Goal: Task Accomplishment & Management: Complete application form

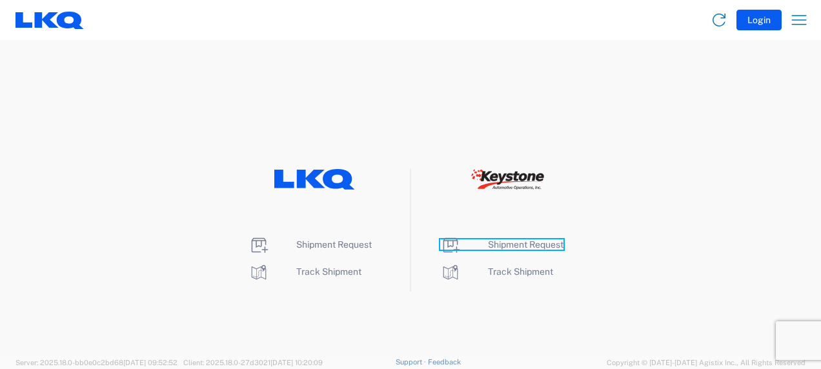
click at [531, 243] on span "Shipment Request" at bounding box center [525, 244] width 75 height 10
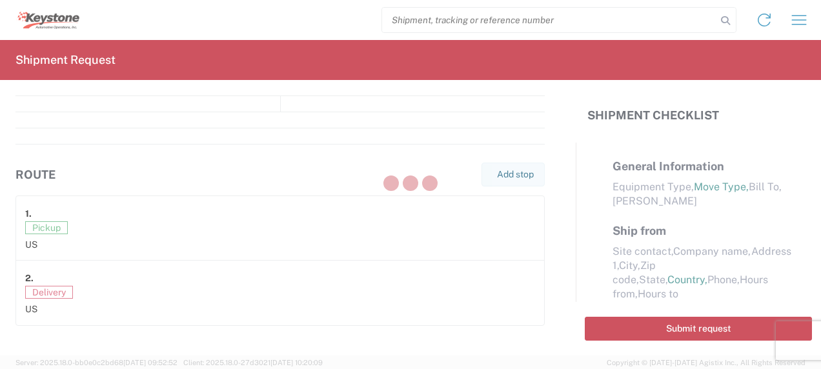
select select "FULL"
select select "LBS"
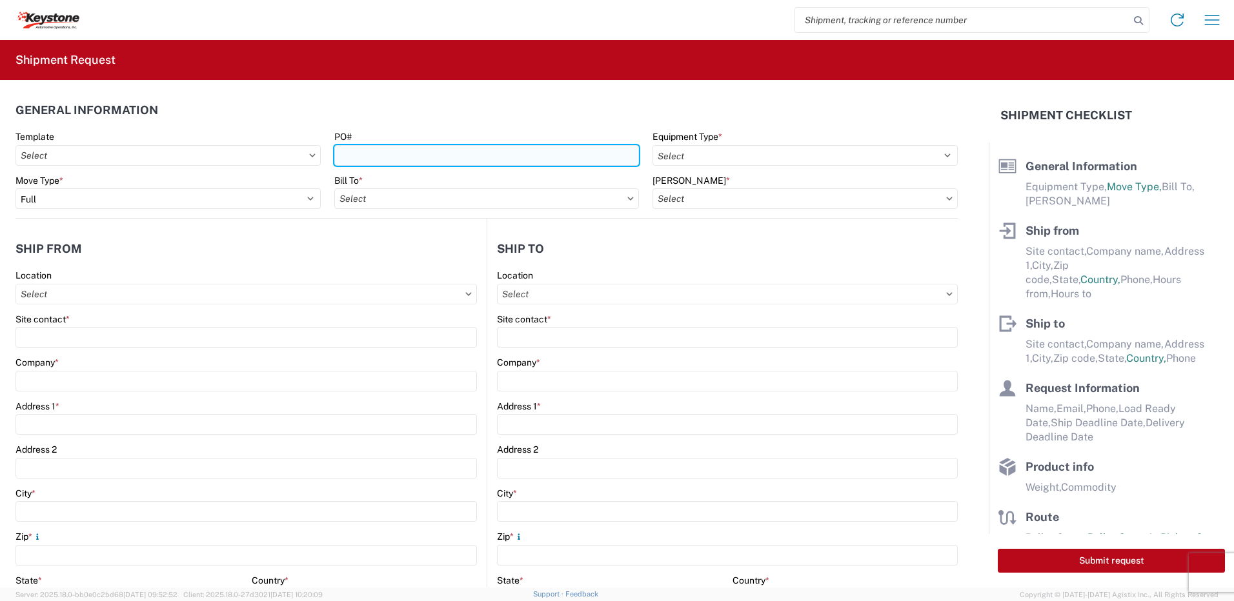
click at [364, 156] on input "PO#" at bounding box center [486, 155] width 305 height 21
type input "Mass [DATE]"
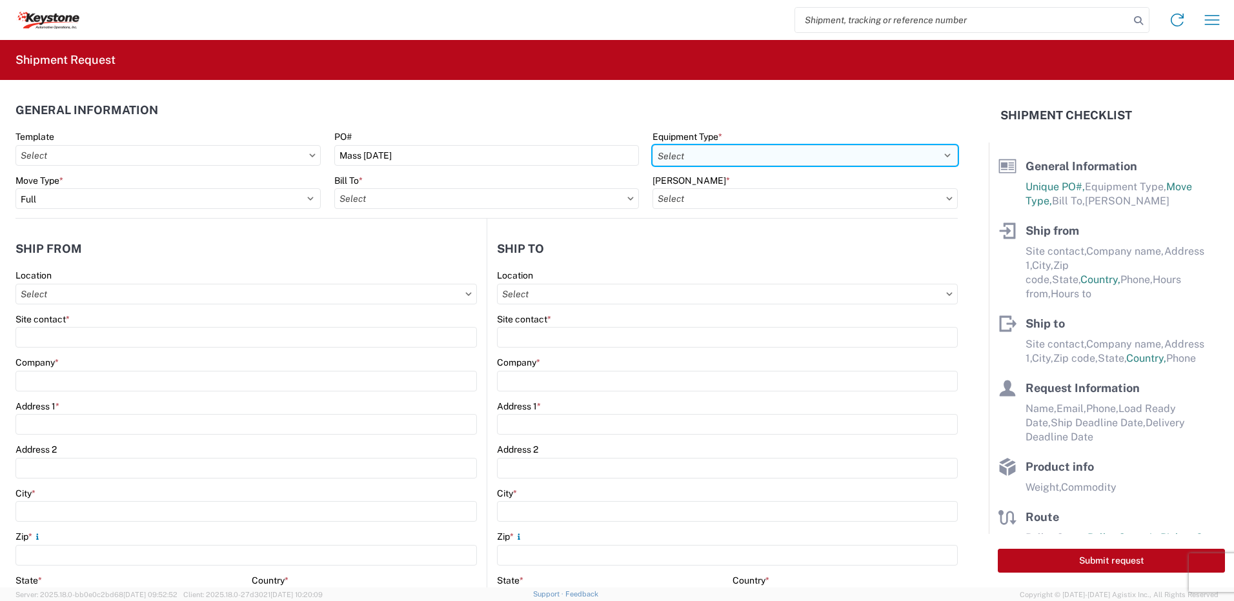
click at [820, 157] on select "Select 53’ Dry Van Flatbed Dropdeck (van) Lowboy (flatbed) Rail" at bounding box center [804, 155] width 305 height 21
select select "STDV"
click at [652, 145] on select "Select 53’ Dry Van Flatbed Dropdeck (van) Lowboy (flatbed) Rail" at bounding box center [804, 155] width 305 height 21
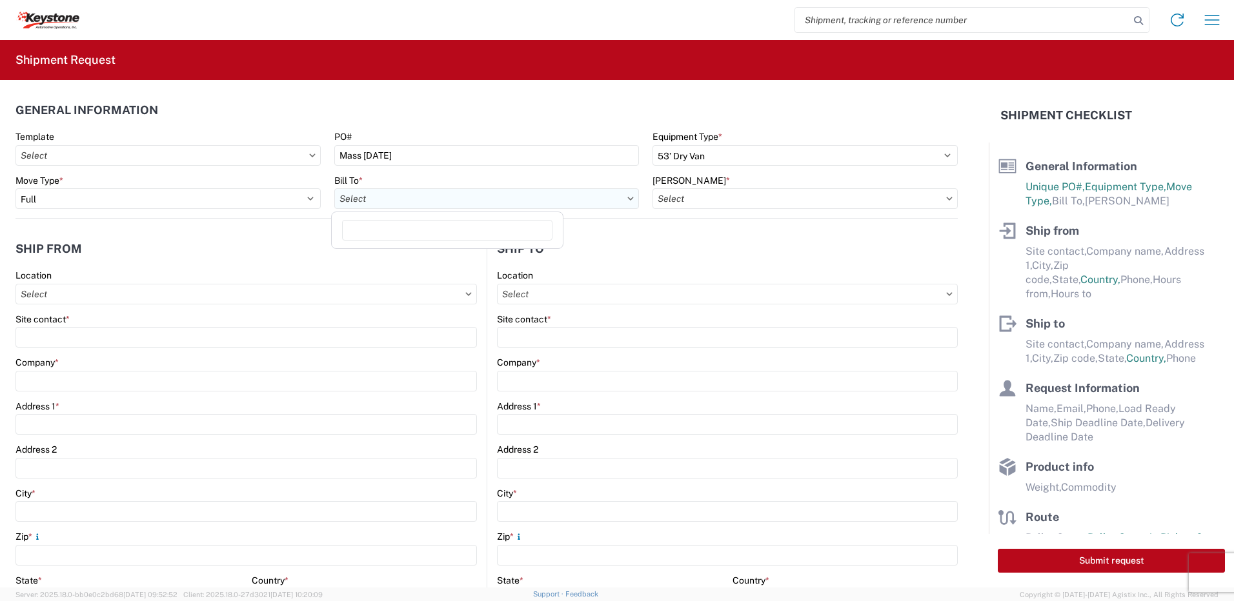
click at [594, 198] on input "Bill To *" at bounding box center [486, 198] width 305 height 21
type input "8432"
click at [490, 255] on div "8432 - KAO Logistics - [GEOGRAPHIC_DATA], [GEOGRAPHIC_DATA], [GEOGRAPHIC_DATA]" at bounding box center [526, 256] width 385 height 21
type input "8432 - KAO Logistics - [GEOGRAPHIC_DATA], [GEOGRAPHIC_DATA], [GEOGRAPHIC_DATA]"
click at [740, 199] on input "[PERSON_NAME] *" at bounding box center [804, 198] width 305 height 21
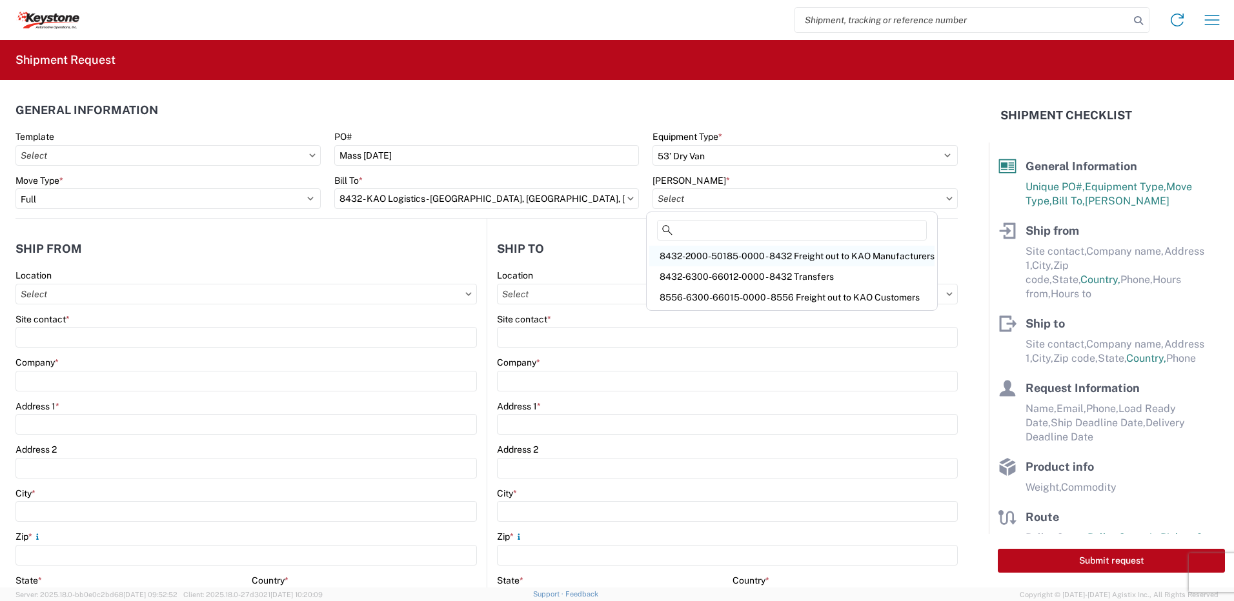
click at [743, 264] on div "8432-2000-50185-0000 - 8432 Freight out to KAO Manufacturers" at bounding box center [791, 256] width 285 height 21
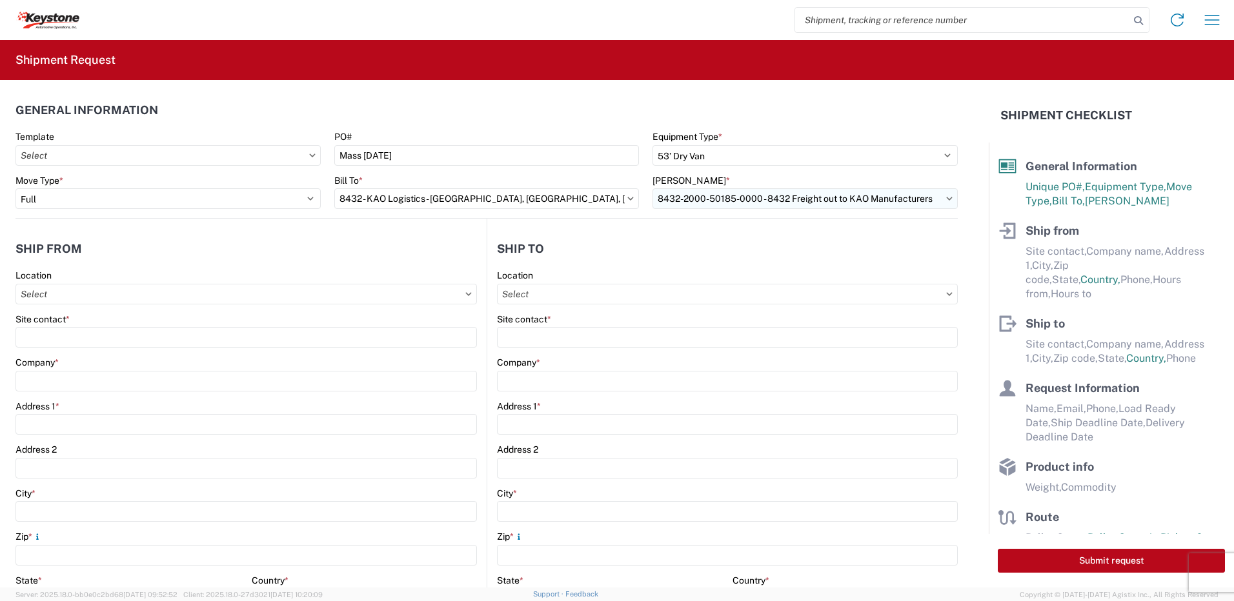
click at [820, 201] on input "8432-2000-50185-0000 - 8432 Freight out to KAO Manufacturers" at bounding box center [804, 198] width 305 height 21
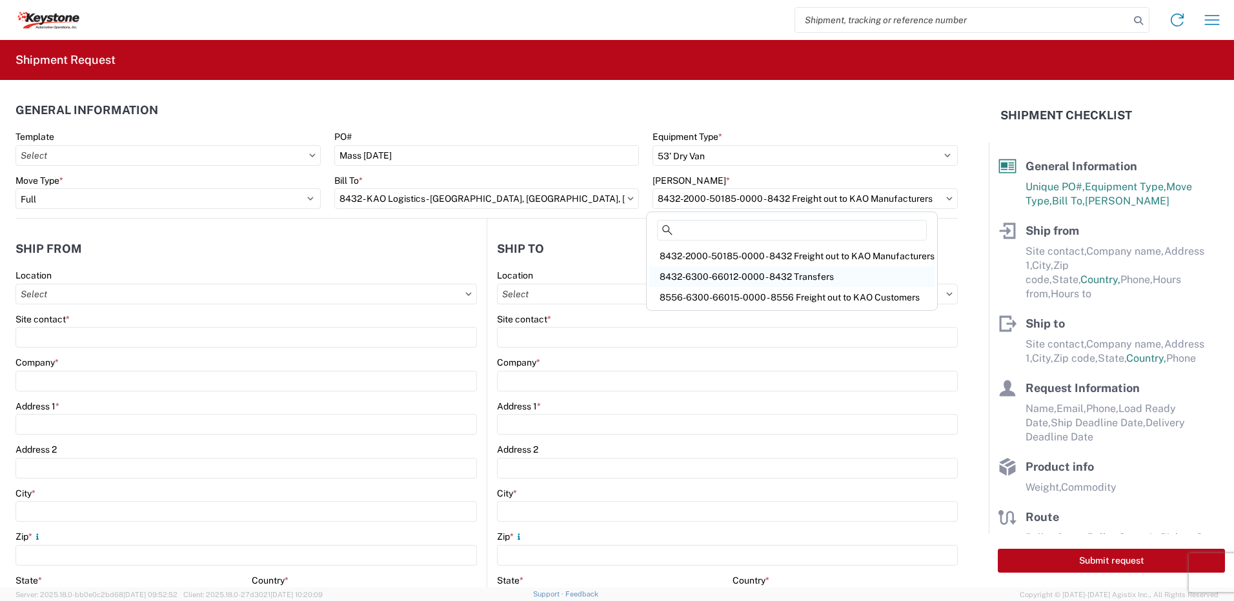
click at [807, 272] on div "8432-6300-66012-0000 - 8432 Transfers" at bounding box center [791, 276] width 285 height 21
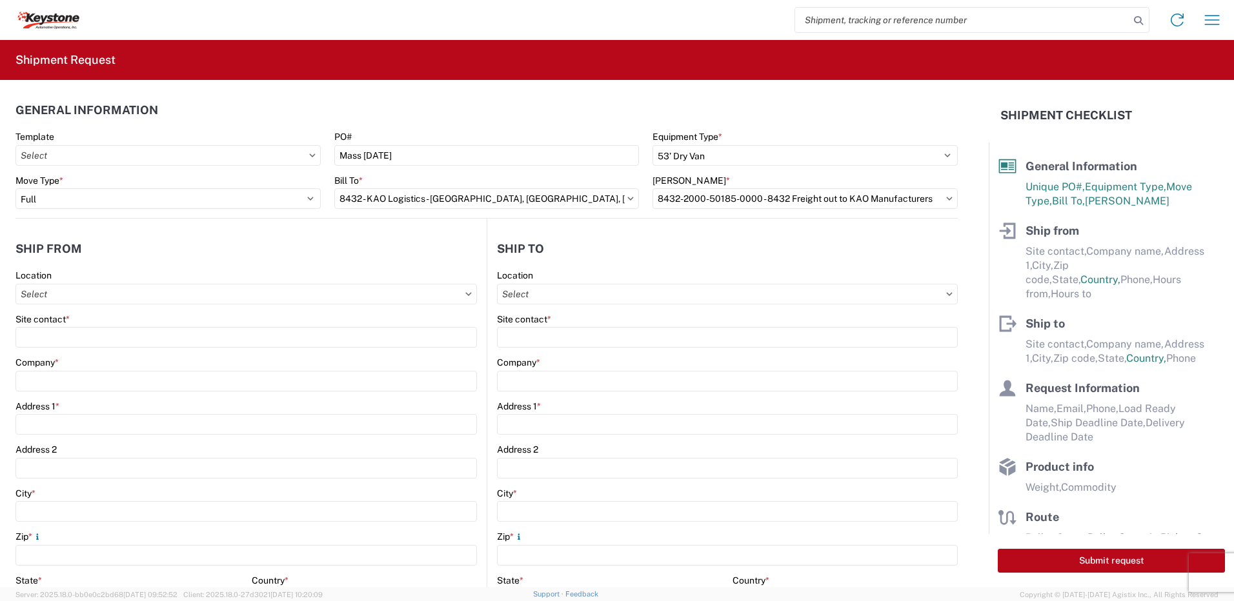
type input "8432-6300-66012-0000 - 8432 Transfers, 8432-6300-66012-0000 - 8432 Transfers"
click at [91, 301] on input "Location" at bounding box center [245, 294] width 461 height 21
type input "8401"
click at [88, 352] on div "8401 - [GEOGRAPHIC_DATA] - KAO Warehouse" at bounding box center [132, 351] width 226 height 21
type input "8401 - [GEOGRAPHIC_DATA] - KAO Warehouse"
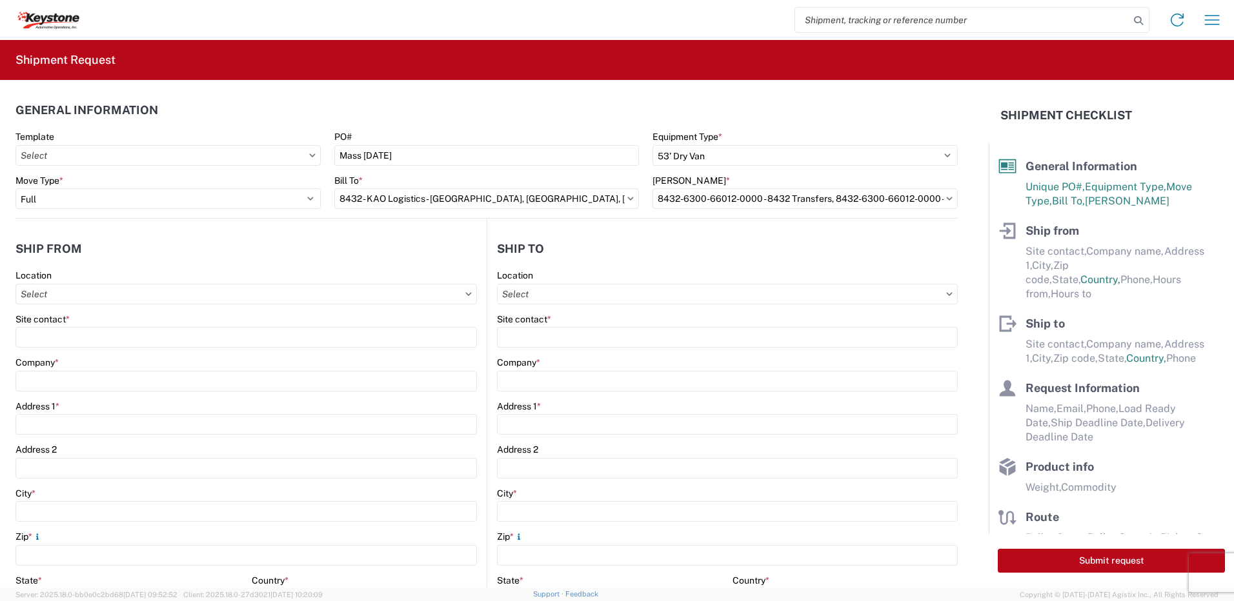
type input "KAO"
type input "[STREET_ADDRESS][PERSON_NAME]"
type input "[GEOGRAPHIC_DATA]"
type input "18643"
select select "PA"
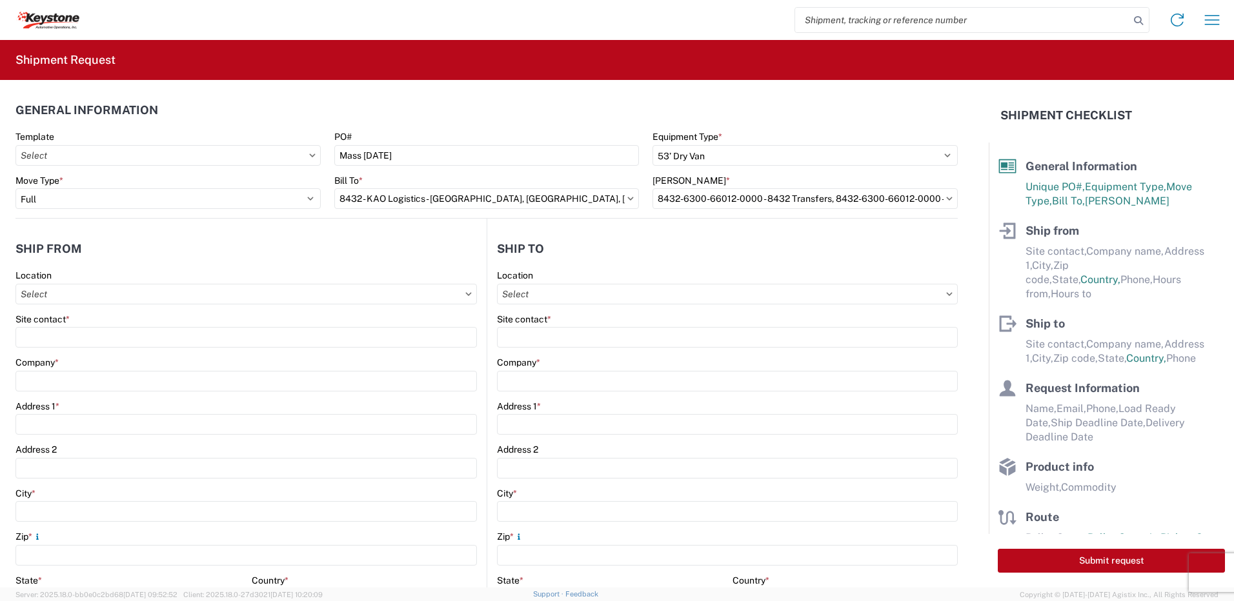
select select "US"
type input "07:00"
type input "17:00"
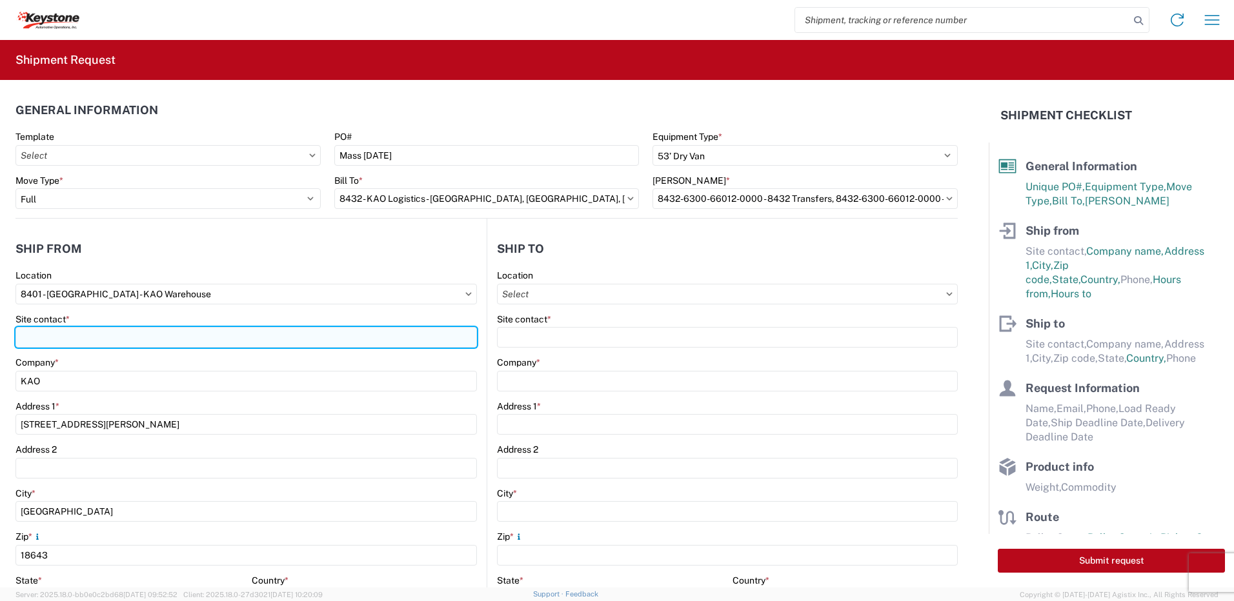
click at [75, 341] on input "Site contact *" at bounding box center [245, 337] width 461 height 21
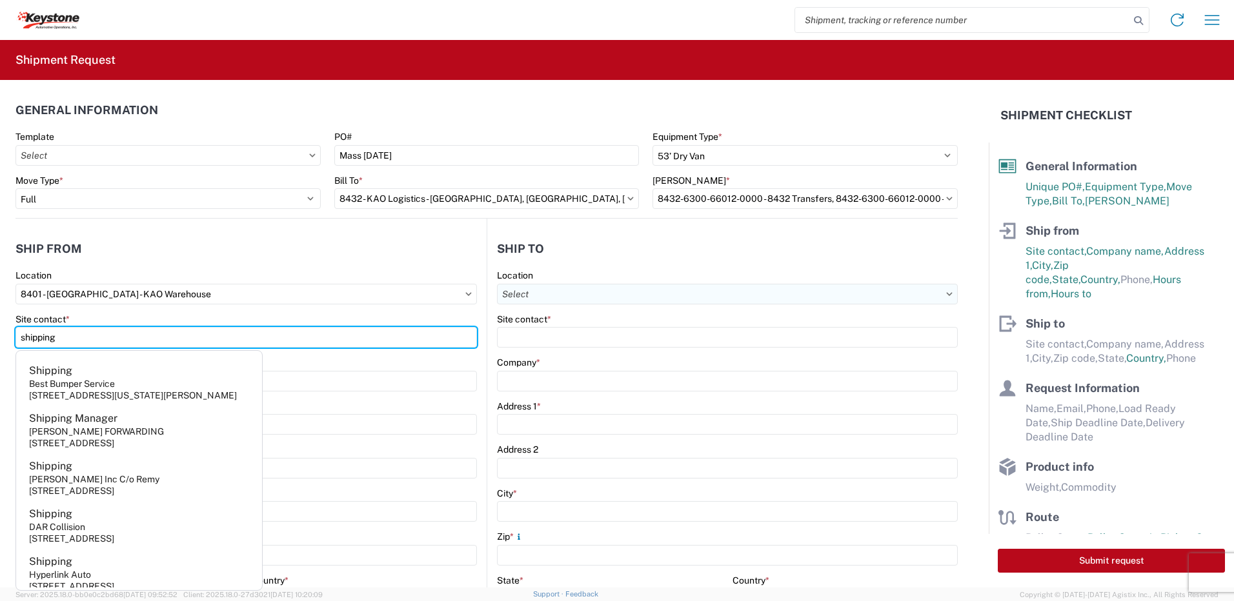
type input "shipping"
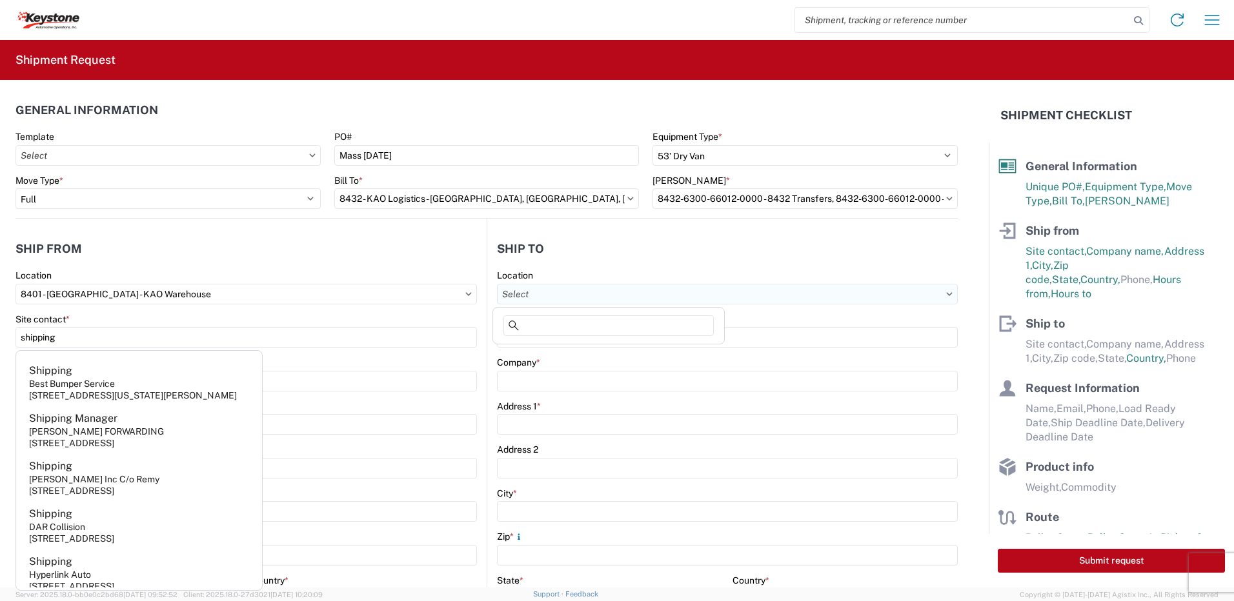
click at [532, 301] on input "Location" at bounding box center [727, 294] width 461 height 21
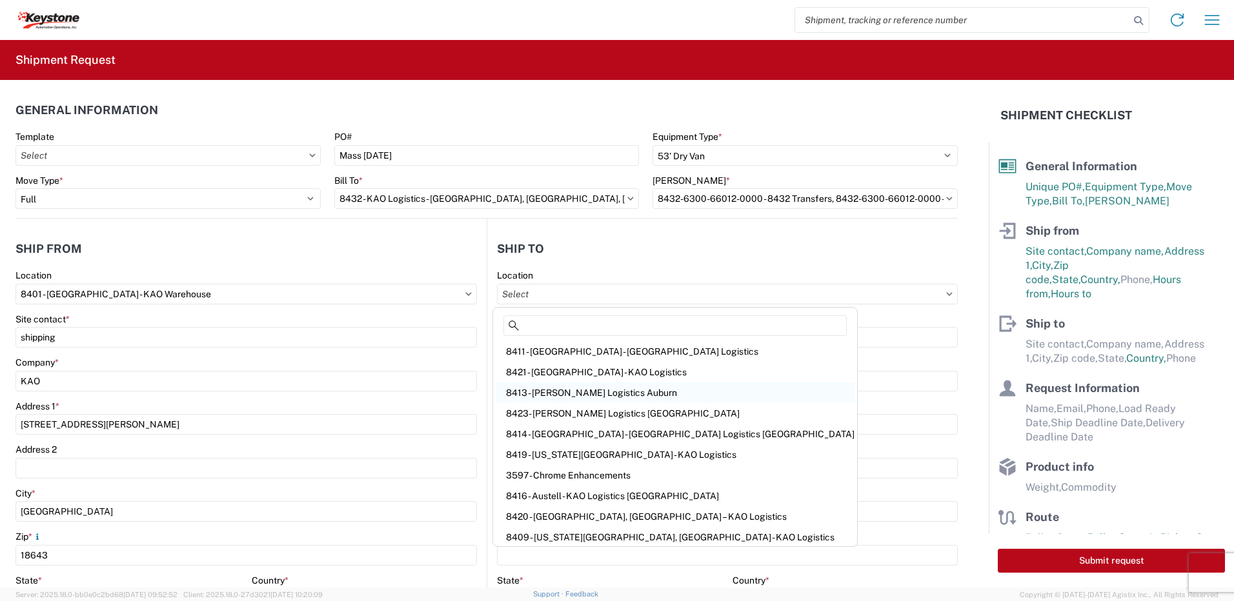
click at [549, 368] on div "8413 - [PERSON_NAME] Logistics Auburn" at bounding box center [674, 393] width 359 height 21
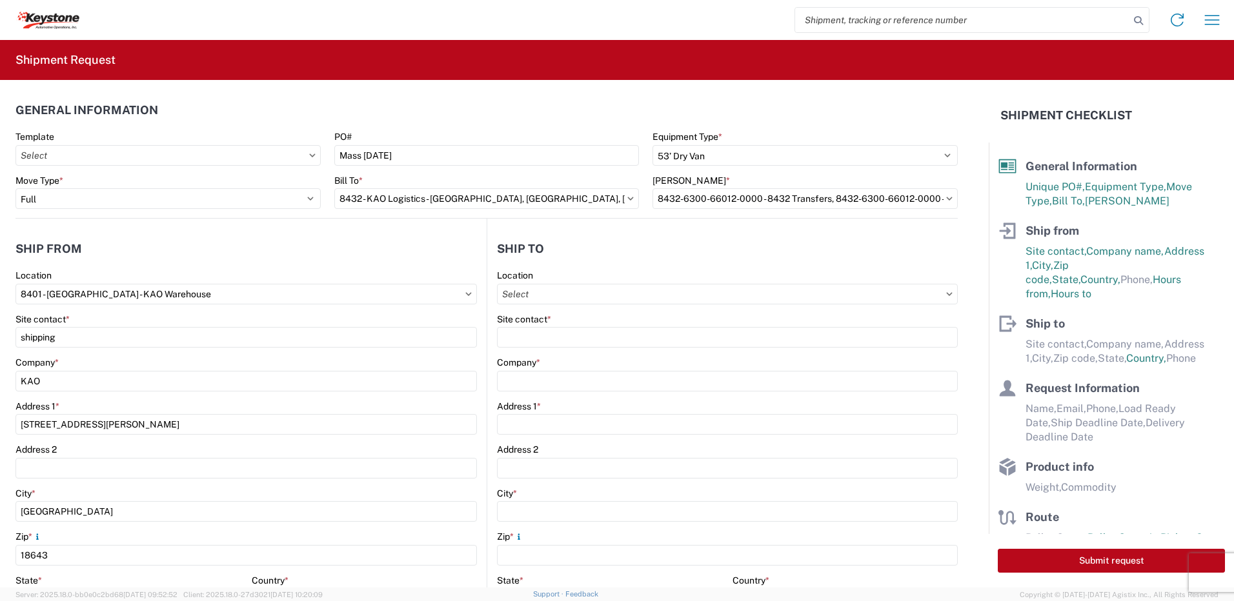
type input "8413 - [PERSON_NAME] Logistics Auburn"
type input "KAO"
type input "[STREET_ADDRESS]"
type input "Sterling"
type input "01564"
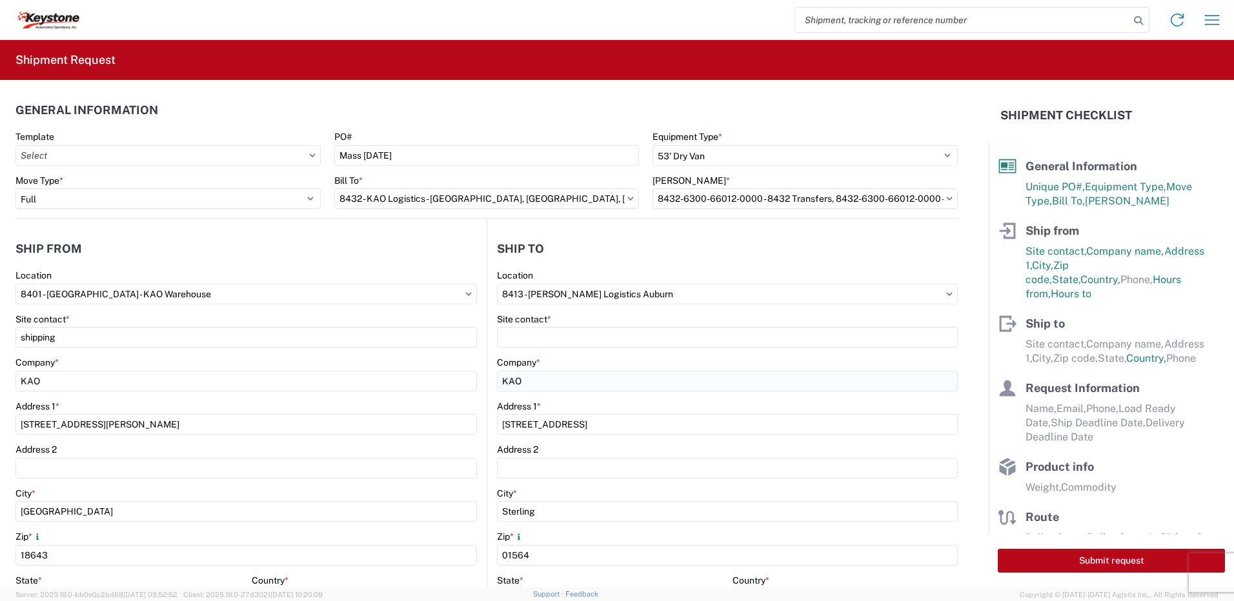
select select "US"
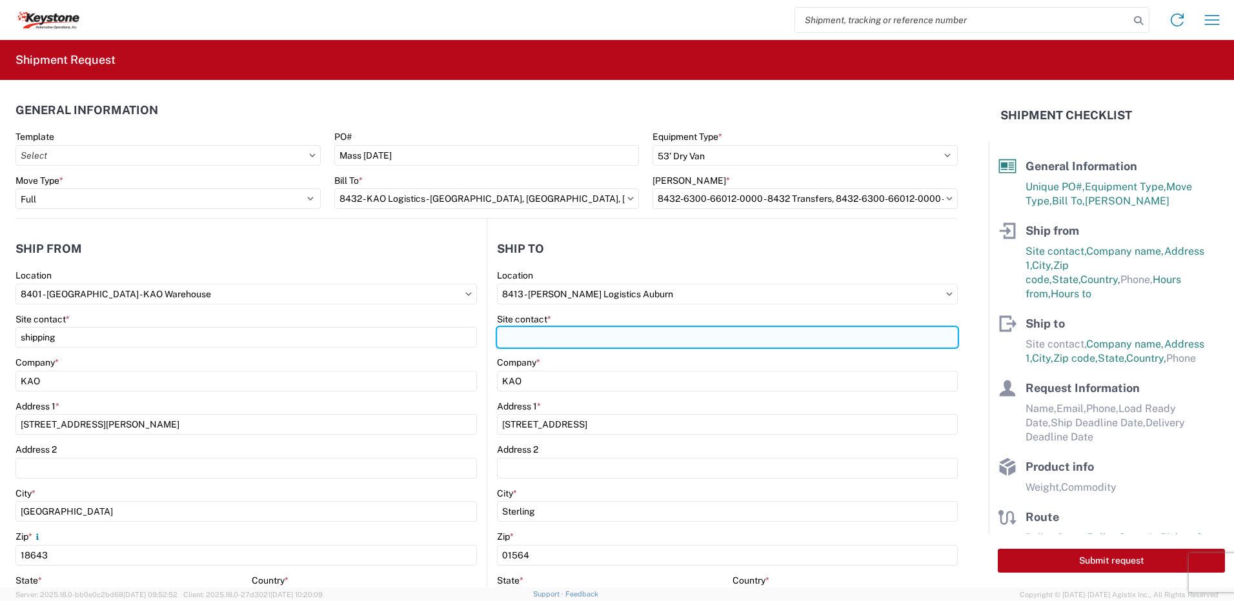
click at [548, 337] on input "Site contact *" at bounding box center [727, 337] width 461 height 21
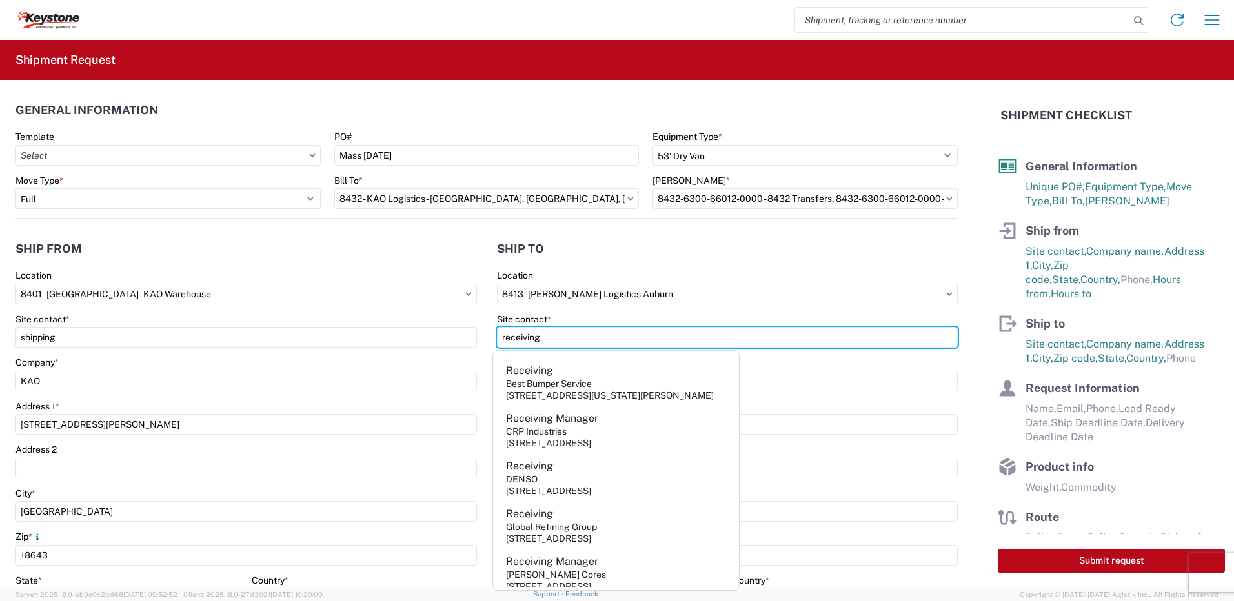
type input "receiving"
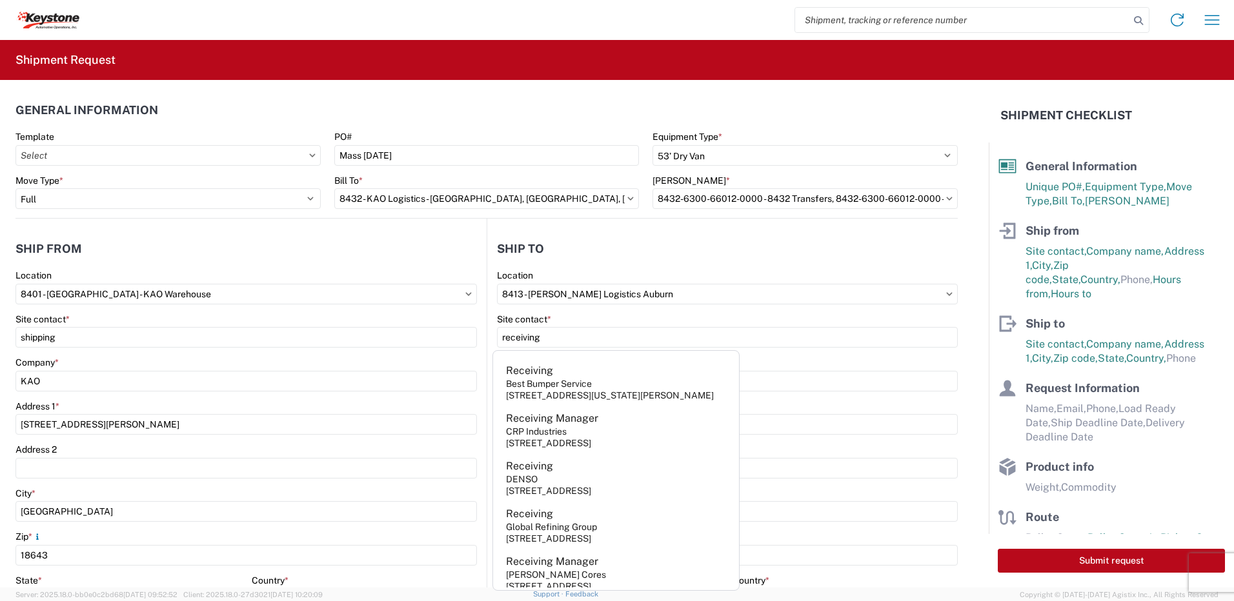
click at [567, 262] on header "Ship to" at bounding box center [722, 248] width 470 height 29
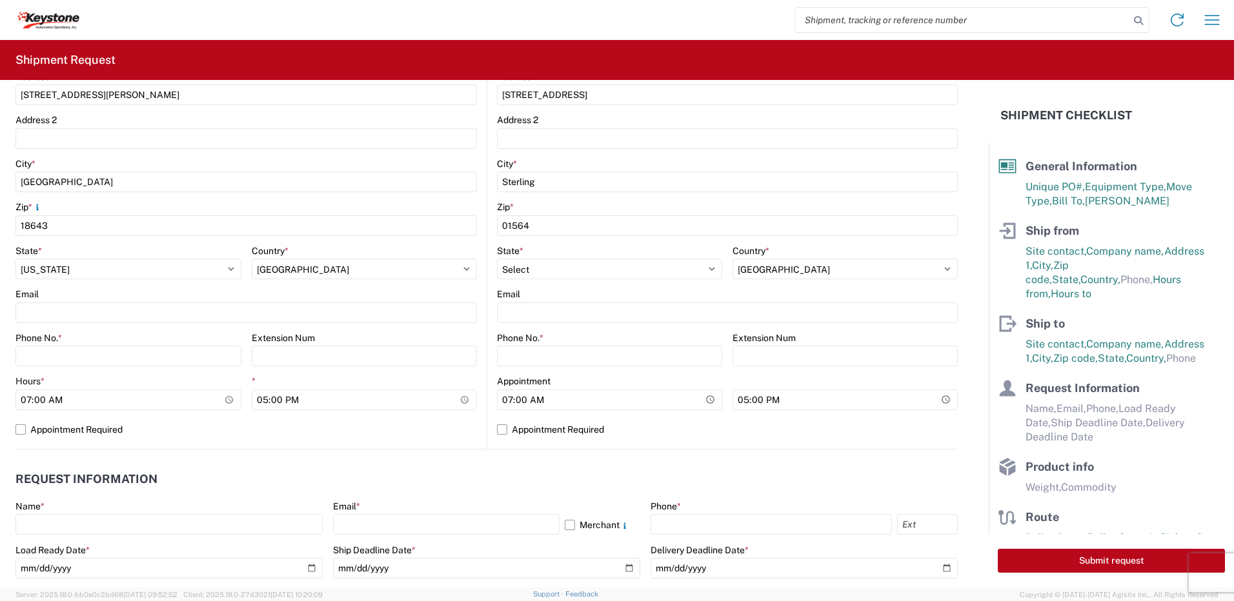
scroll to position [336, 0]
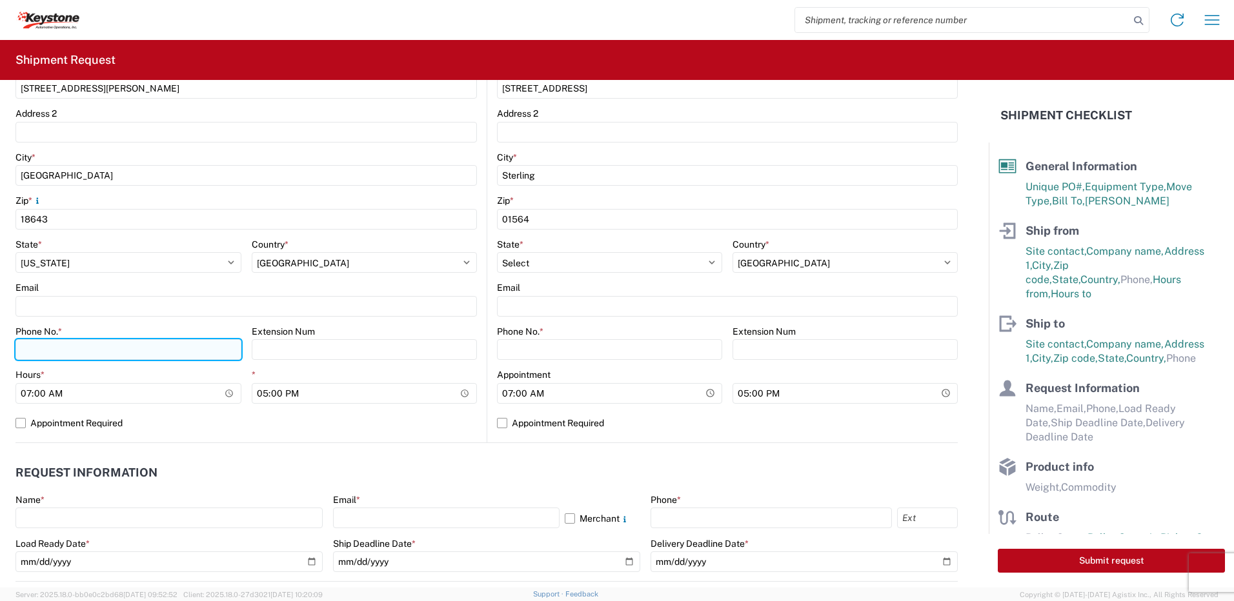
click at [137, 355] on input "Phone No. *" at bounding box center [128, 349] width 226 height 21
type input "5706554514"
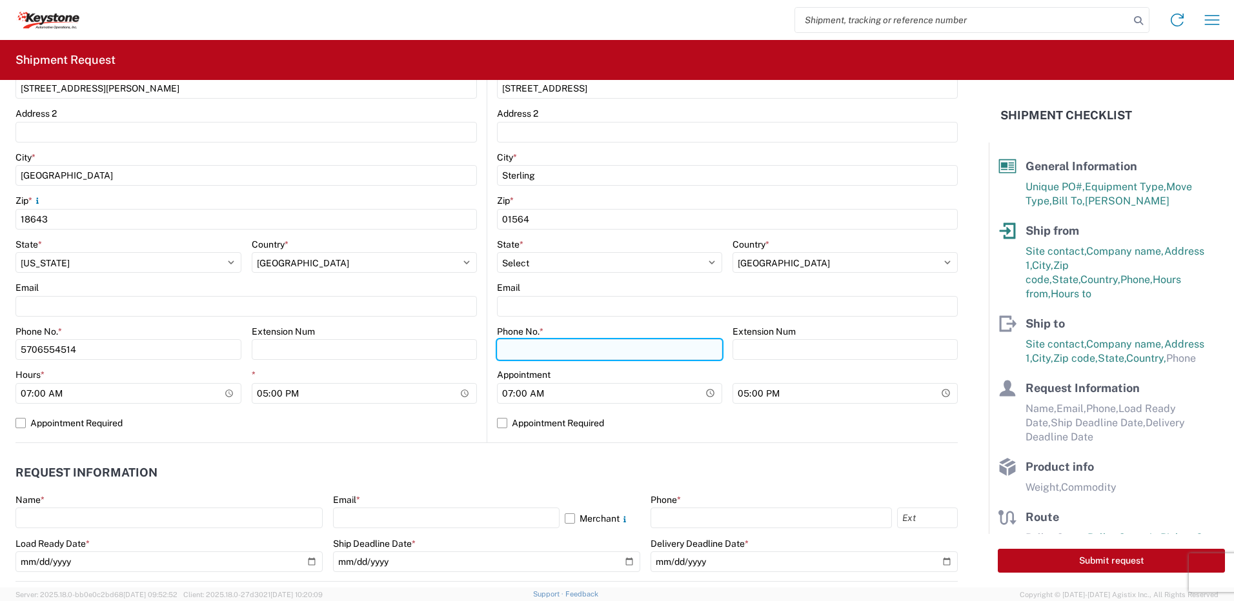
click at [523, 350] on input "Phone No. *" at bounding box center [609, 349] width 225 height 21
type input "5706554514"
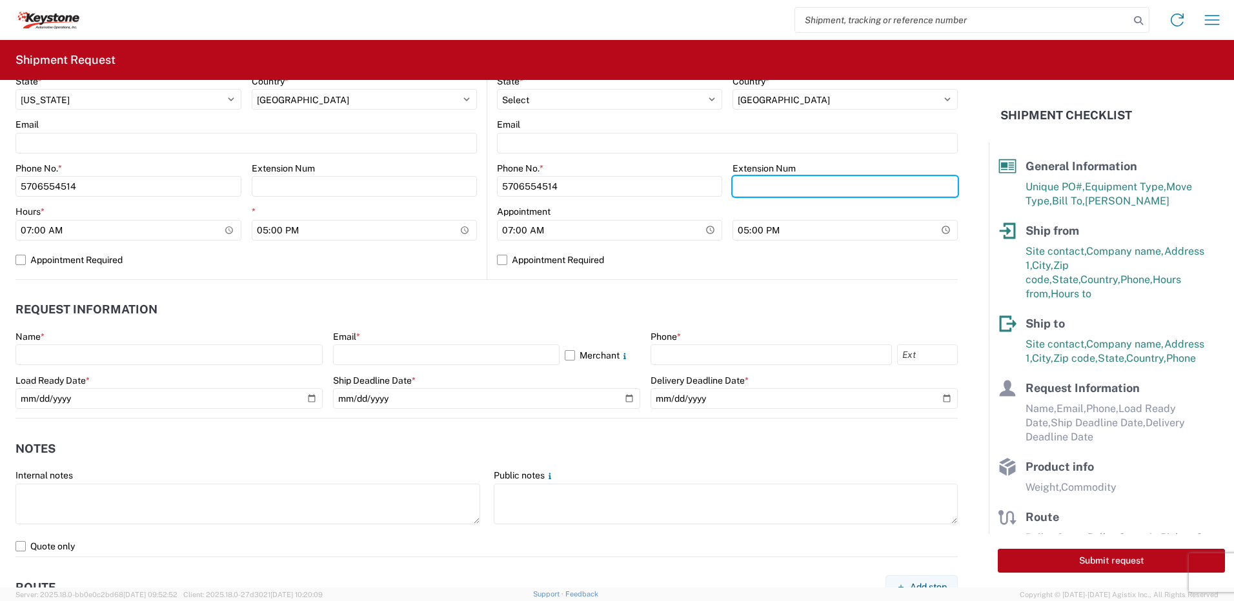
scroll to position [557, 0]
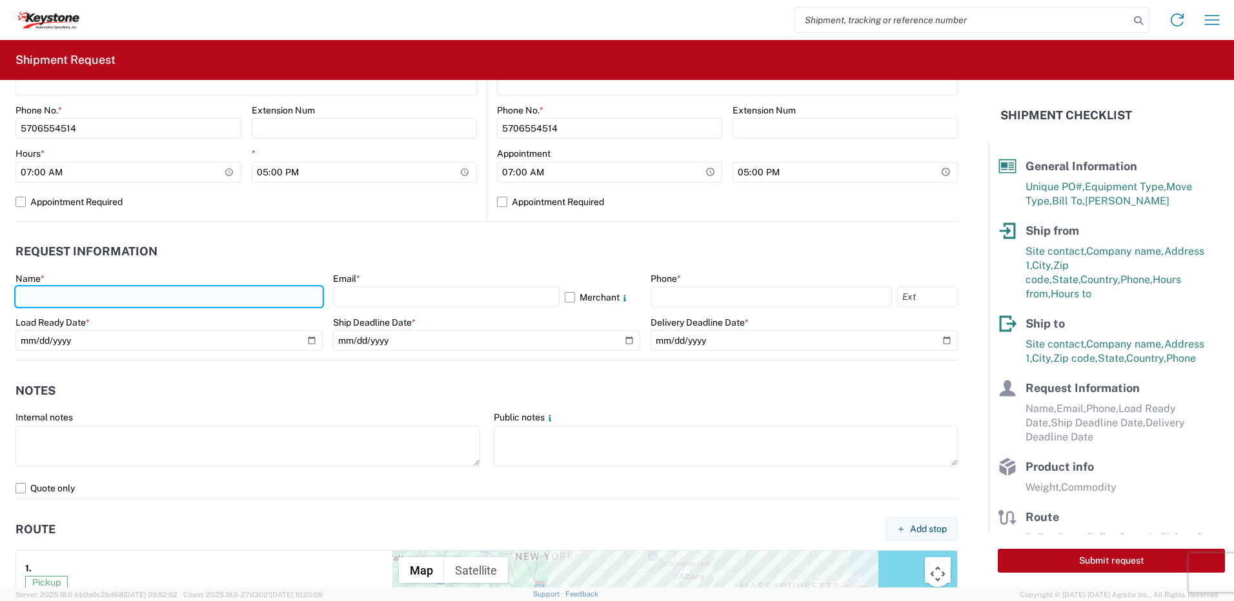
click at [187, 294] on input "text" at bounding box center [168, 296] width 307 height 21
type input "[PERSON_NAME]"
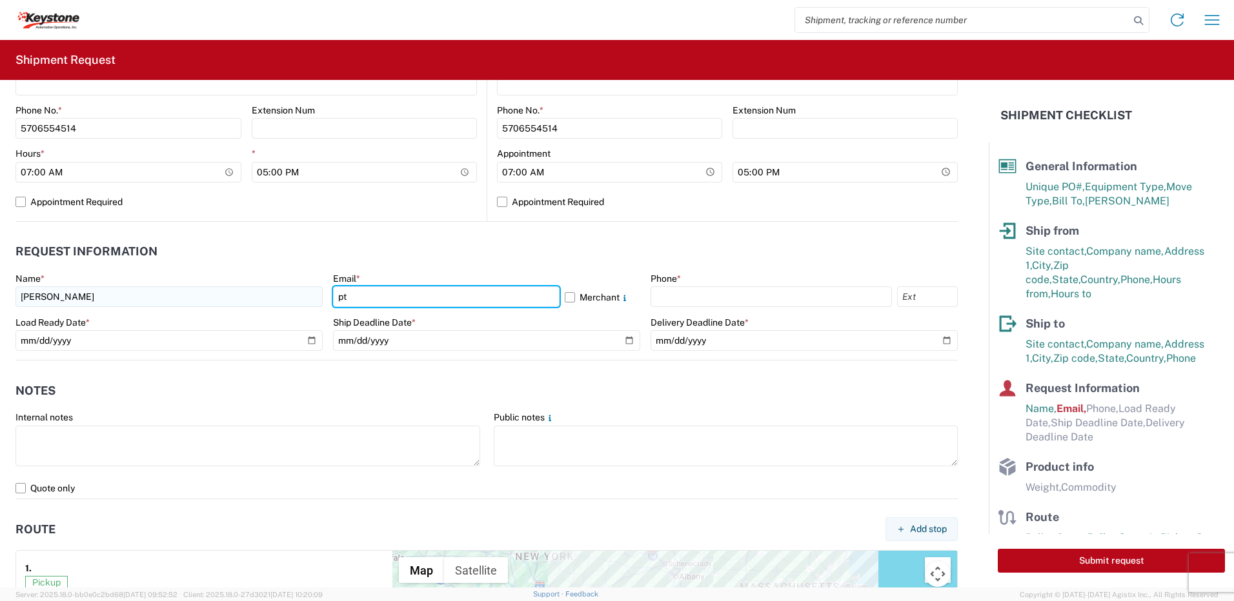
type input "[EMAIL_ADDRESS][DOMAIN_NAME]"
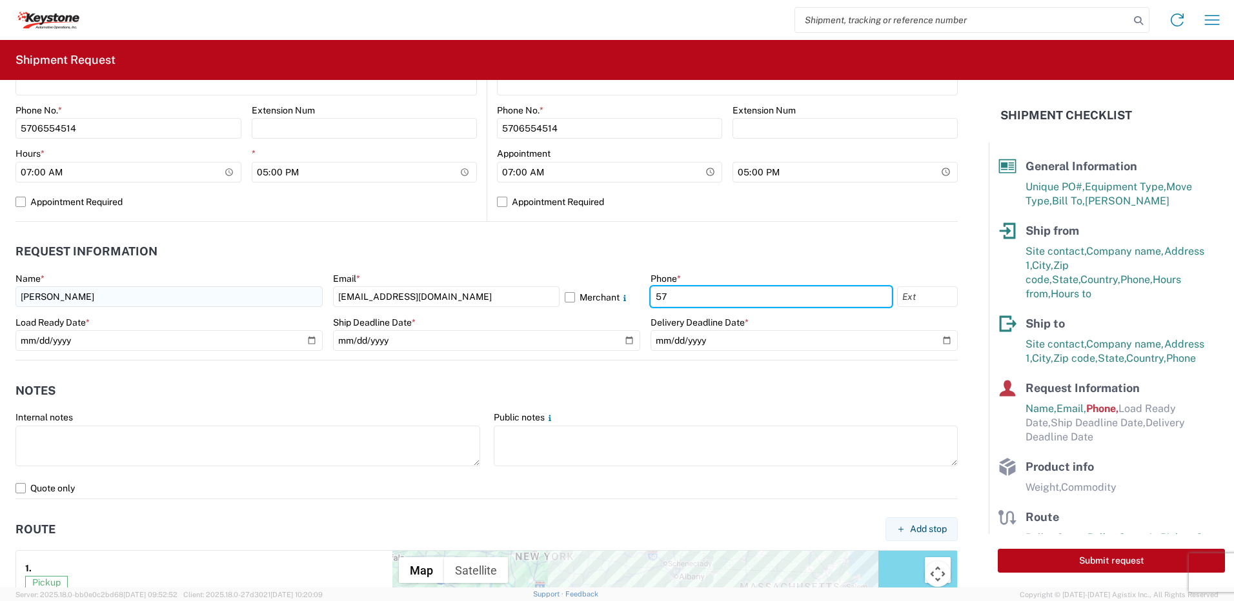
type input "5706554514"
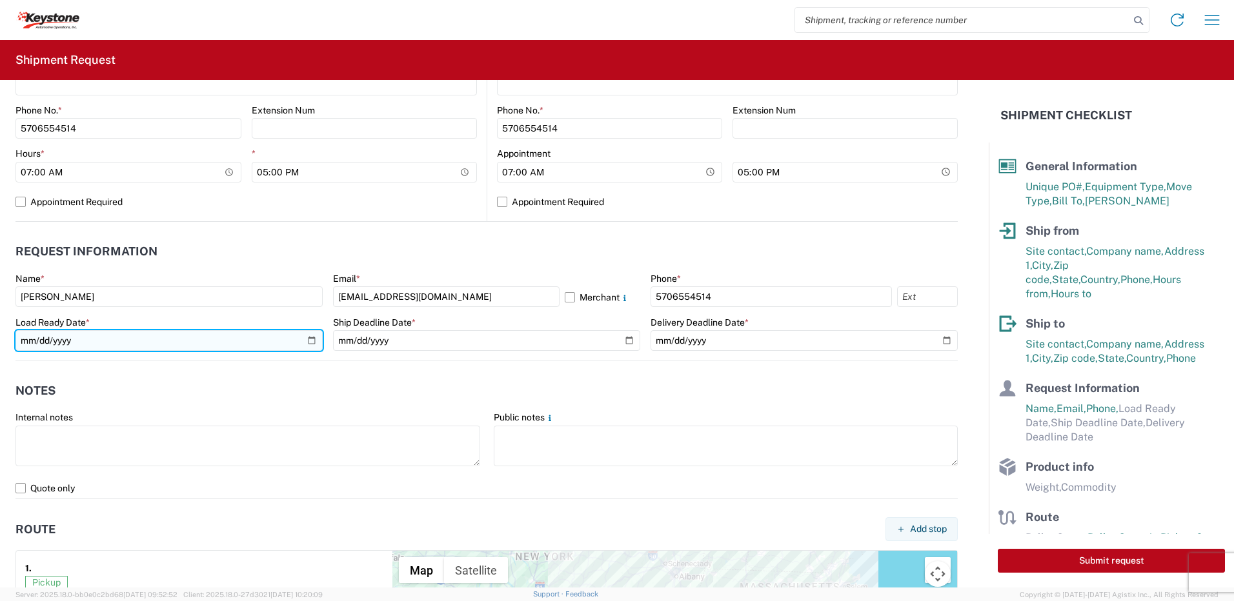
click at [305, 341] on input "date" at bounding box center [168, 340] width 307 height 21
type input "[DATE]"
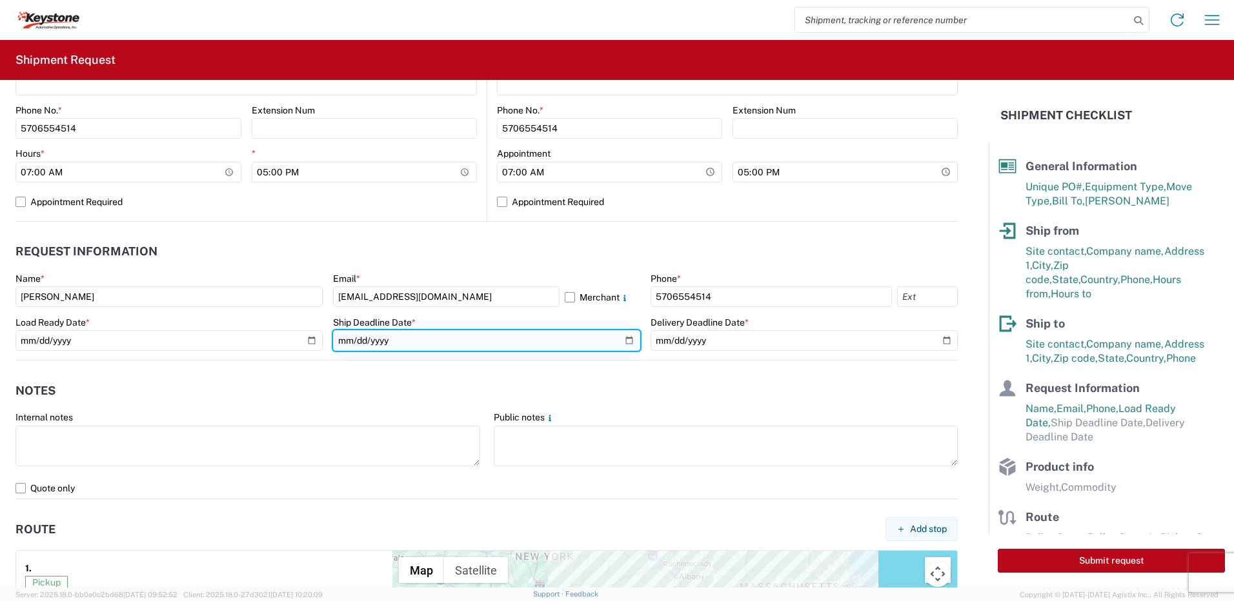
click at [625, 337] on input "date" at bounding box center [486, 340] width 307 height 21
type input "[DATE]"
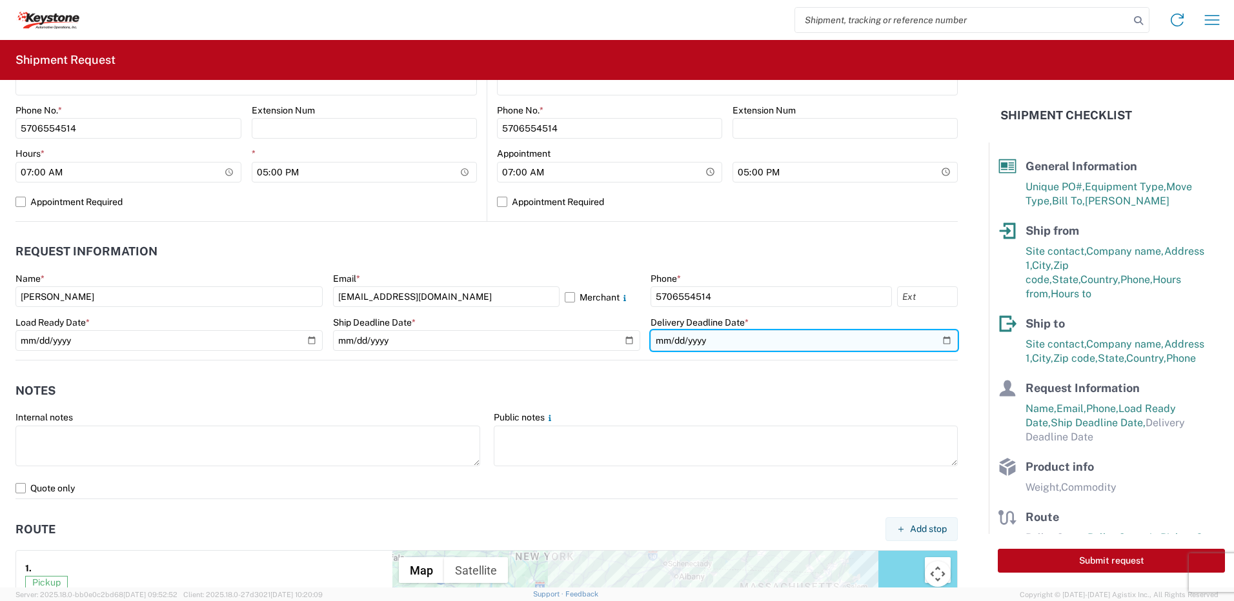
click at [820, 345] on input "date" at bounding box center [803, 340] width 307 height 21
type input "[DATE]"
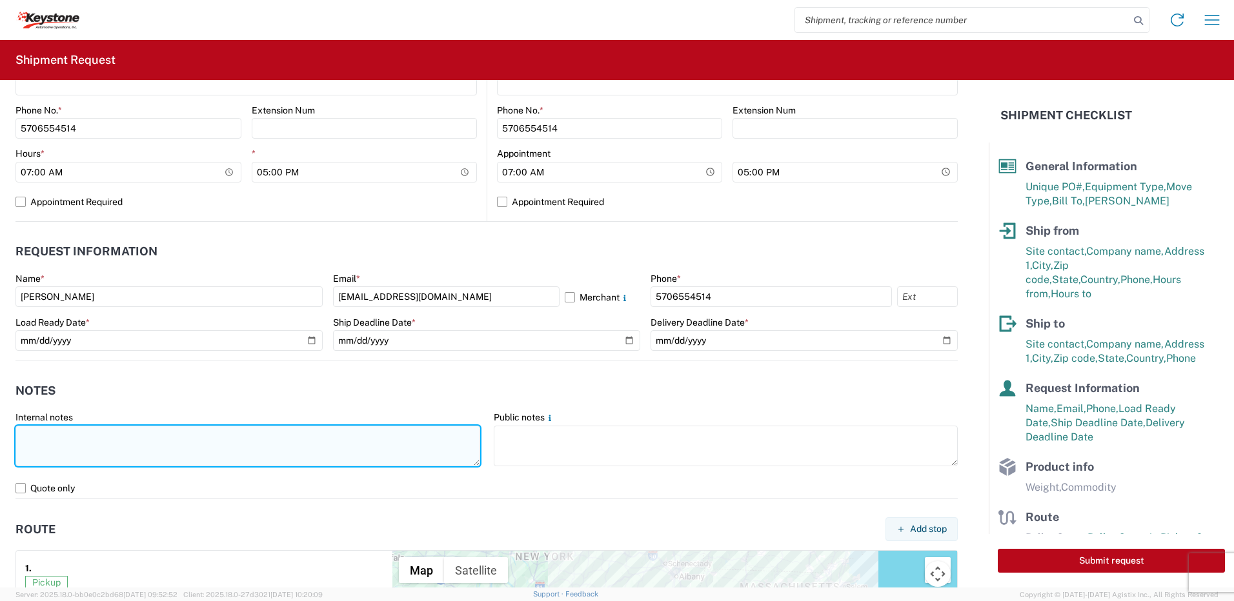
click at [361, 368] on textarea at bounding box center [247, 446] width 465 height 41
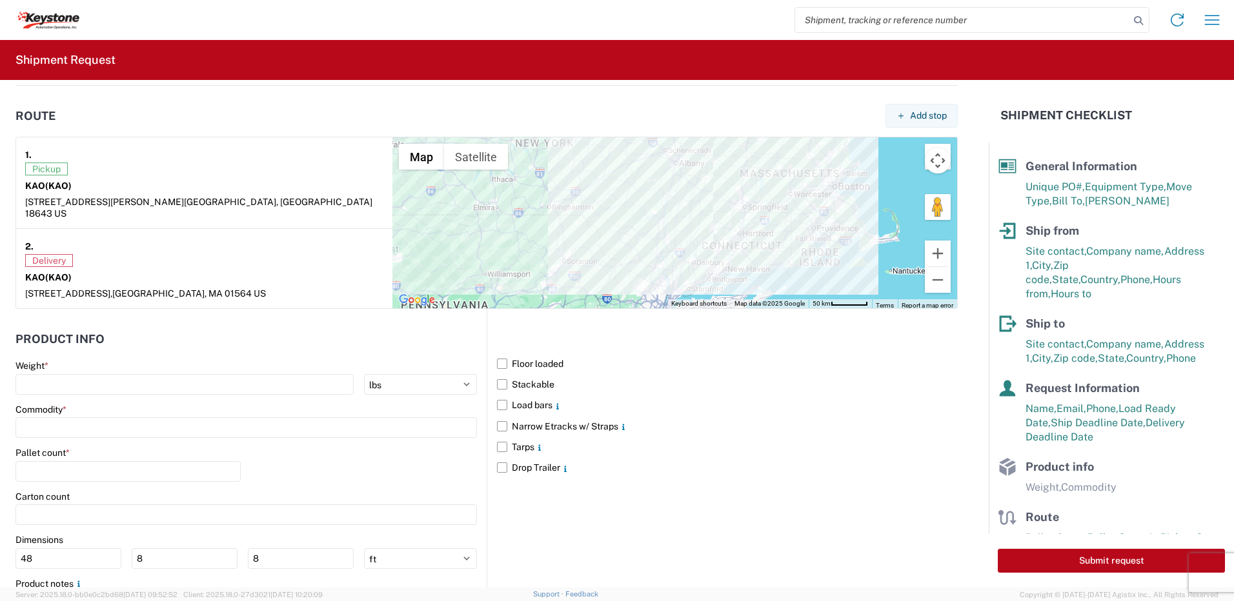
scroll to position [1004, 0]
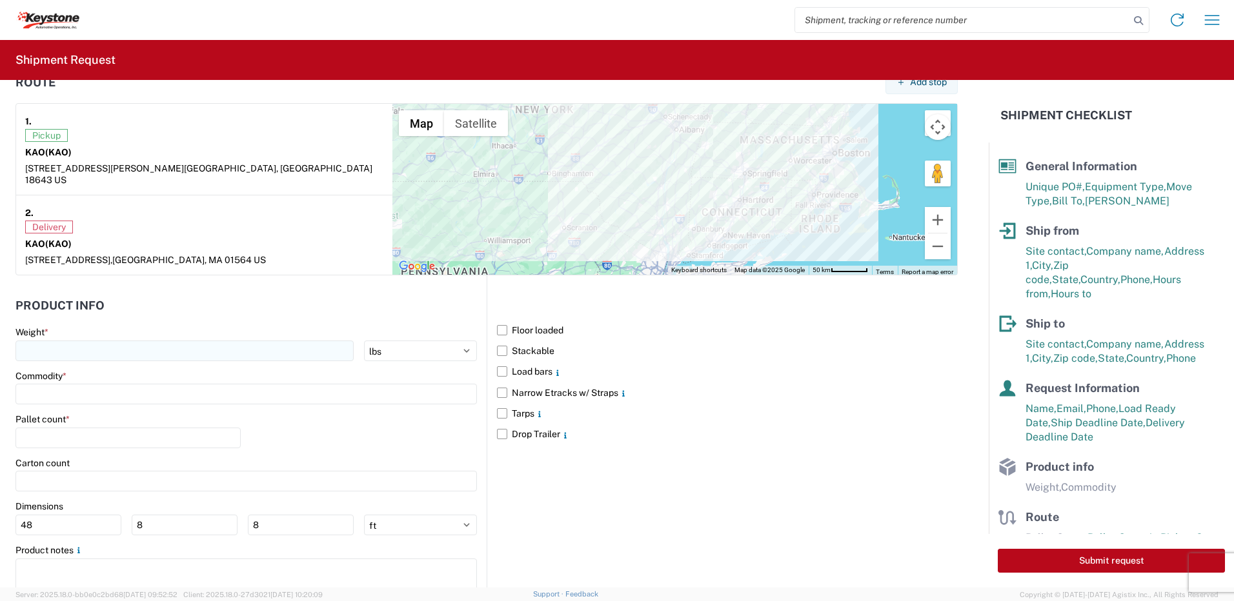
type textarea "Already Booked with R & L Load shipped night of [DATE]"
click at [86, 341] on input "number" at bounding box center [184, 351] width 338 height 21
type input "28000"
click at [65, 368] on input at bounding box center [245, 394] width 461 height 21
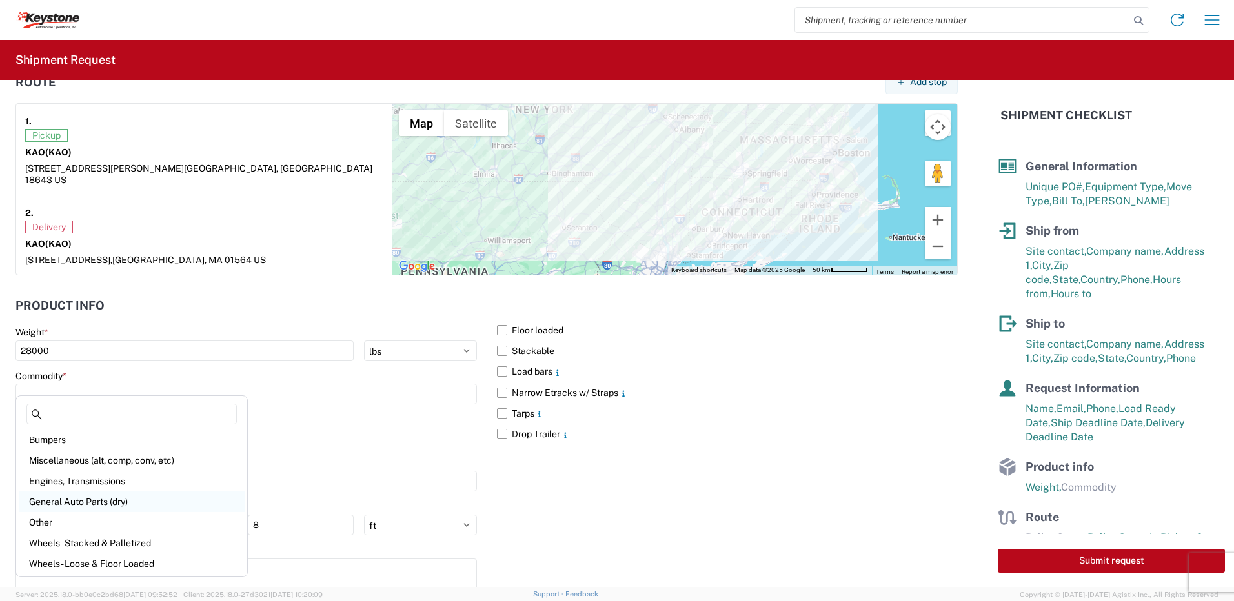
click at [125, 368] on div "General Auto Parts (dry)" at bounding box center [132, 502] width 226 height 21
type input "General Auto Parts (dry)"
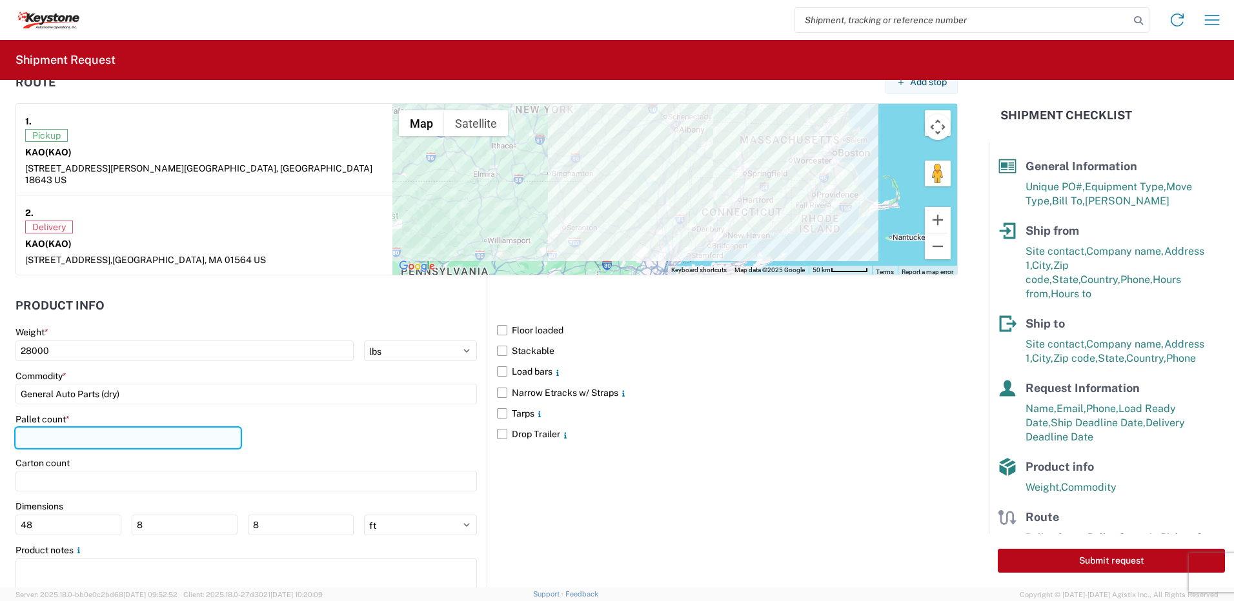
click at [79, 368] on input "number" at bounding box center [127, 438] width 225 height 21
type input "22"
click at [300, 368] on main "Weight * 28000 kgs lbs Commodity * General Auto Parts (dry) Pallet count * 22 C…" at bounding box center [250, 468] width 471 height 284
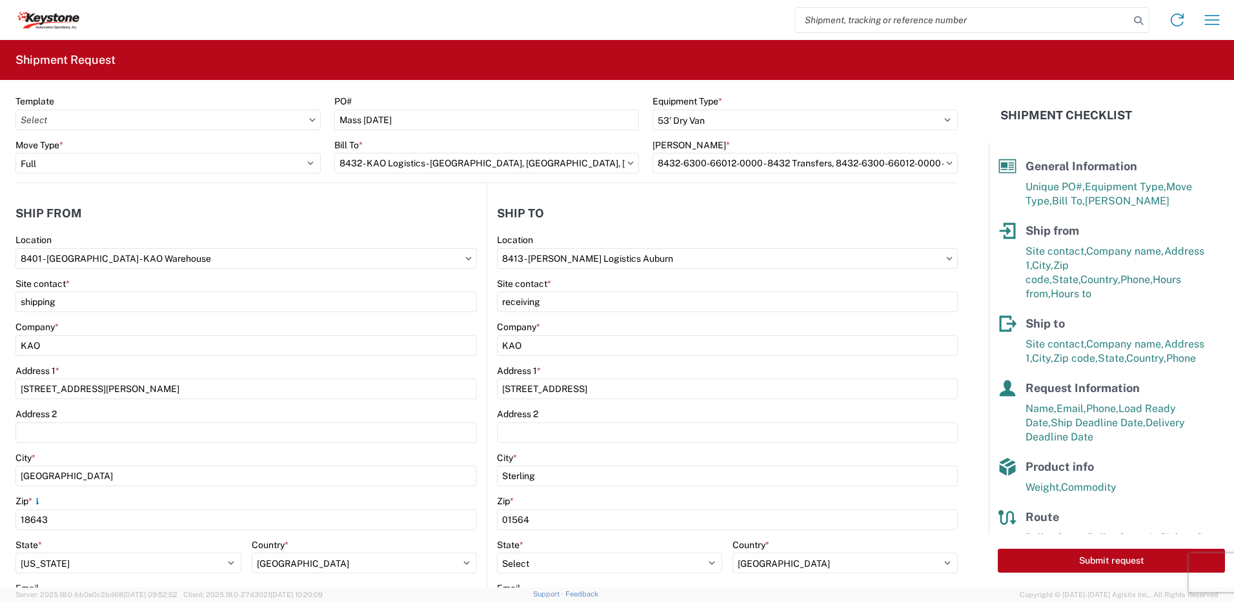
scroll to position [0, 0]
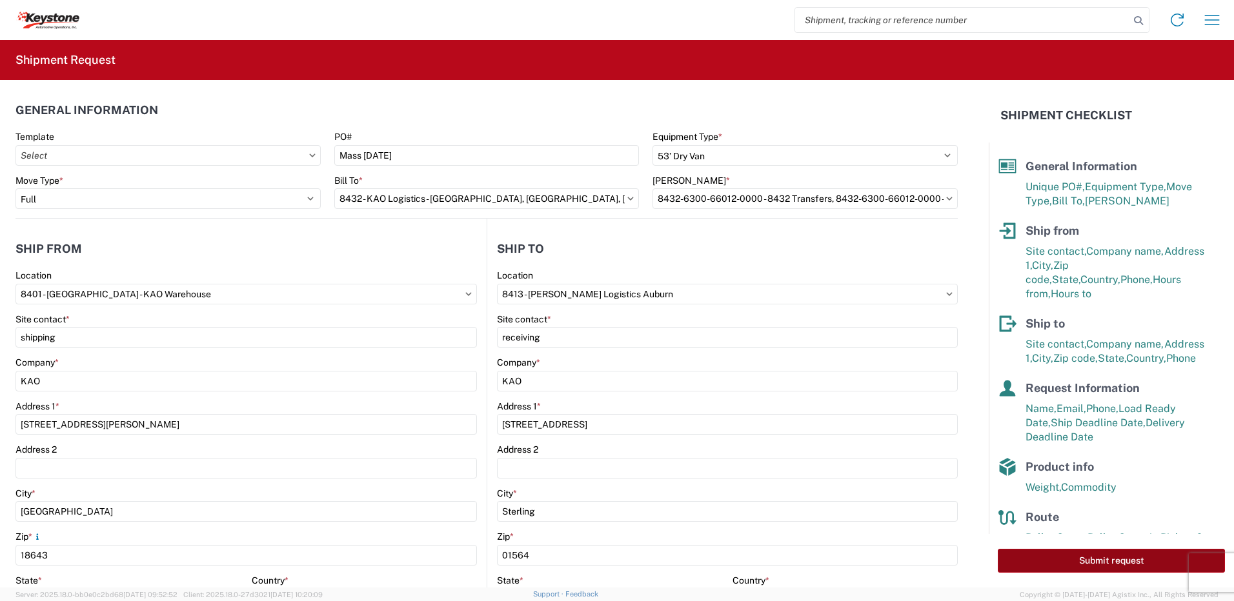
click at [820, 368] on button "Submit request" at bounding box center [1110, 561] width 227 height 24
select select "US"
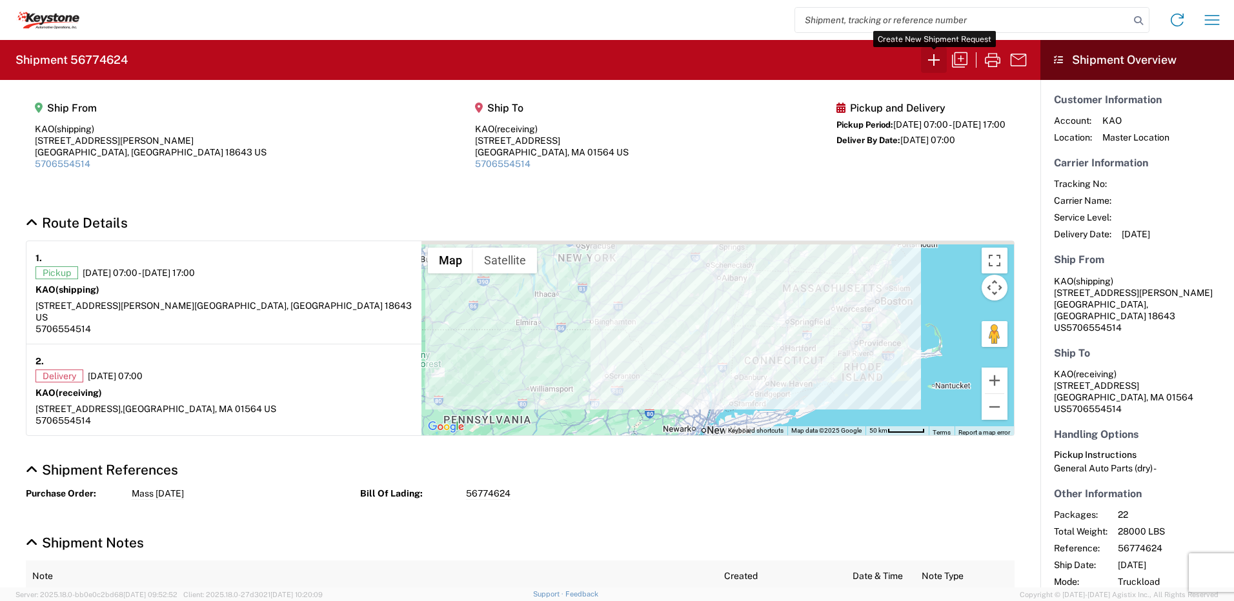
click at [820, 65] on icon "button" at bounding box center [933, 60] width 21 height 21
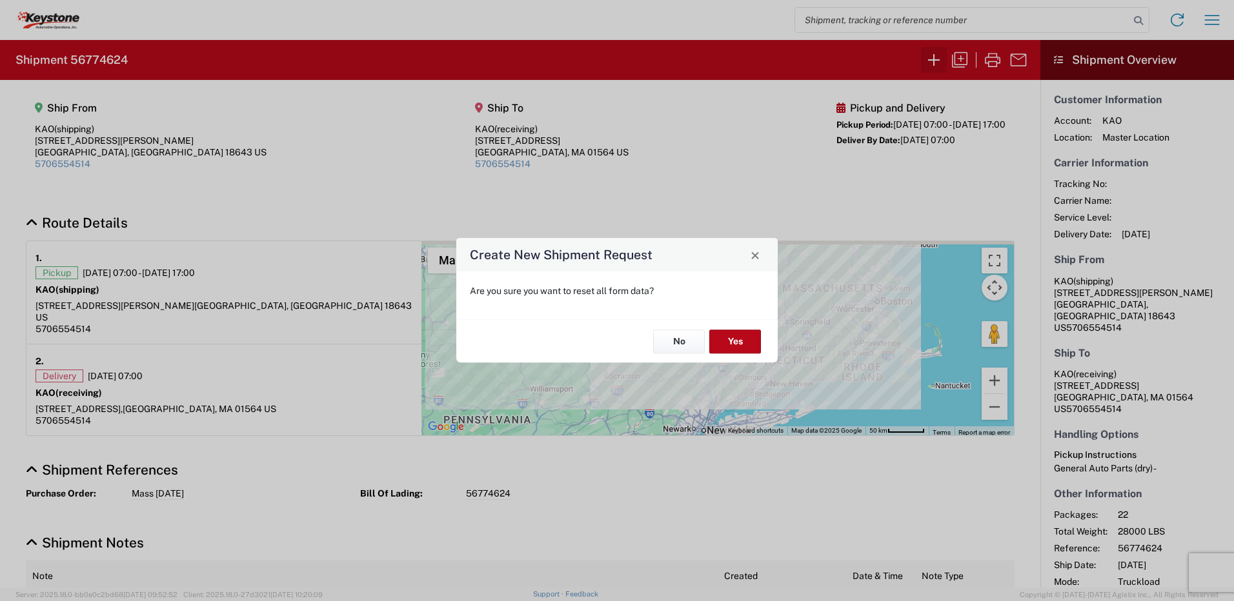
click at [820, 65] on div "Create New Shipment Request Are you sure you want to reset all form data? No Yes" at bounding box center [617, 300] width 1234 height 601
click at [742, 339] on button "Yes" at bounding box center [735, 342] width 52 height 24
select select "FULL"
select select "US"
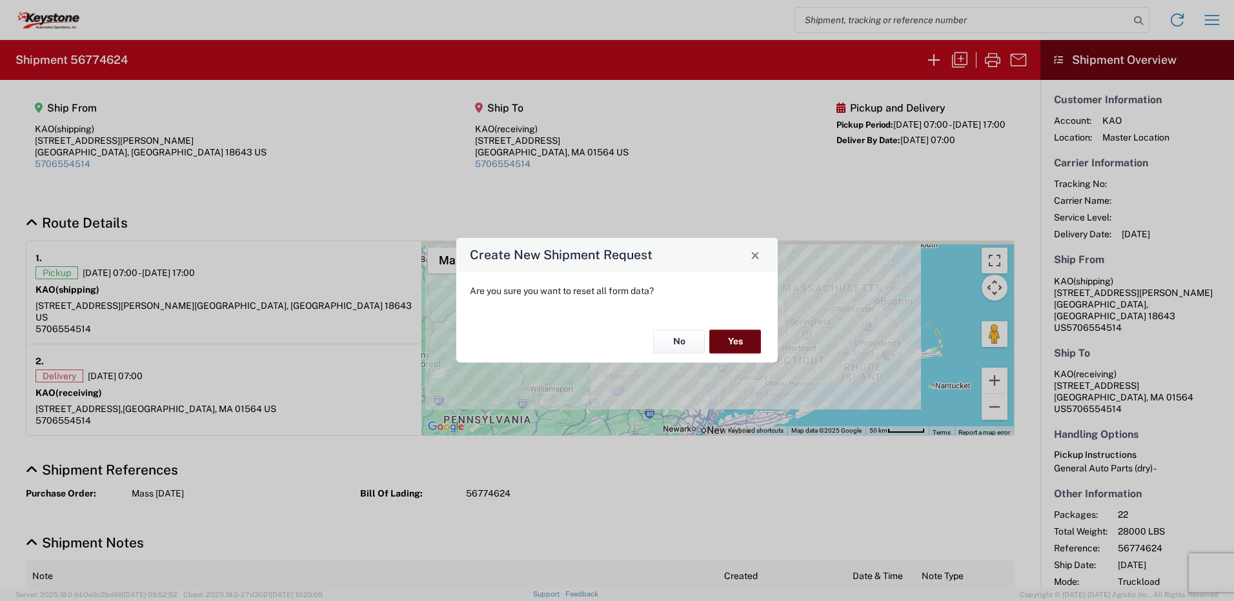
select select "LBS"
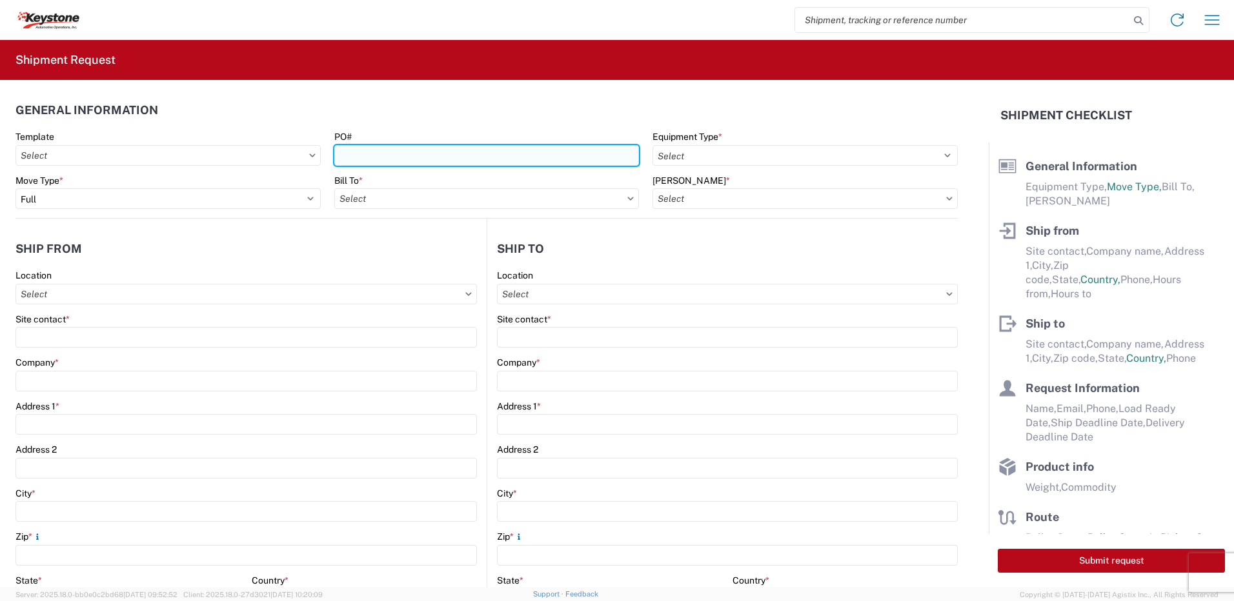
click at [373, 157] on input "PO#" at bounding box center [486, 155] width 305 height 21
type input "Cornwall [DATE]"
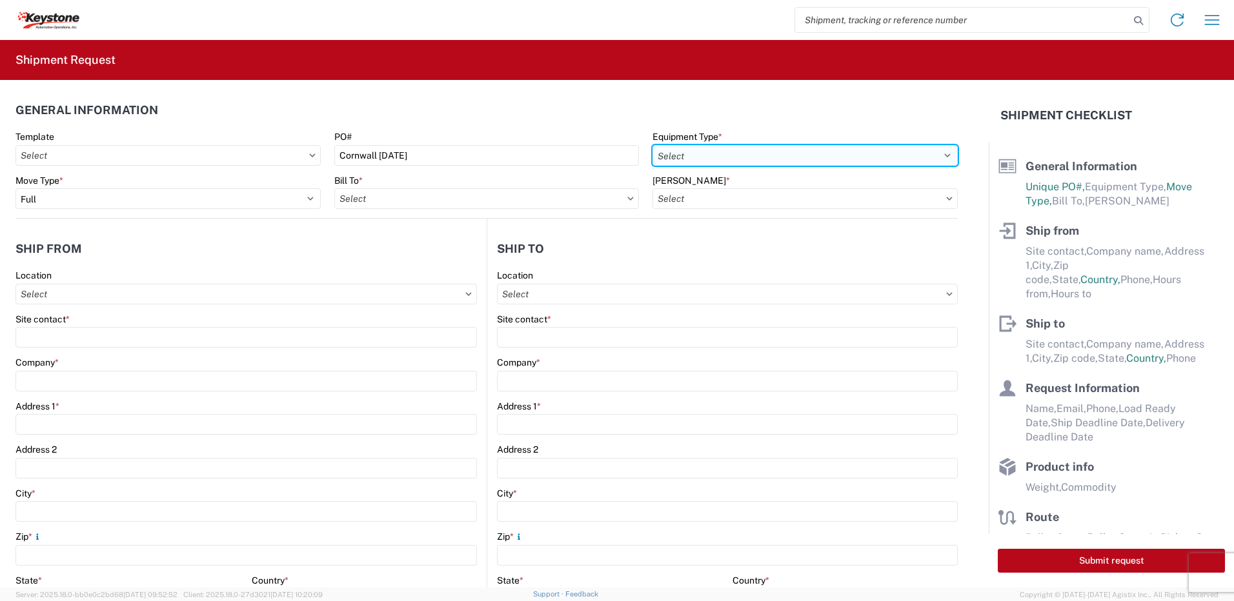
click at [681, 156] on select "Select 53’ Dry Van Flatbed Dropdeck (van) Lowboy (flatbed) Rail" at bounding box center [804, 155] width 305 height 21
select select "STDV"
click at [652, 145] on select "Select 53’ Dry Van Flatbed Dropdeck (van) Lowboy (flatbed) Rail" at bounding box center [804, 155] width 305 height 21
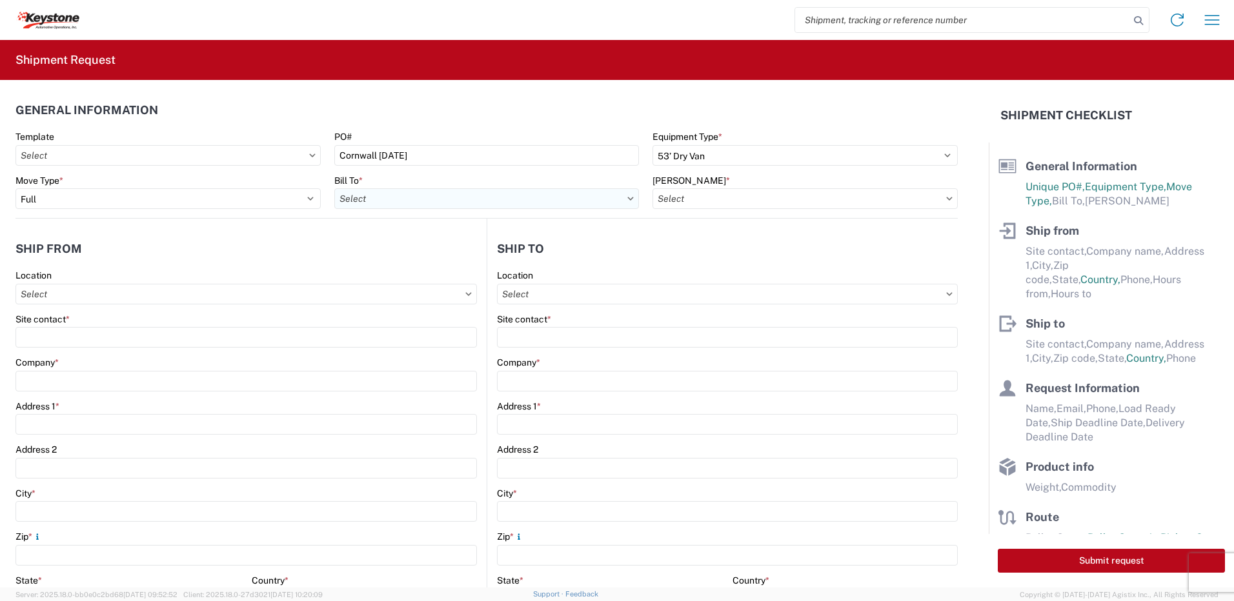
click at [590, 197] on input "Bill To *" at bounding box center [486, 198] width 305 height 21
type input "8432"
click at [430, 253] on div "8432 - KAO Logistics - [GEOGRAPHIC_DATA], [GEOGRAPHIC_DATA], [GEOGRAPHIC_DATA]" at bounding box center [526, 256] width 385 height 21
type input "8432 - KAO Logistics - [GEOGRAPHIC_DATA], [GEOGRAPHIC_DATA], [GEOGRAPHIC_DATA]"
click at [709, 194] on input "[PERSON_NAME] *" at bounding box center [804, 198] width 305 height 21
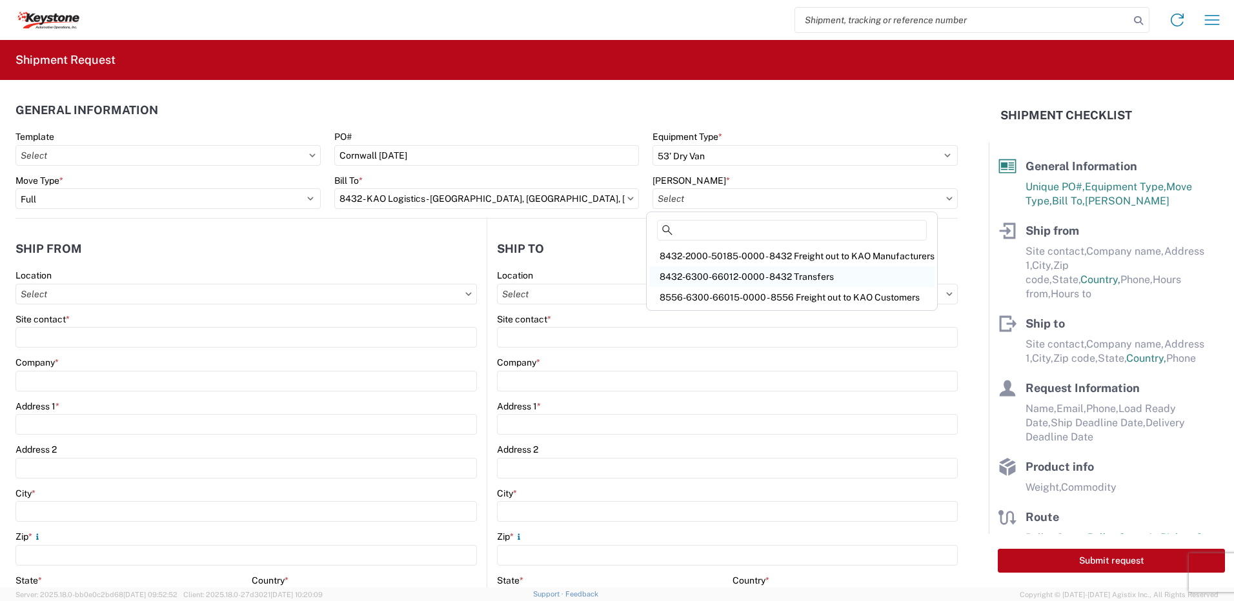
click at [717, 268] on div "8432-6300-66012-0000 - 8432 Transfers" at bounding box center [791, 276] width 285 height 21
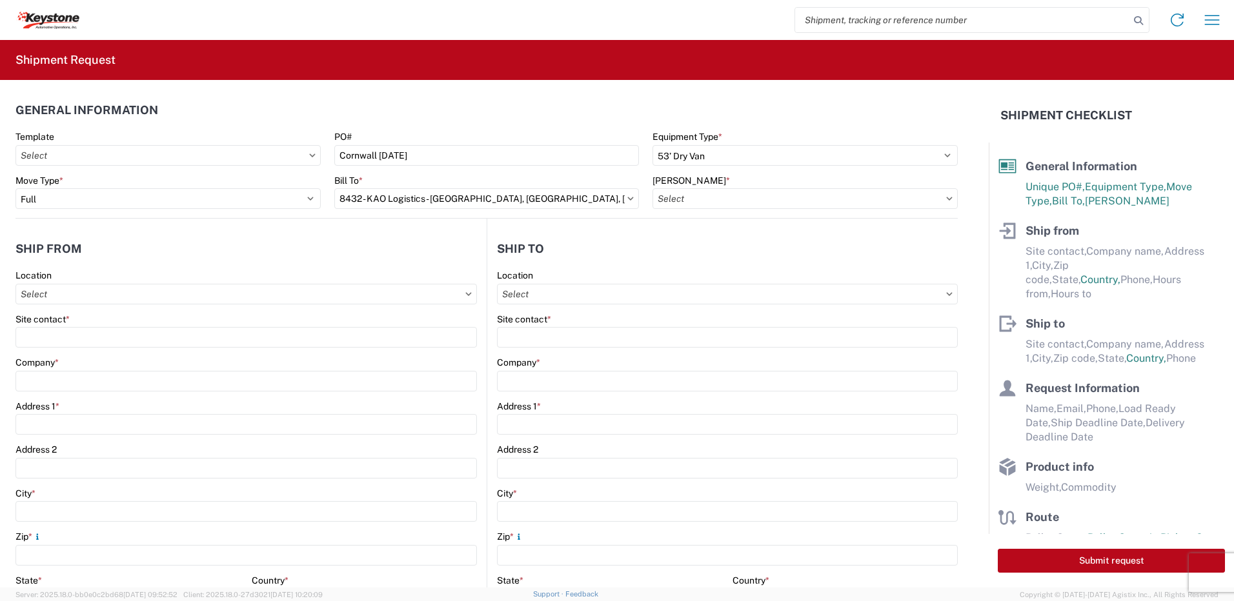
type input "8432-6300-66012-0000 - 8432 Transfers, 8432-6300-66012-0000 - 8432 Transfers"
click at [259, 296] on input "Location" at bounding box center [245, 294] width 461 height 21
type input "8401"
click at [157, 355] on div "8401 - [GEOGRAPHIC_DATA] - KAO Warehouse" at bounding box center [132, 351] width 226 height 21
type input "8401 - [GEOGRAPHIC_DATA] - KAO Warehouse"
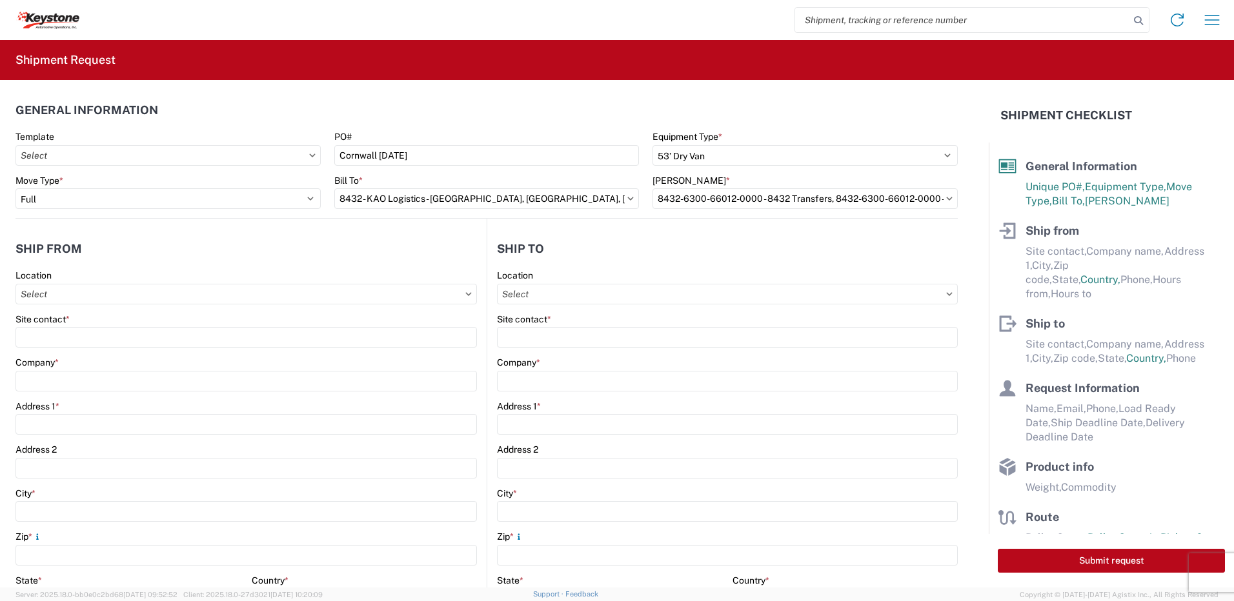
type input "KAO"
type input "[STREET_ADDRESS][PERSON_NAME]"
type input "[GEOGRAPHIC_DATA]"
type input "18643"
select select "PA"
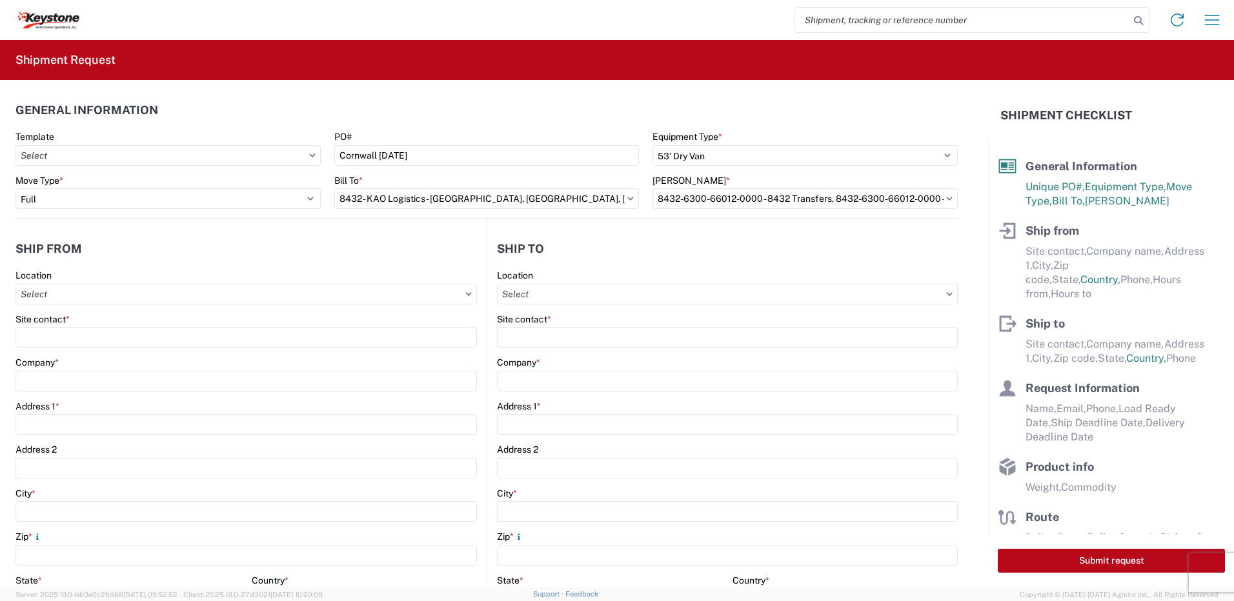
type input "07:00"
type input "17:00"
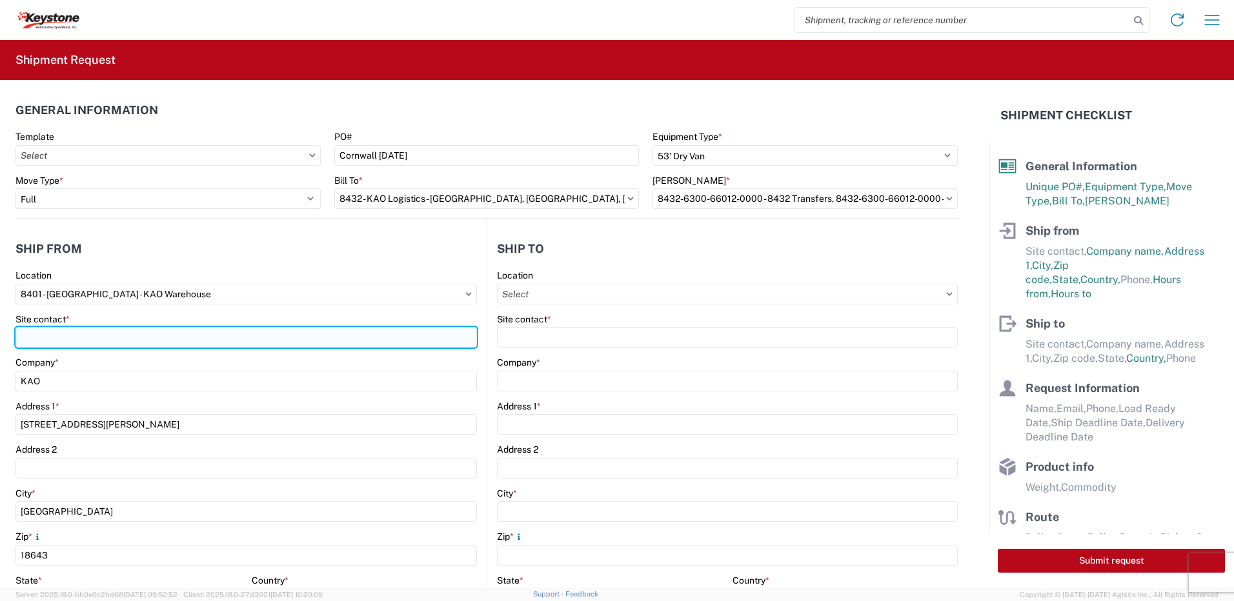
click at [101, 337] on input "Site contact *" at bounding box center [245, 337] width 461 height 21
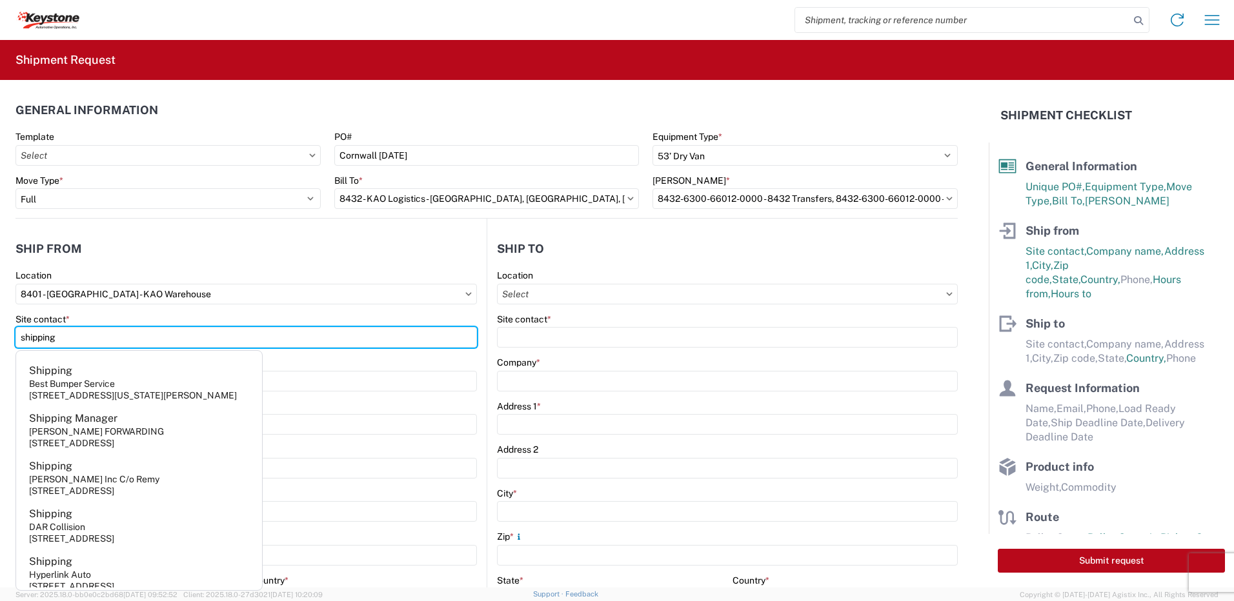
type input "shipping"
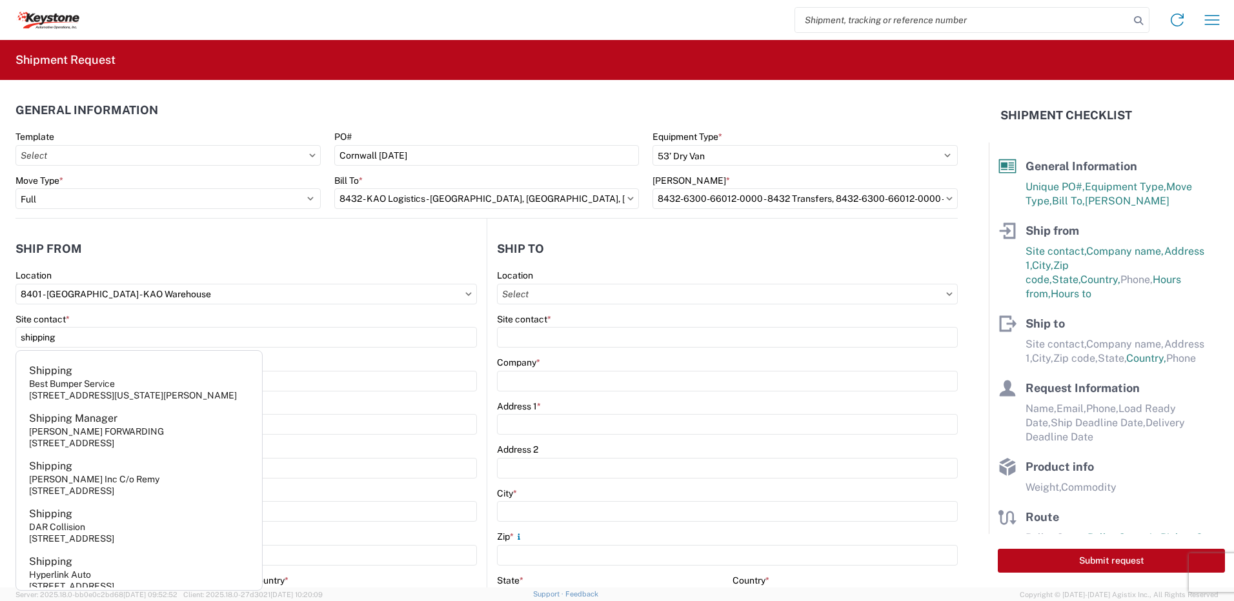
click at [235, 274] on div "Location" at bounding box center [245, 276] width 461 height 12
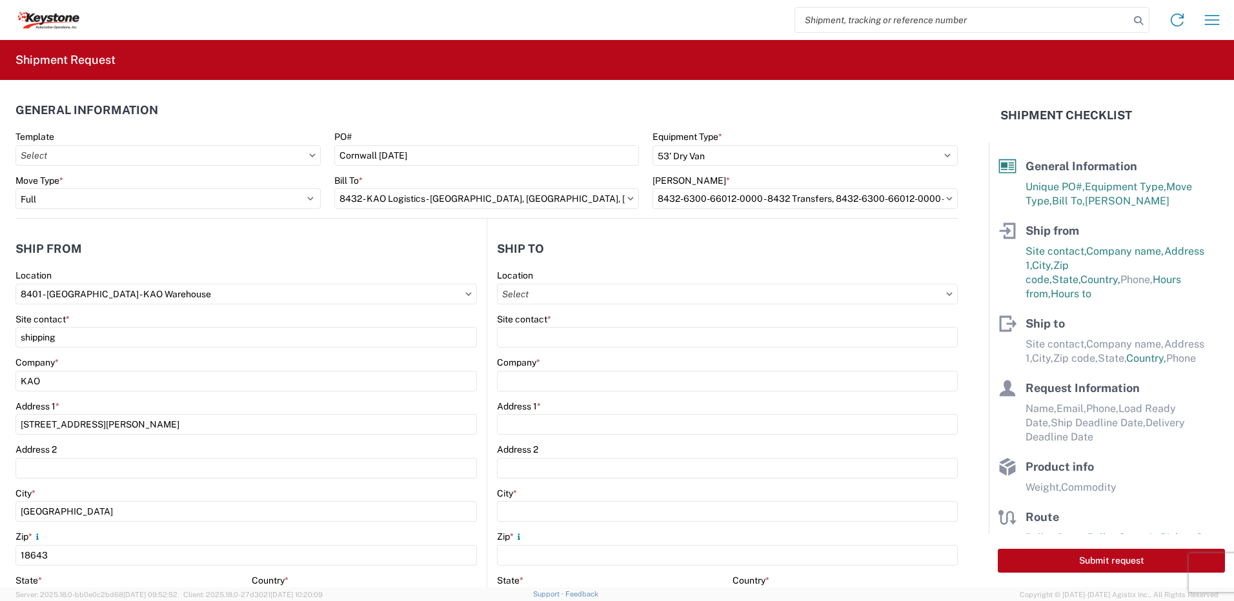
click at [520, 281] on div "Location" at bounding box center [727, 287] width 461 height 35
click at [521, 289] on input "Location" at bounding box center [727, 294] width 461 height 21
type input "8476"
click at [576, 355] on div "8476 - [GEOGRAPHIC_DATA] - [GEOGRAPHIC_DATA]" at bounding box center [608, 351] width 226 height 21
type input "8476 - [GEOGRAPHIC_DATA] - [GEOGRAPHIC_DATA]"
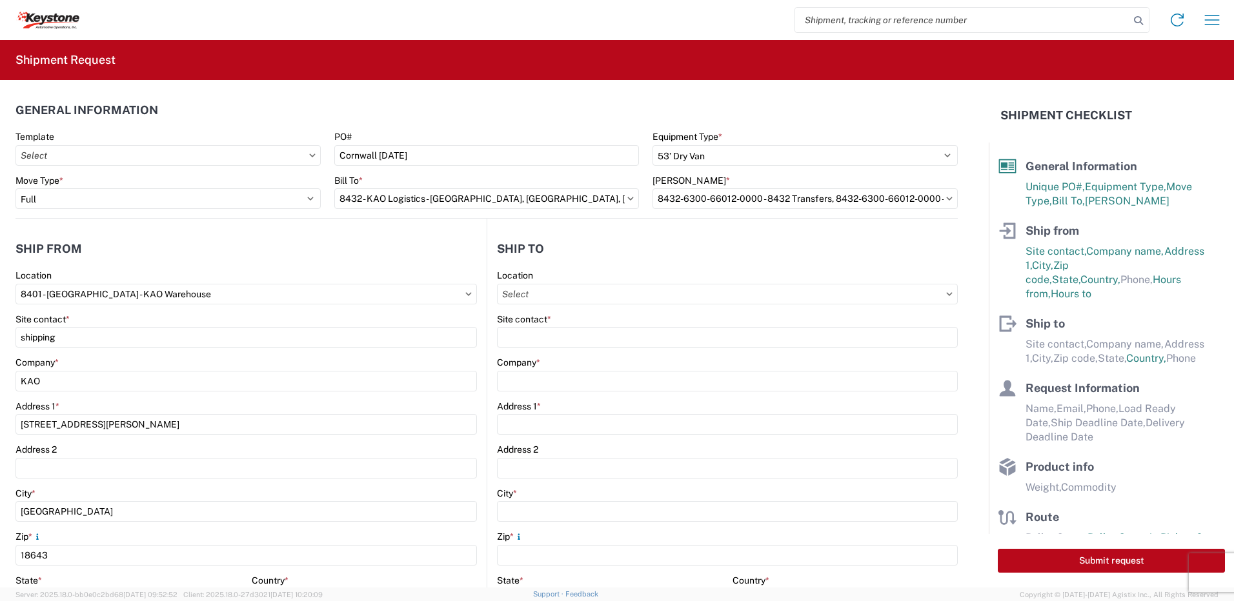
type input "KAO"
type input "[STREET_ADDRESS]"
type input "[GEOGRAPHIC_DATA]"
type input "KK6J3E5"
select select "CA"
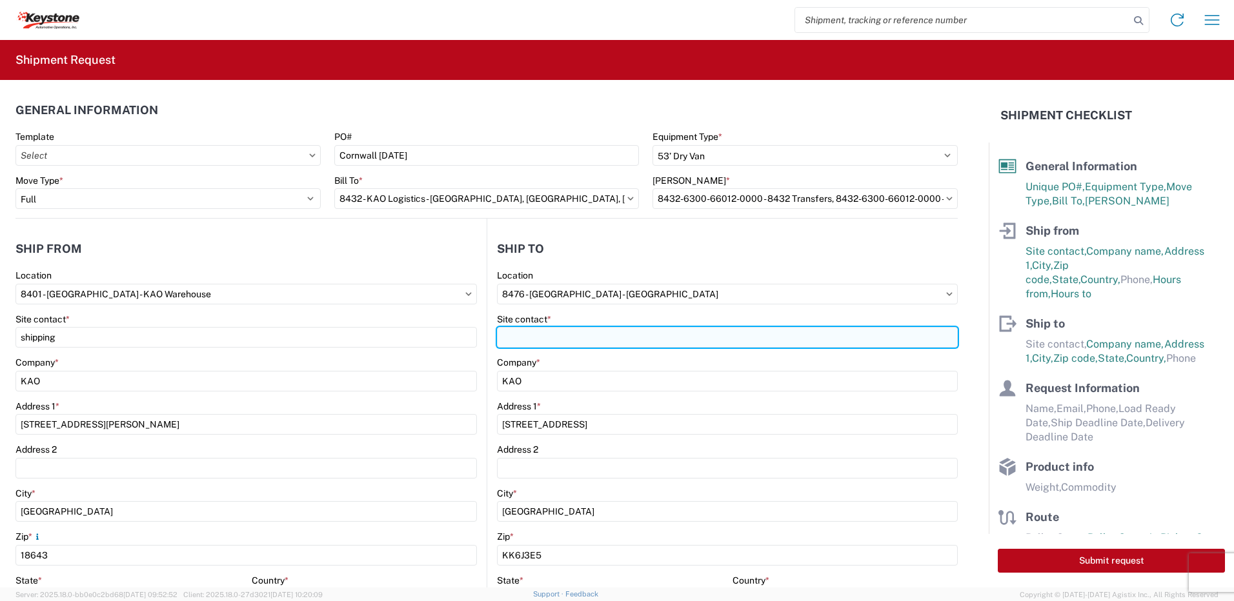
click at [537, 339] on input "Site contact *" at bounding box center [727, 337] width 461 height 21
type input "rececving"
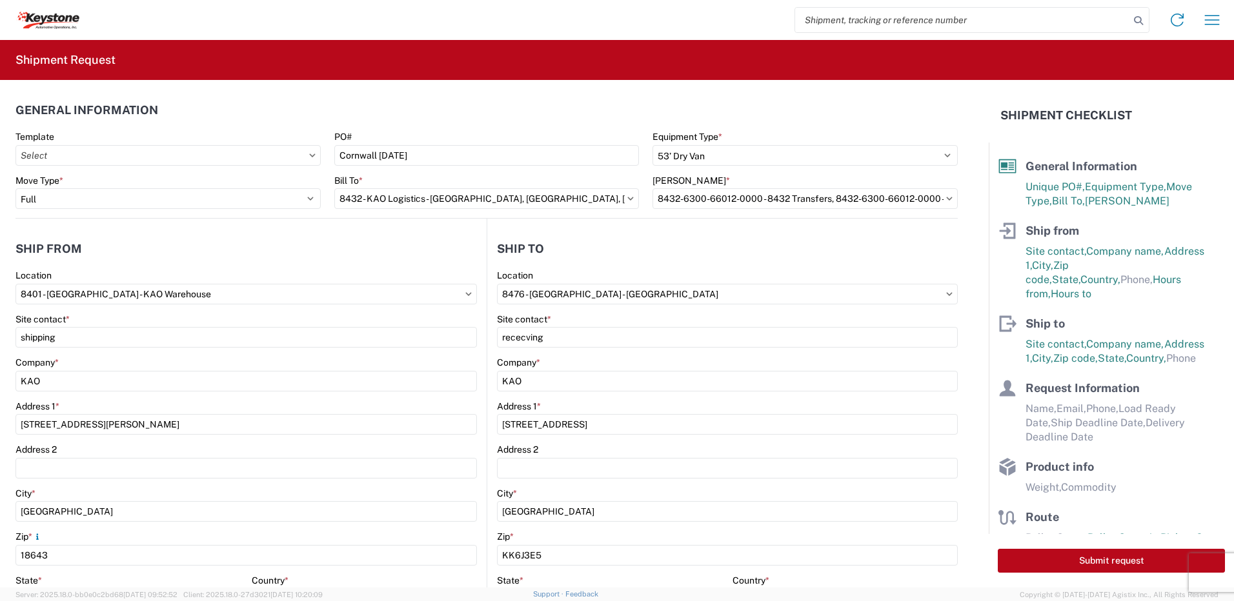
click at [635, 263] on header "Ship to" at bounding box center [722, 248] width 470 height 29
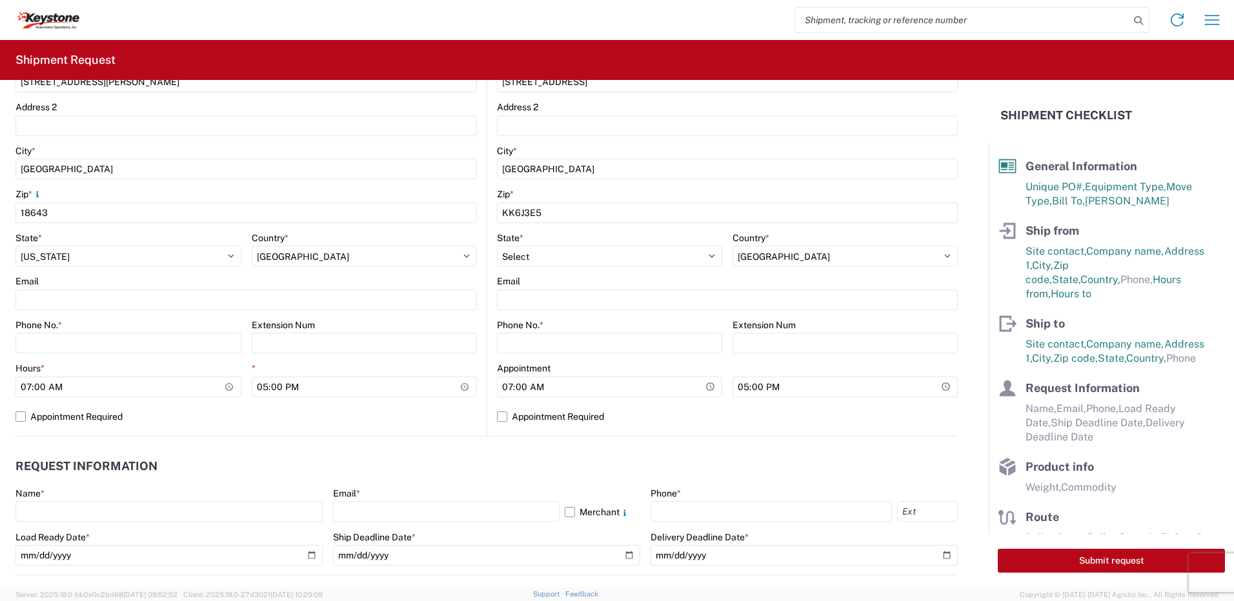
scroll to position [345, 0]
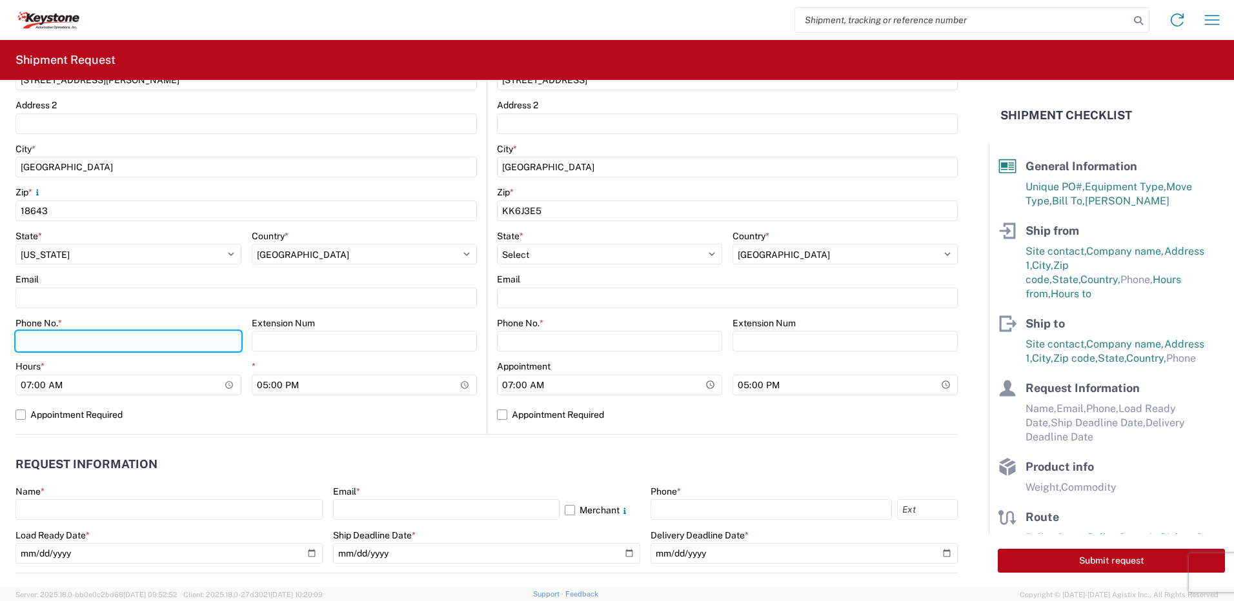
click at [131, 348] on input "Phone No. *" at bounding box center [128, 341] width 226 height 21
type input "5706554514"
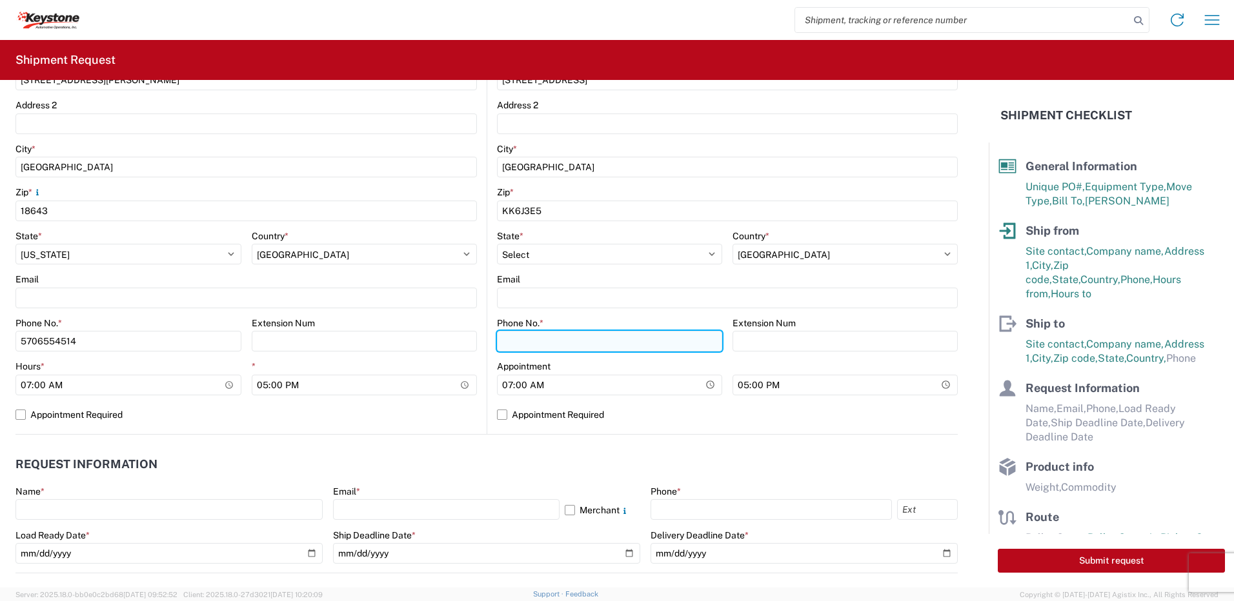
click at [523, 350] on input "Phone No. *" at bounding box center [609, 341] width 225 height 21
type input "5706554514"
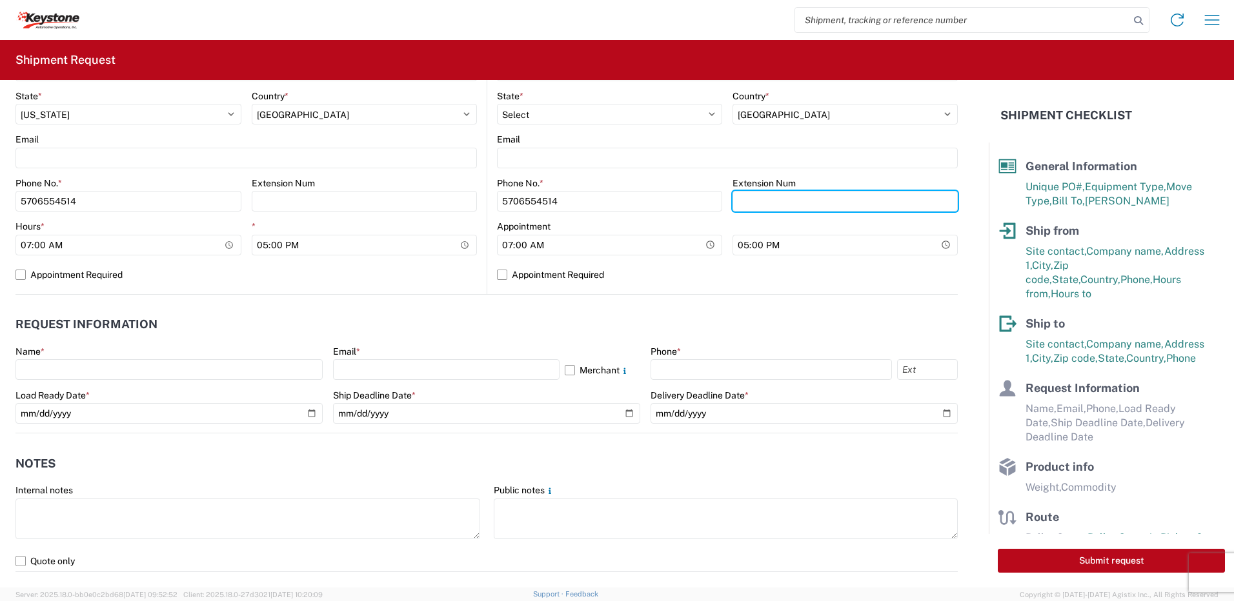
scroll to position [549, 0]
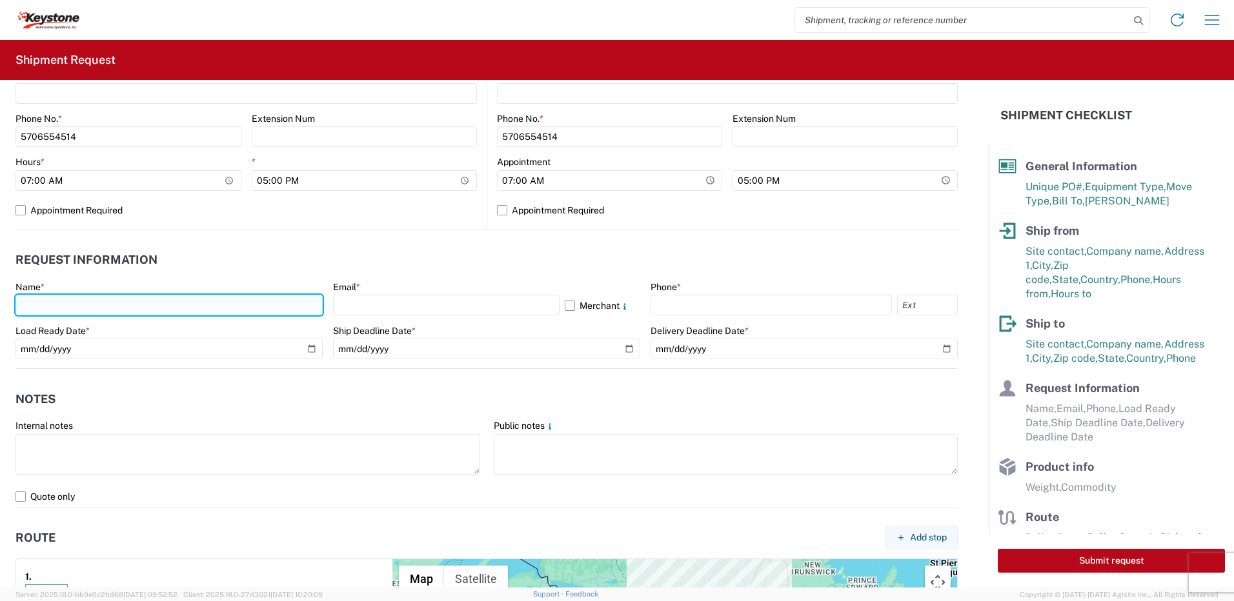
click at [182, 307] on input "text" at bounding box center [168, 305] width 307 height 21
type input "[PERSON_NAME]"
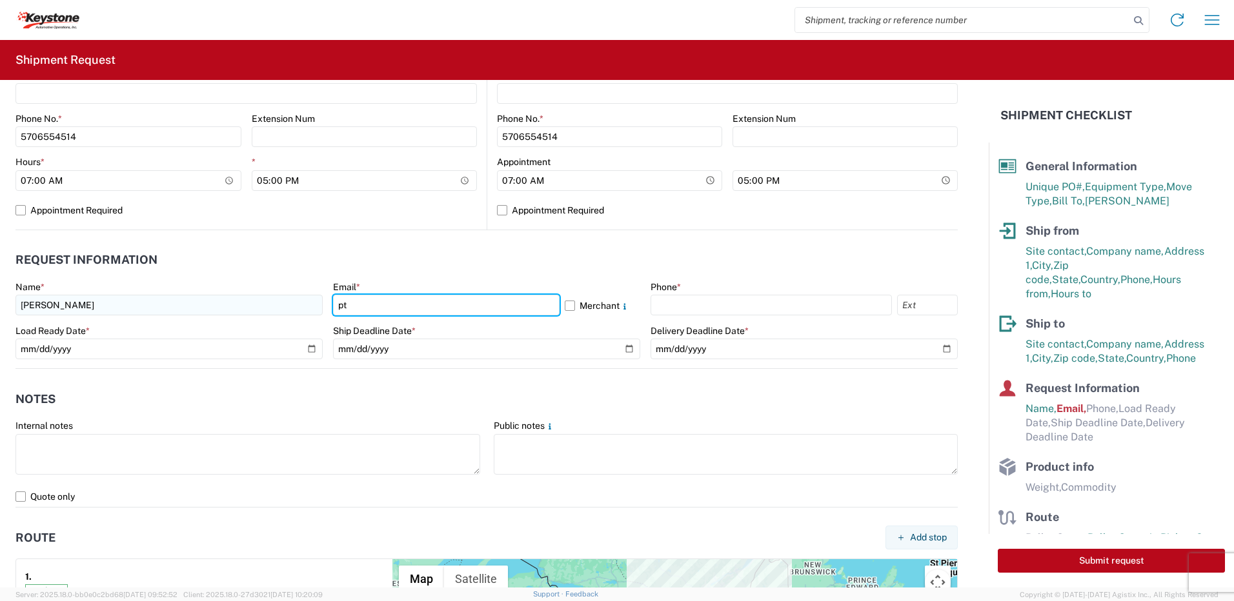
type input "[EMAIL_ADDRESS][DOMAIN_NAME]"
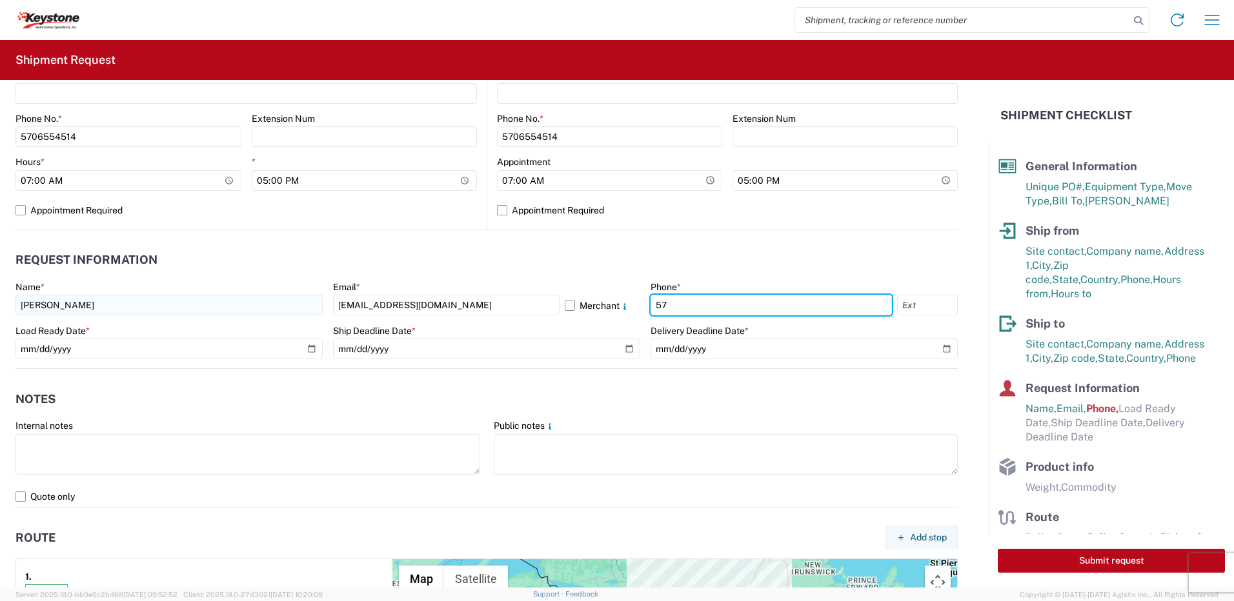
type input "5706554514"
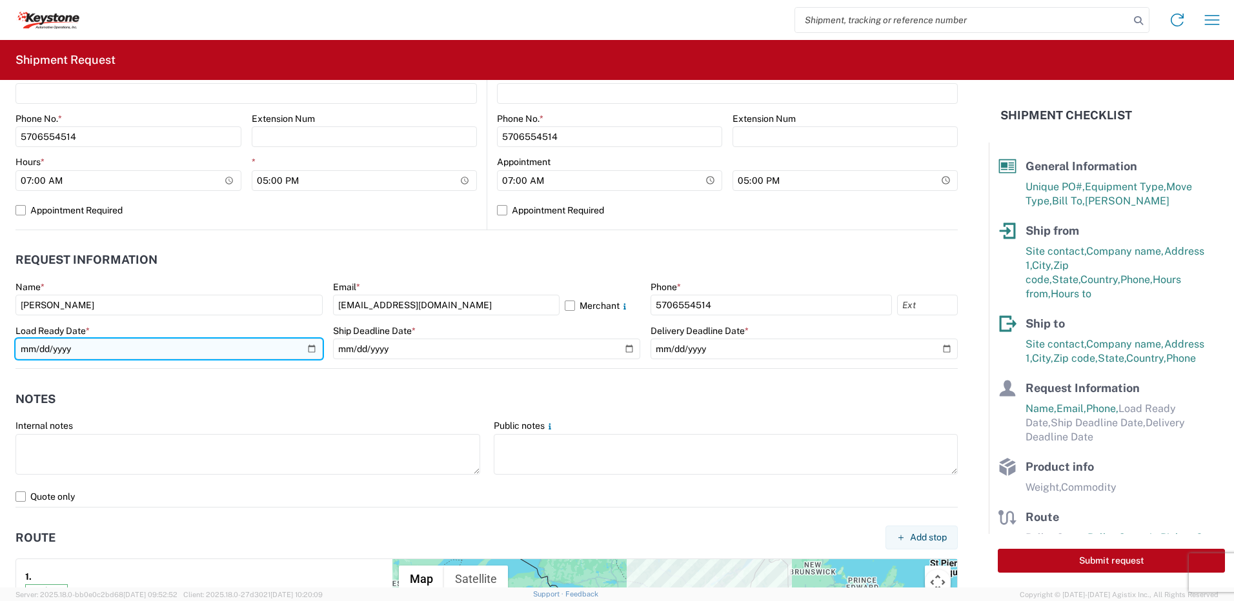
click at [307, 352] on input "date" at bounding box center [168, 349] width 307 height 21
type input "[DATE]"
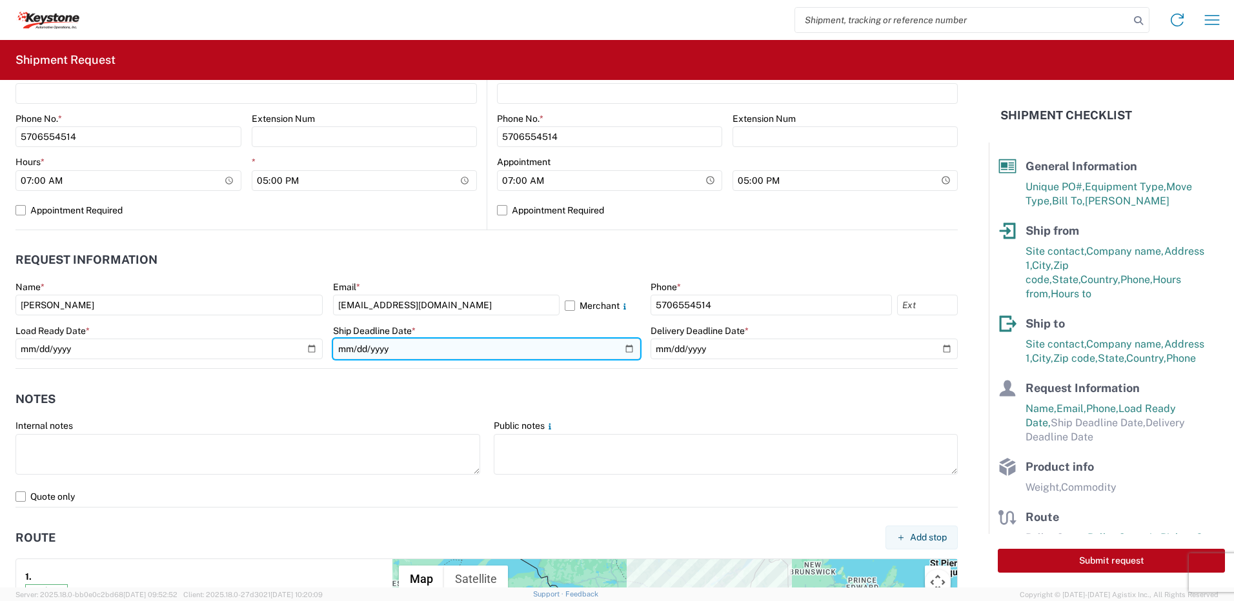
click at [620, 345] on input "date" at bounding box center [486, 349] width 307 height 21
type input "[DATE]"
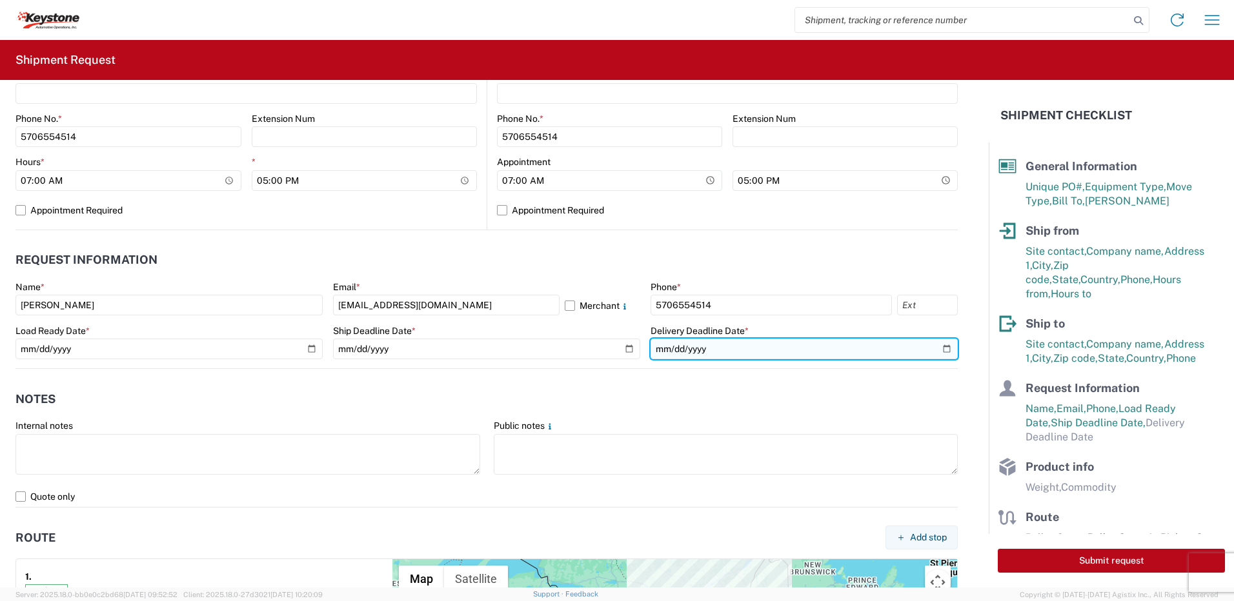
click at [820, 349] on input "date" at bounding box center [803, 349] width 307 height 21
type input "[DATE]"
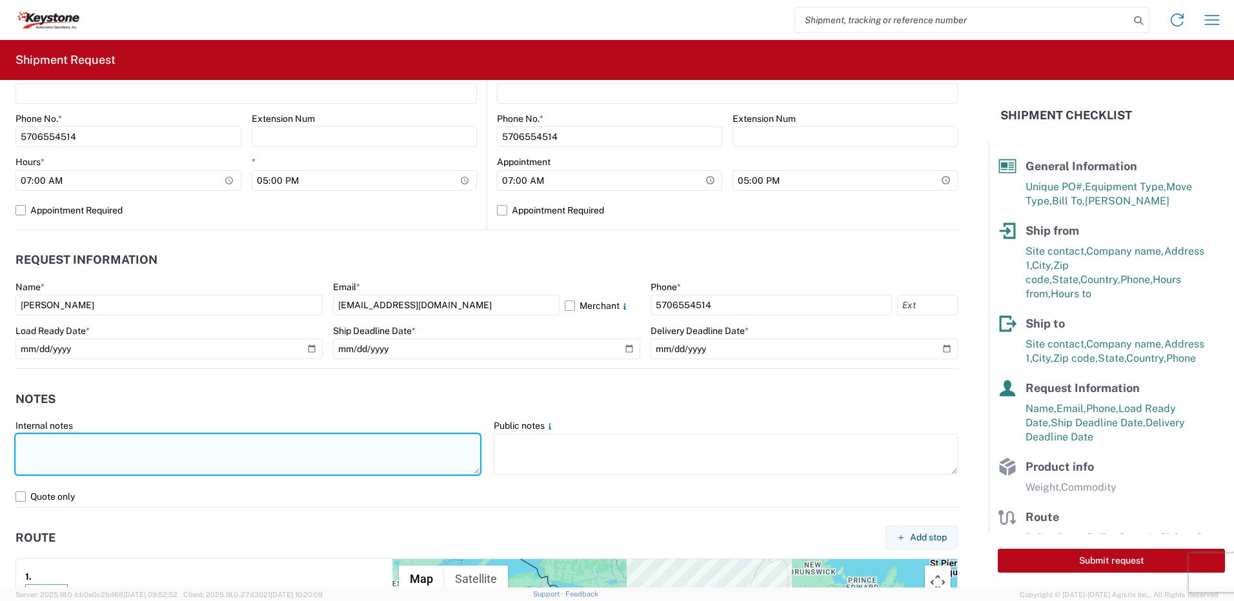
click at [418, 368] on textarea at bounding box center [247, 454] width 465 height 41
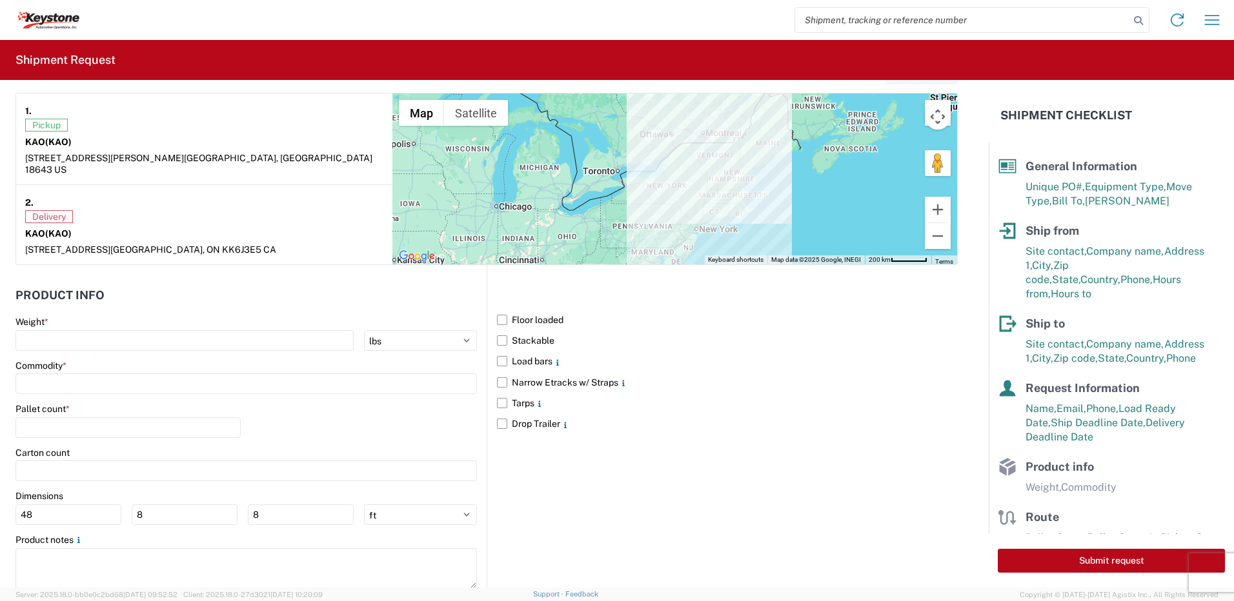
scroll to position [1038, 0]
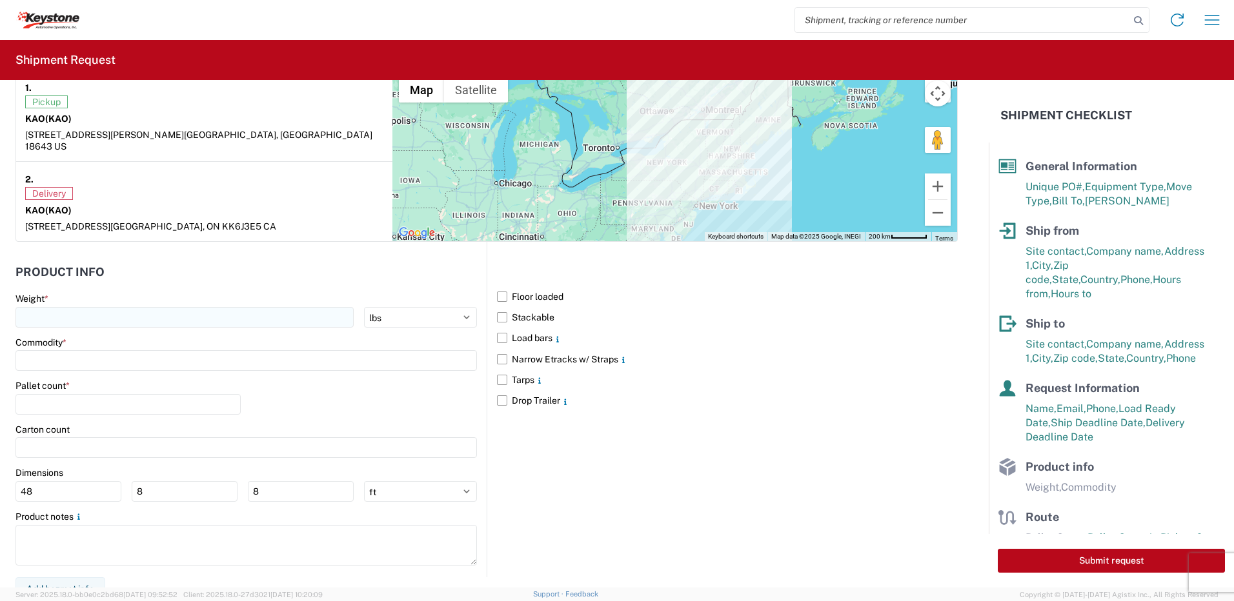
type textarea "Already booked With R &L Load shipped night of [DATE]"
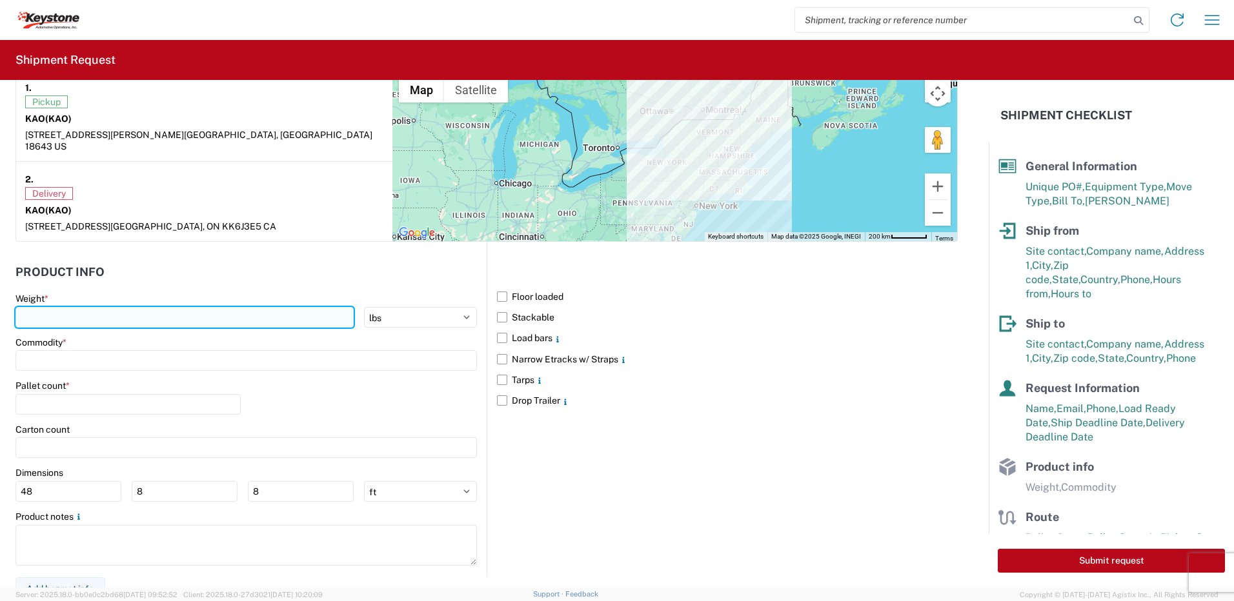
click at [185, 308] on input "number" at bounding box center [184, 317] width 338 height 21
type input "28000"
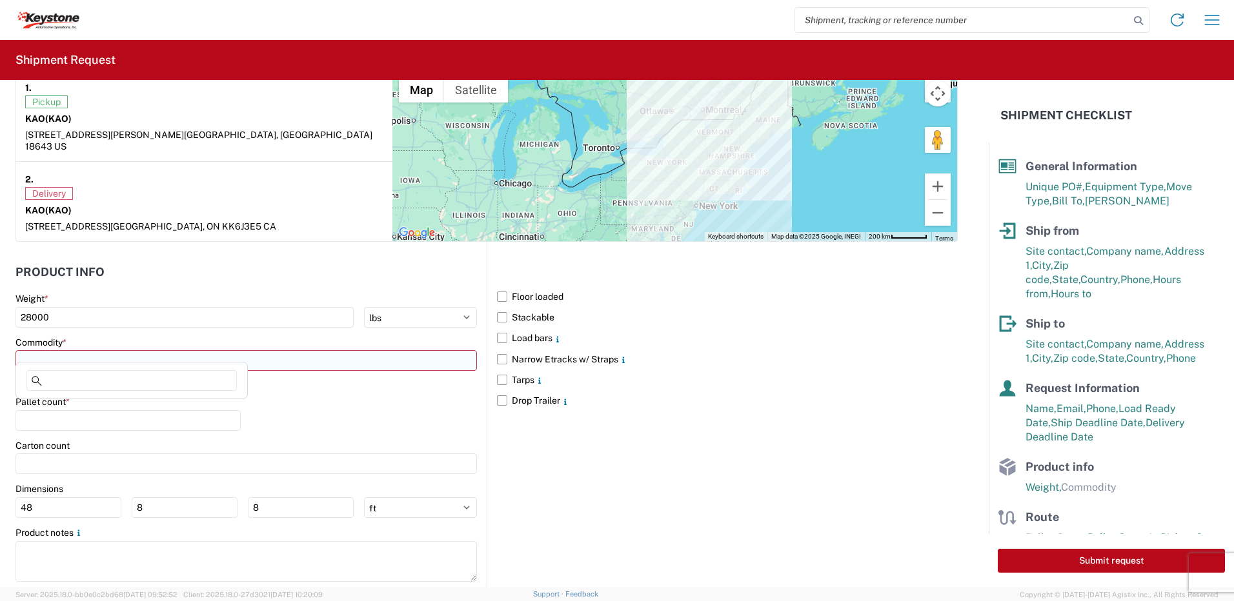
click at [141, 350] on input at bounding box center [245, 360] width 461 height 21
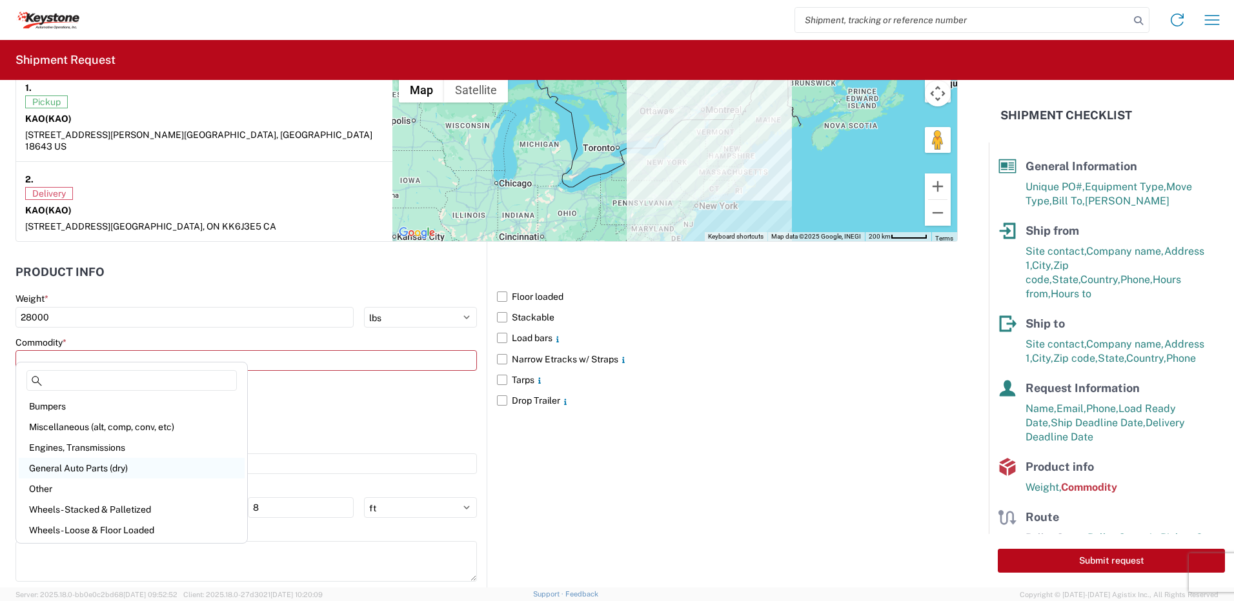
click at [110, 368] on div "General Auto Parts (dry)" at bounding box center [132, 468] width 226 height 21
type input "General Auto Parts (dry)"
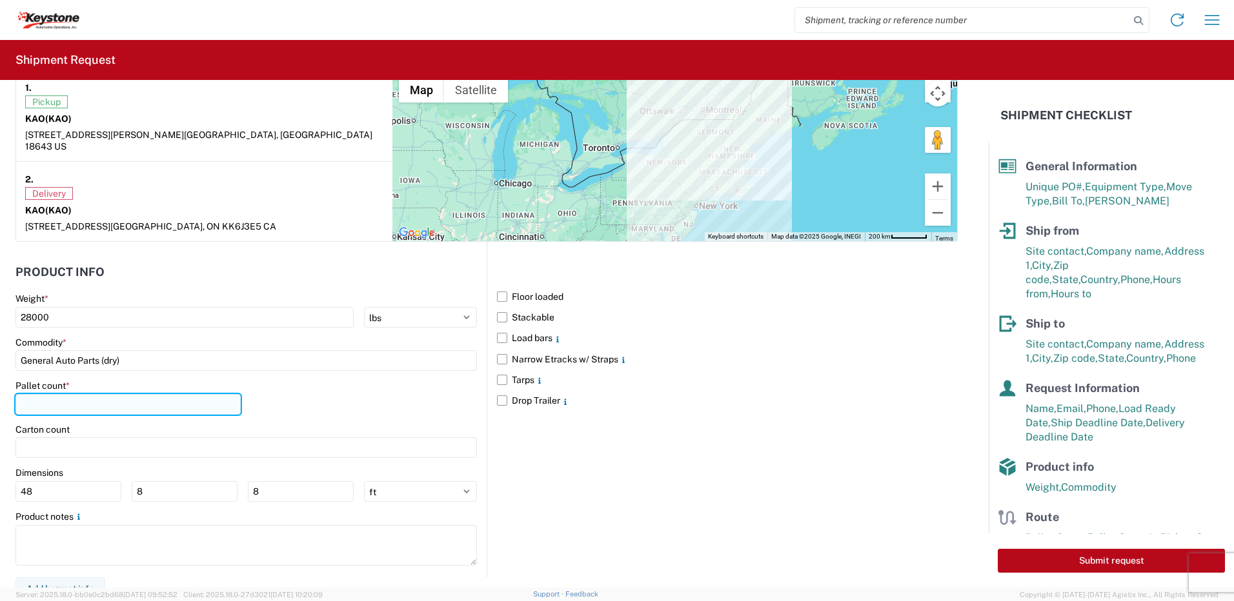
click at [49, 368] on input "number" at bounding box center [127, 404] width 225 height 21
type input "20"
click at [291, 368] on div "Pallet count * 20" at bounding box center [245, 402] width 461 height 44
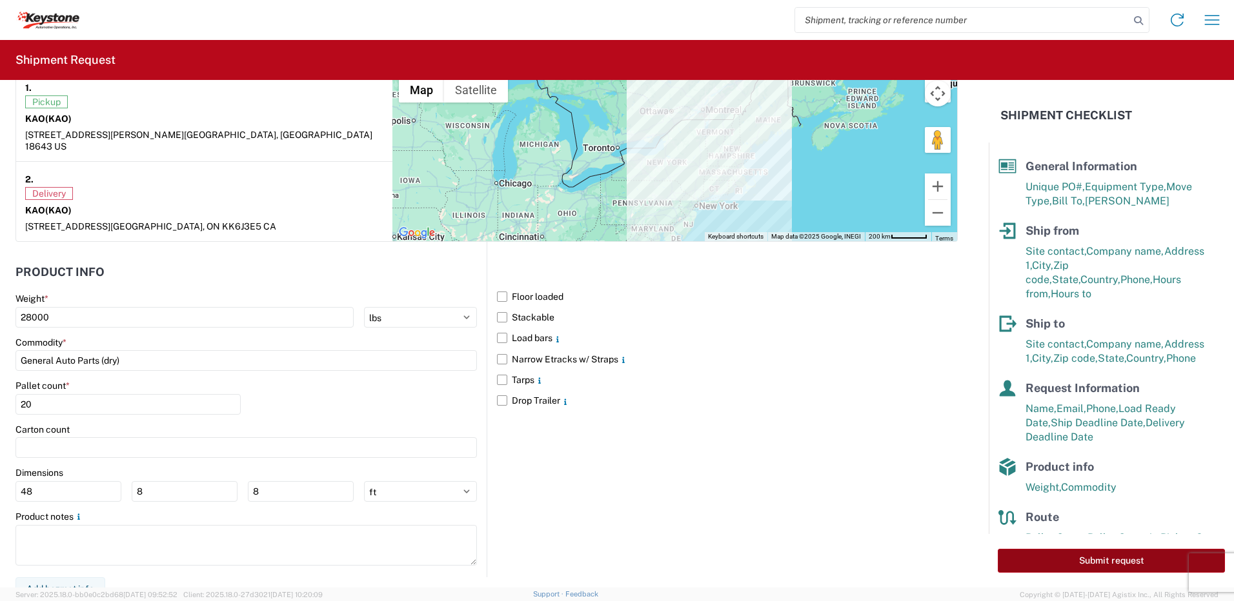
click at [820, 368] on button "Submit request" at bounding box center [1110, 561] width 227 height 24
select select "US"
select select "CA"
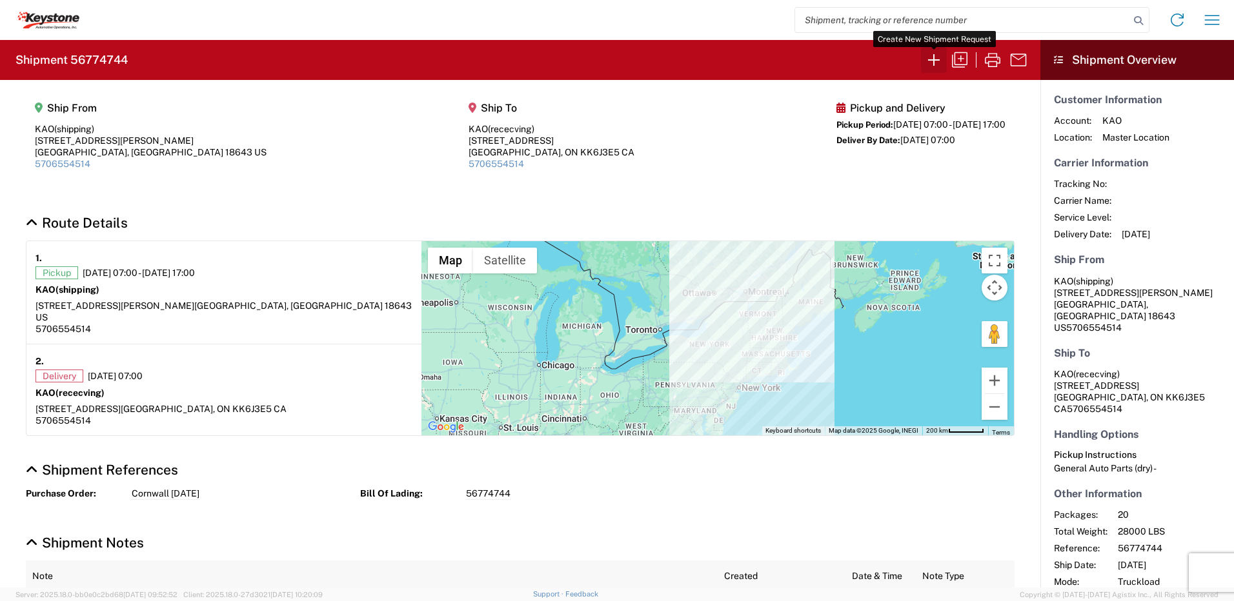
click at [820, 68] on icon "button" at bounding box center [933, 60] width 21 height 21
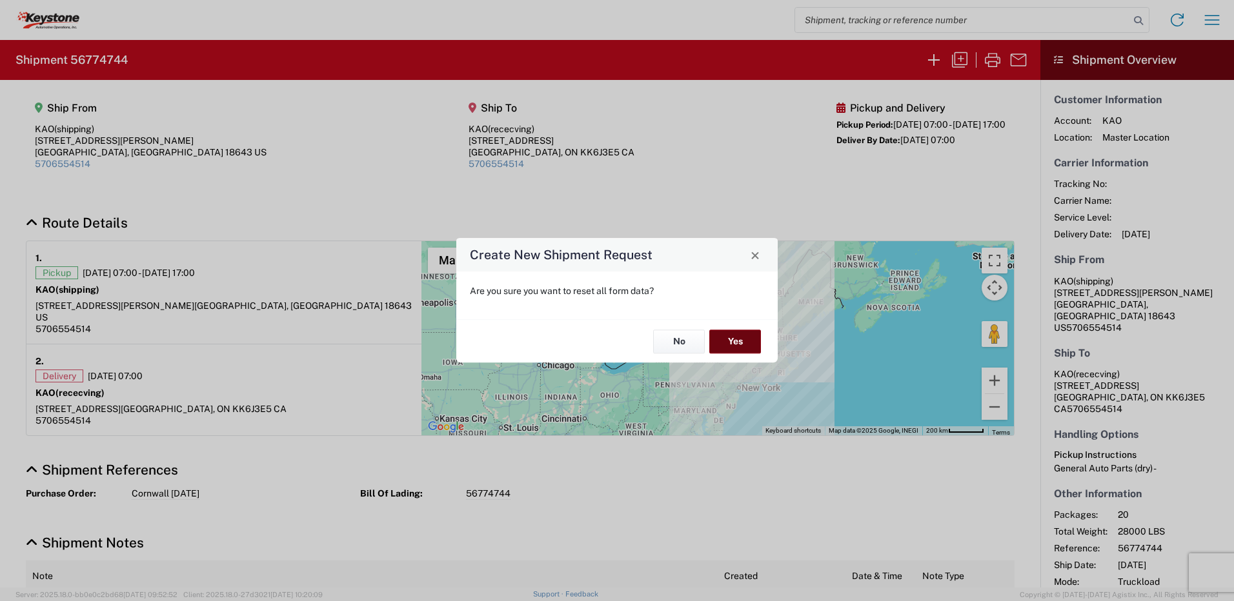
click at [722, 340] on button "Yes" at bounding box center [735, 342] width 52 height 24
select select "FULL"
select select "US"
select select "LBS"
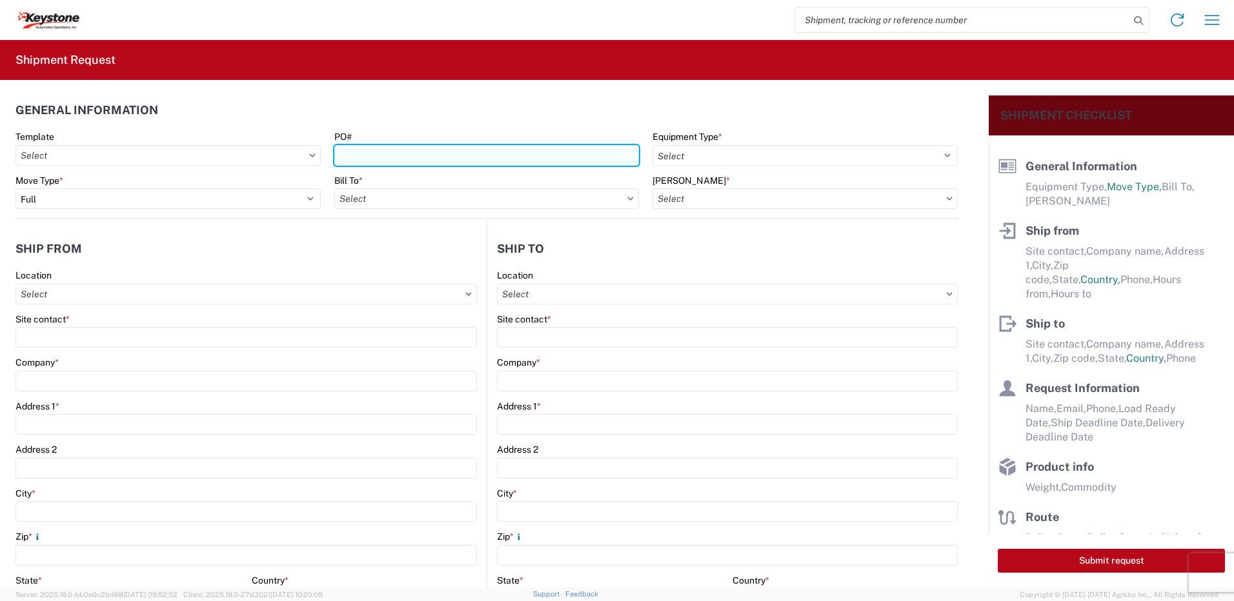
click at [423, 159] on input "PO#" at bounding box center [486, 155] width 305 height 21
type input "York [DATE]"
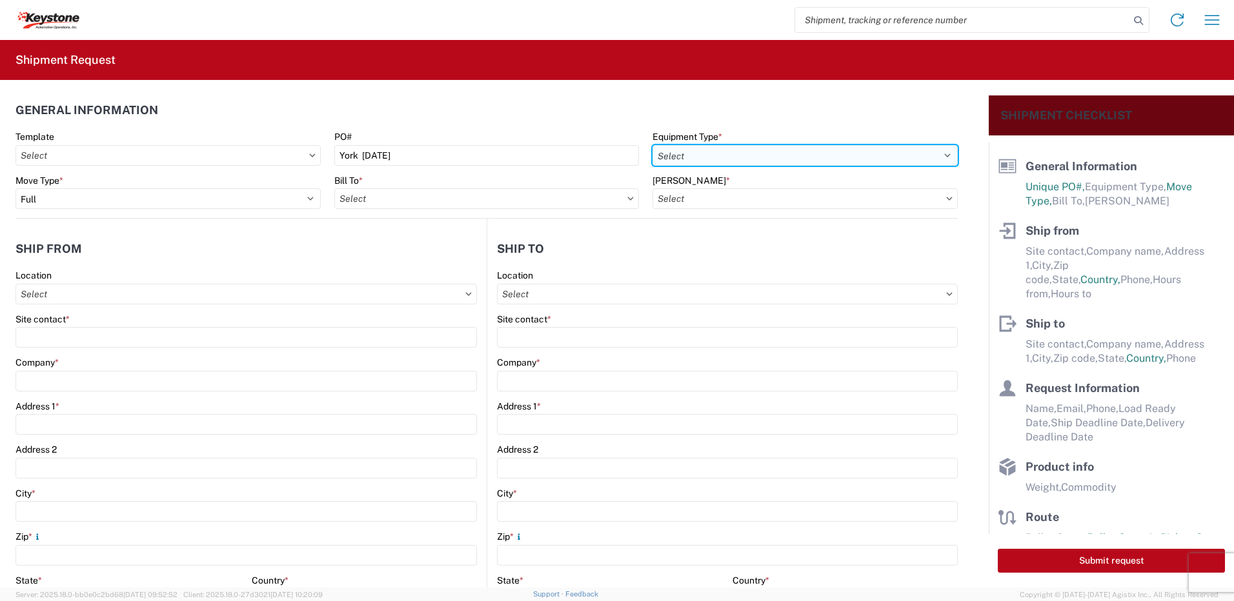
click at [815, 155] on select "Select 53’ Dry Van Flatbed Dropdeck (van) Lowboy (flatbed) Rail" at bounding box center [804, 155] width 305 height 21
select select "STDV"
click at [652, 145] on select "Select 53’ Dry Van Flatbed Dropdeck (van) Lowboy (flatbed) Rail" at bounding box center [804, 155] width 305 height 21
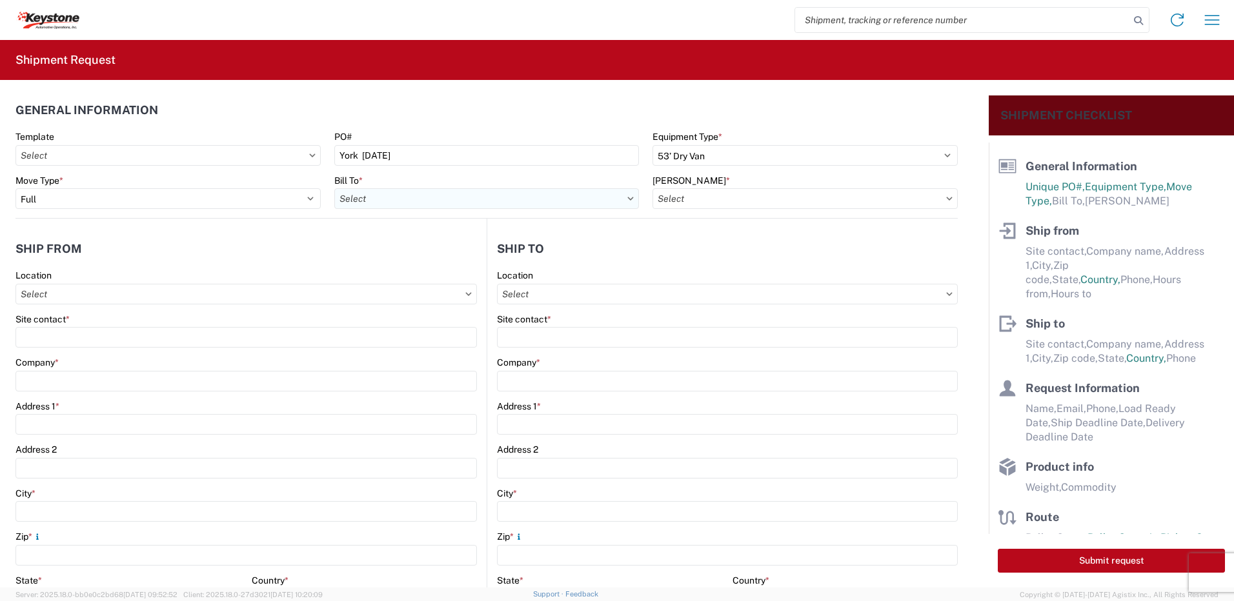
click at [466, 202] on input "Bill To *" at bounding box center [486, 198] width 305 height 21
type input "8432"
click at [426, 260] on div "8432 - KAO Logistics - [GEOGRAPHIC_DATA], [GEOGRAPHIC_DATA], [GEOGRAPHIC_DATA]" at bounding box center [526, 256] width 385 height 21
type input "8432 - KAO Logistics - [GEOGRAPHIC_DATA], [GEOGRAPHIC_DATA], [GEOGRAPHIC_DATA]"
click at [674, 195] on input "[PERSON_NAME] *" at bounding box center [804, 198] width 305 height 21
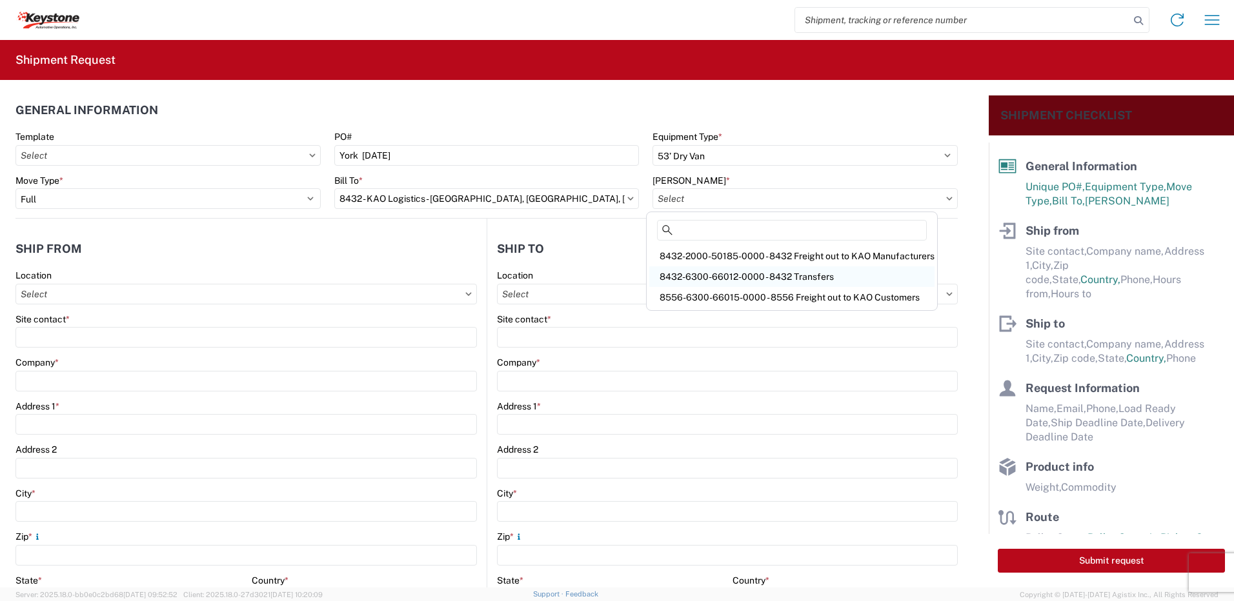
click at [703, 272] on div "8432-6300-66012-0000 - 8432 Transfers" at bounding box center [791, 276] width 285 height 21
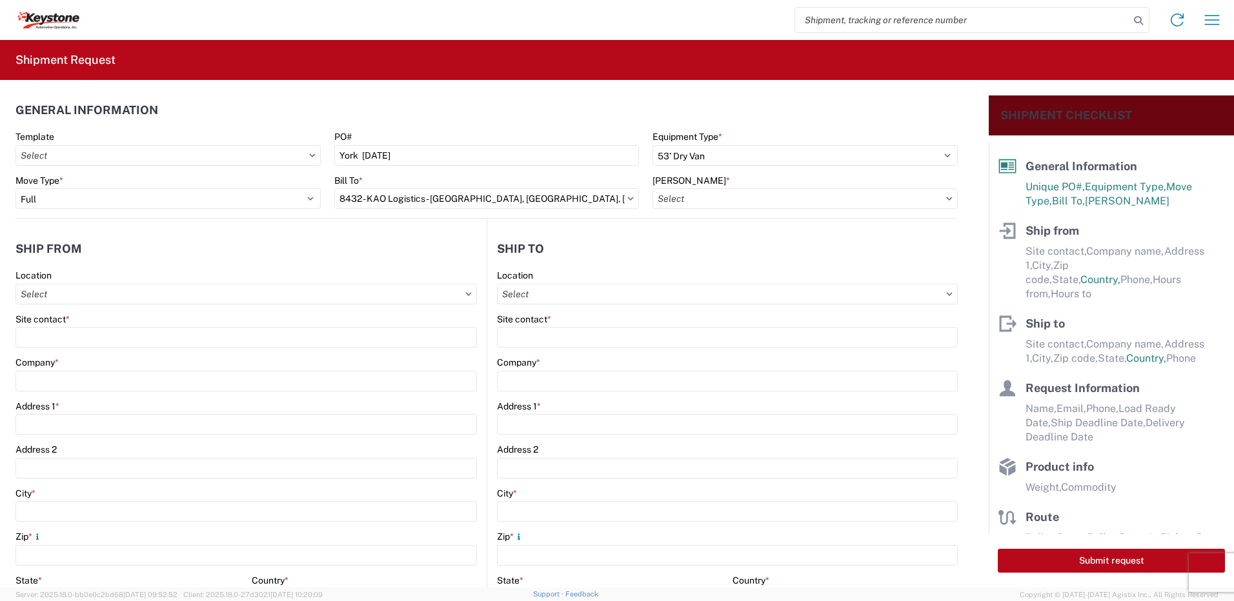
type input "8432-6300-66012-0000 - 8432 Transfers, 8432-6300-66012-0000 - 8432 Transfers"
click at [279, 297] on input "Location" at bounding box center [245, 294] width 461 height 21
type input "8401"
click at [195, 344] on div "8401 - [GEOGRAPHIC_DATA] - KAO Warehouse" at bounding box center [132, 351] width 226 height 21
type input "8401 - [GEOGRAPHIC_DATA] - KAO Warehouse"
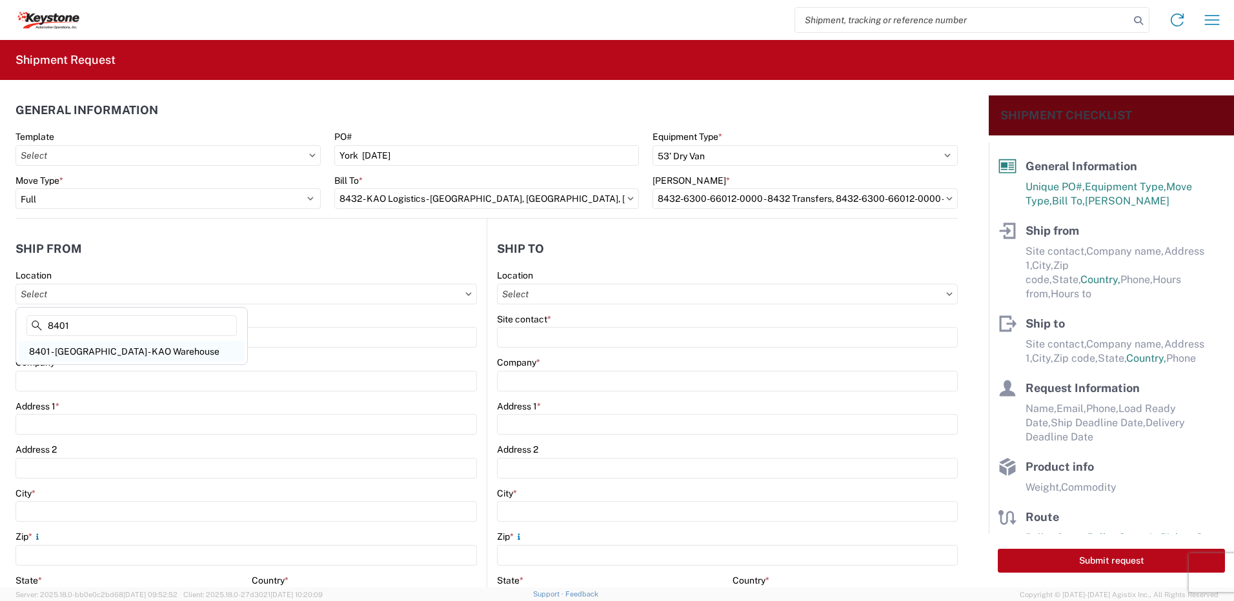
type input "KAO"
type input "[STREET_ADDRESS][PERSON_NAME]"
type input "[GEOGRAPHIC_DATA]"
type input "18643"
select select "PA"
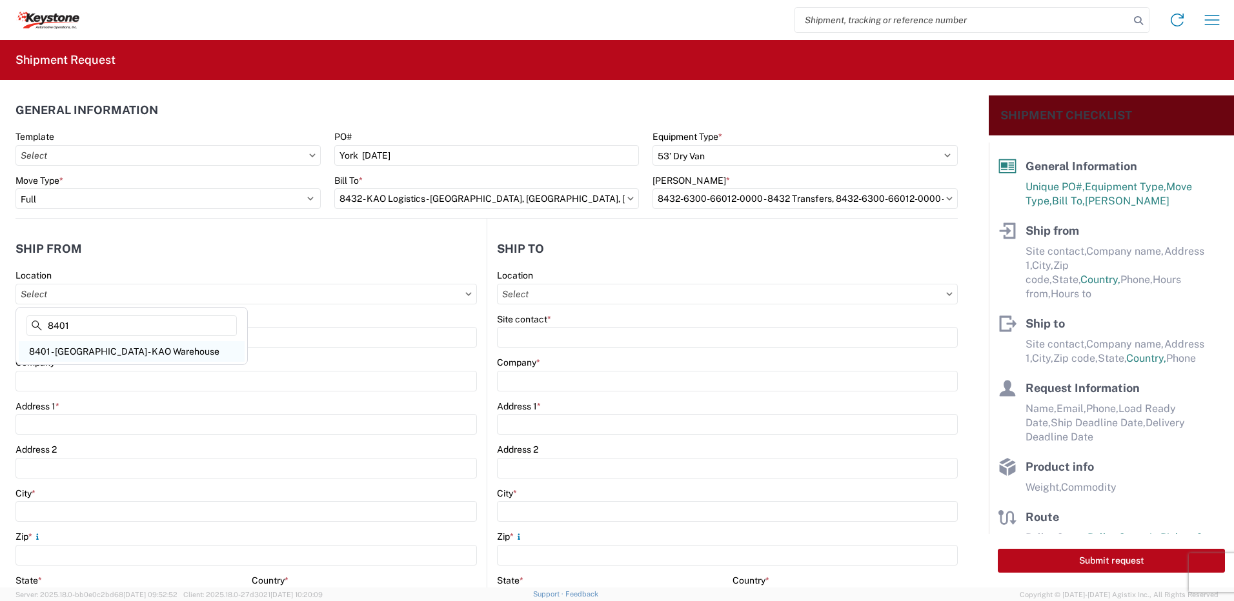
type input "07:00"
type input "17:00"
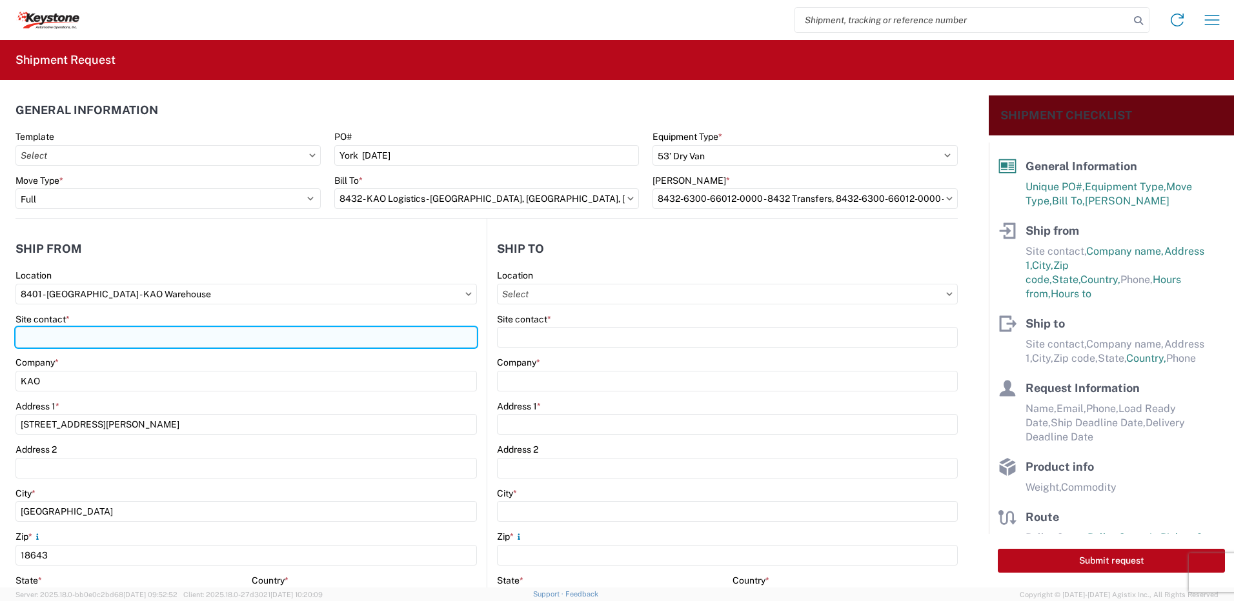
click at [152, 343] on input "Site contact *" at bounding box center [245, 337] width 461 height 21
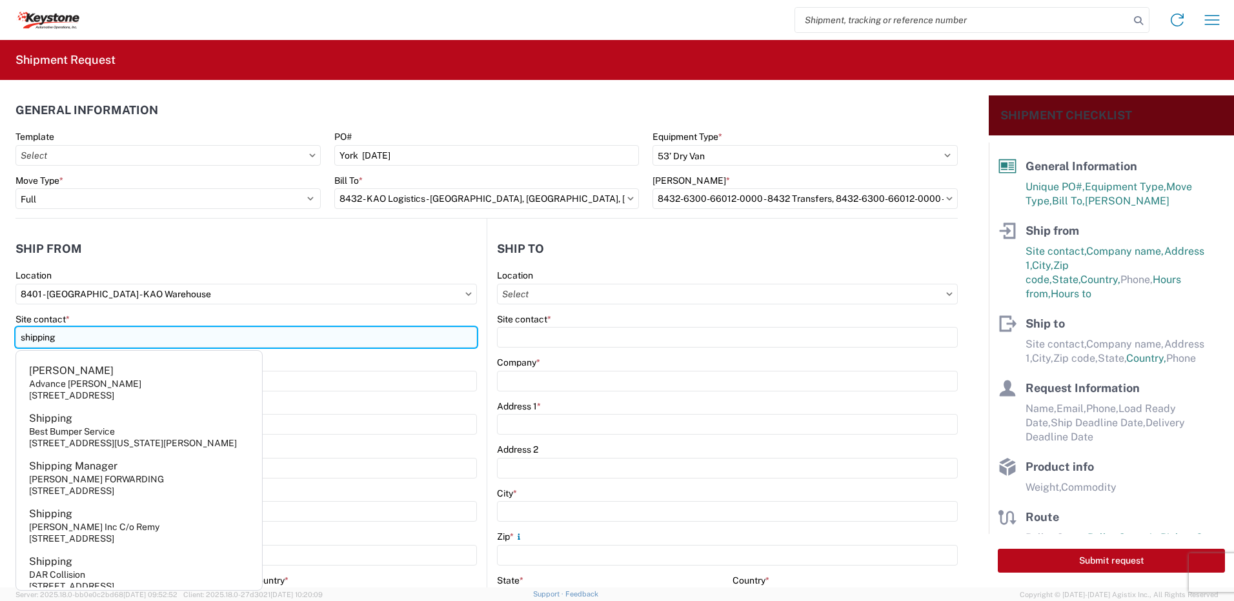
type input "shipping"
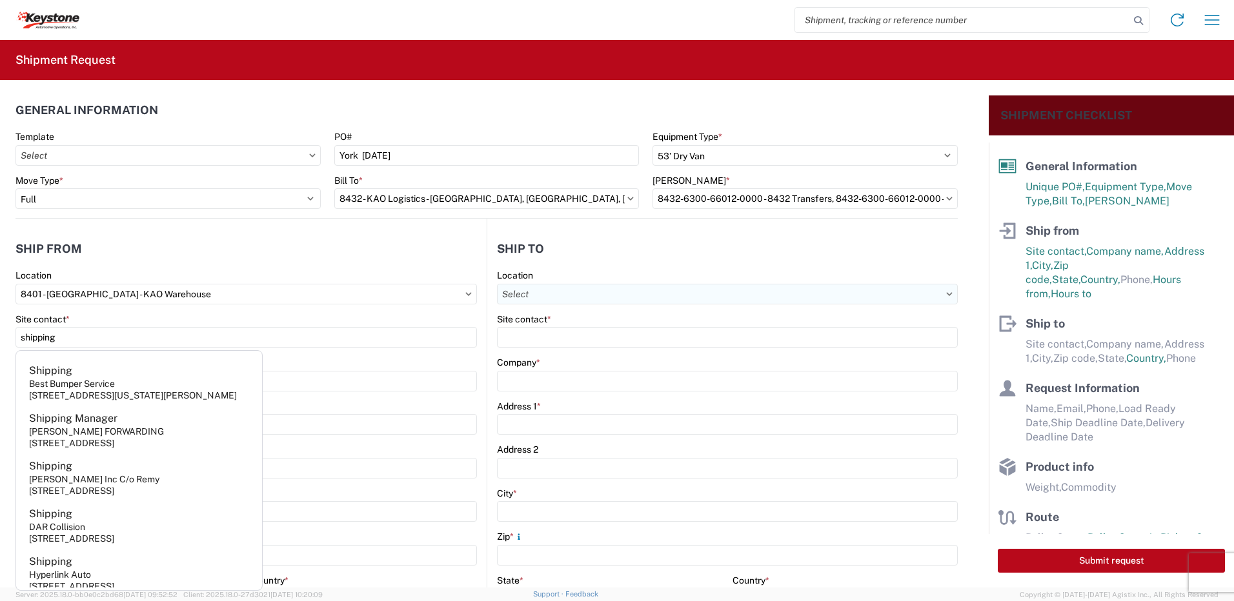
click at [543, 290] on input "Location" at bounding box center [727, 294] width 461 height 21
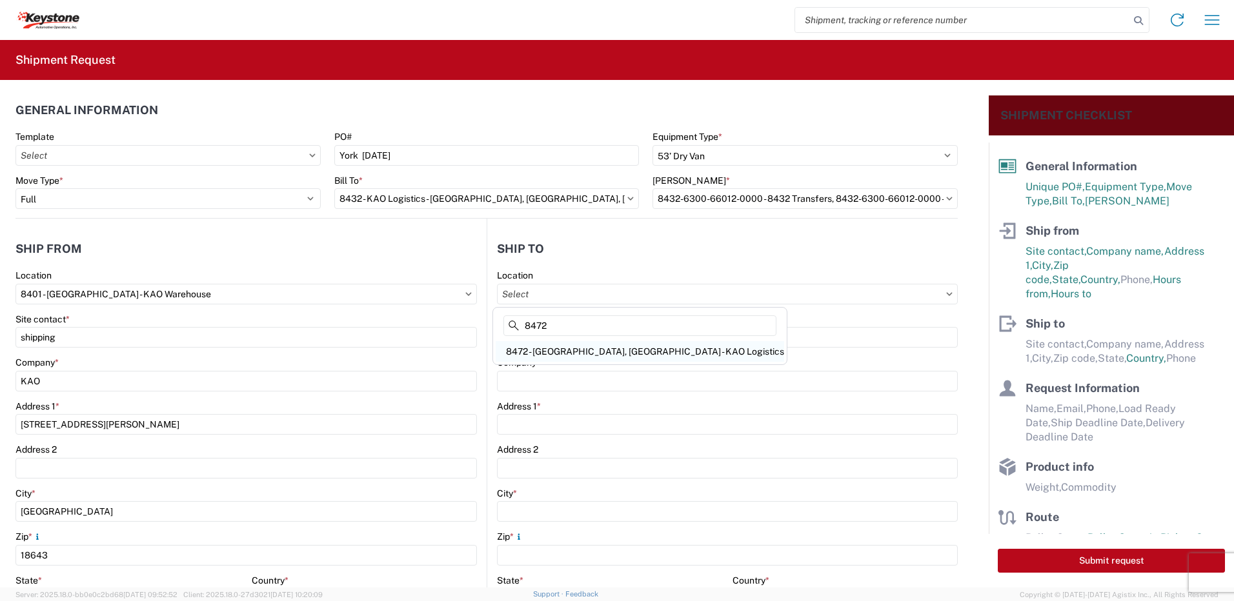
type input "8472"
click at [545, 358] on div "8472 - [GEOGRAPHIC_DATA], [GEOGRAPHIC_DATA] - KAO Logistics" at bounding box center [639, 351] width 288 height 21
type input "8472 - [GEOGRAPHIC_DATA], [GEOGRAPHIC_DATA] - KAO Logistics"
type input "KAO"
type input "[STREET_ADDRESS]"
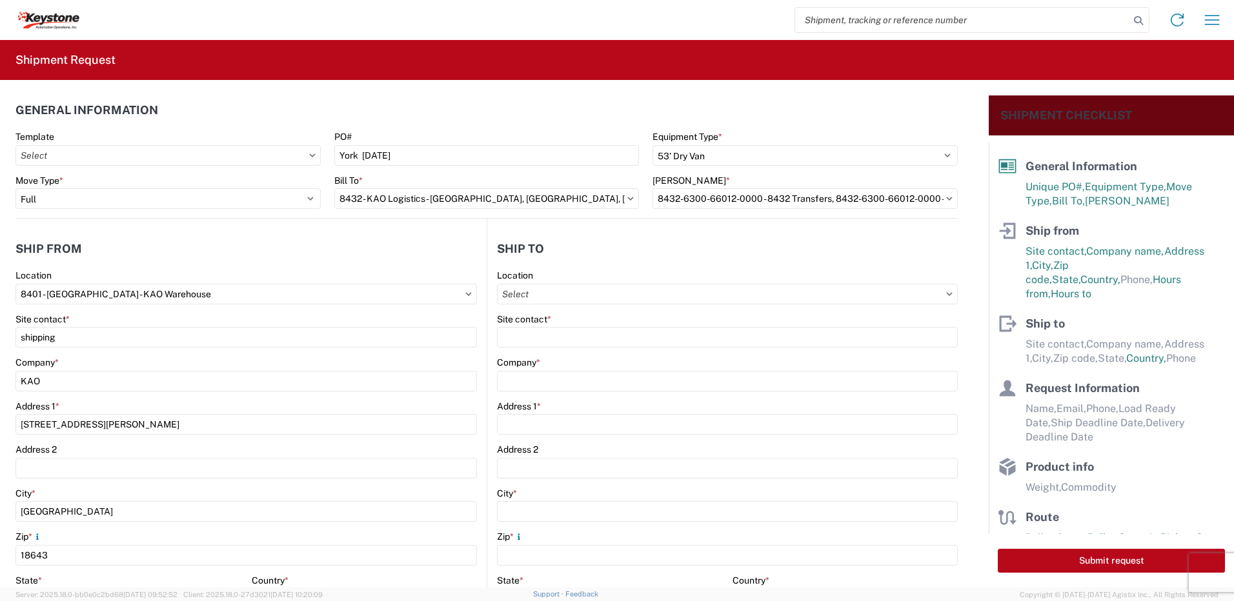
type input "[GEOGRAPHIC_DATA]"
type input "17406"
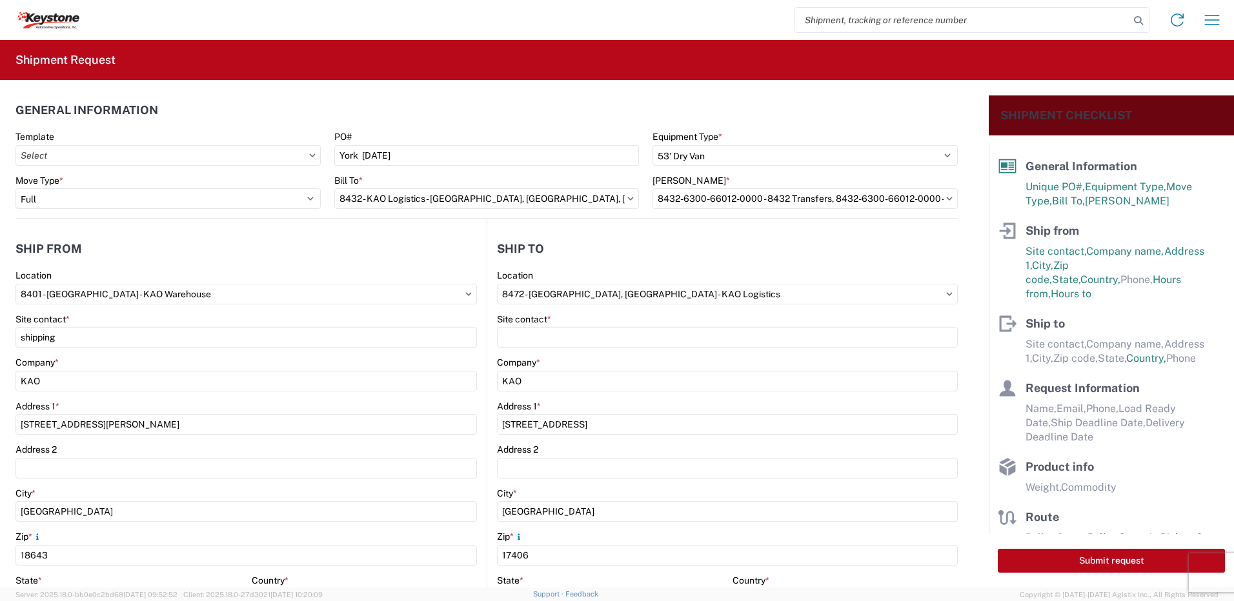
select select "US"
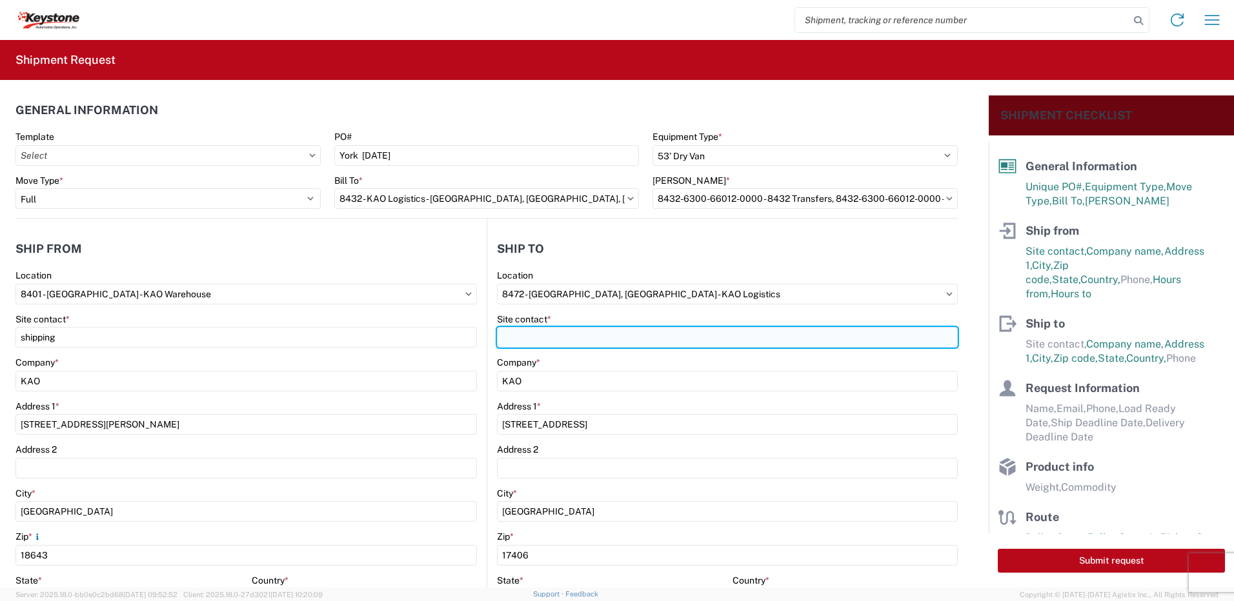
click at [536, 339] on input "Site contact *" at bounding box center [727, 337] width 461 height 21
type input "recieving"
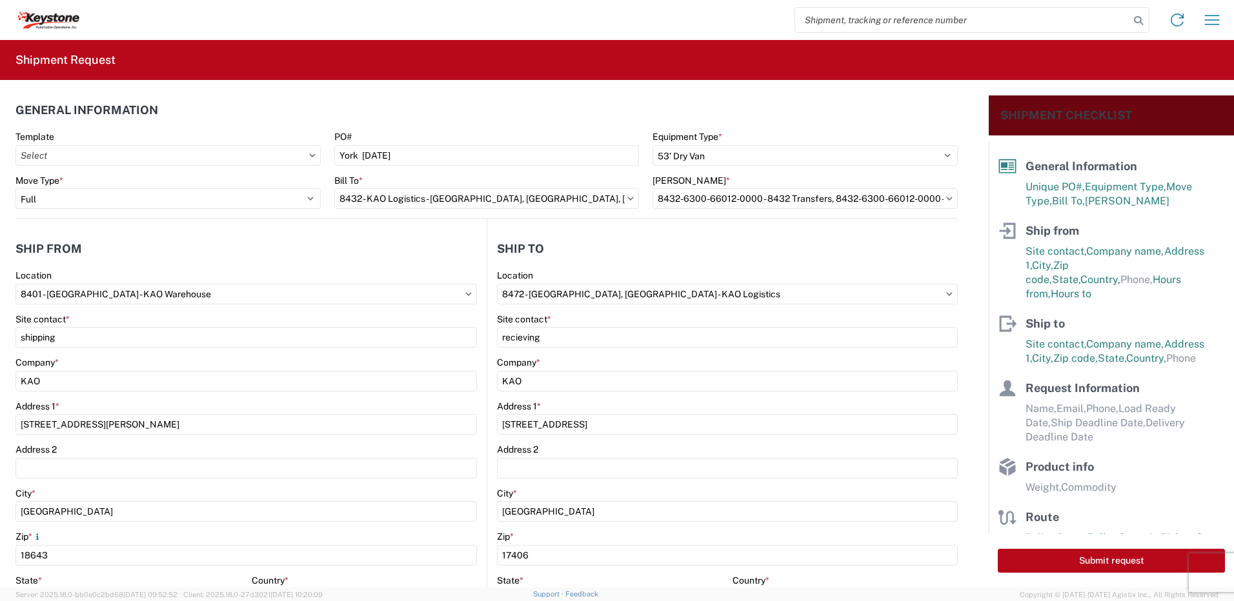
click at [625, 271] on div "Location" at bounding box center [727, 276] width 461 height 12
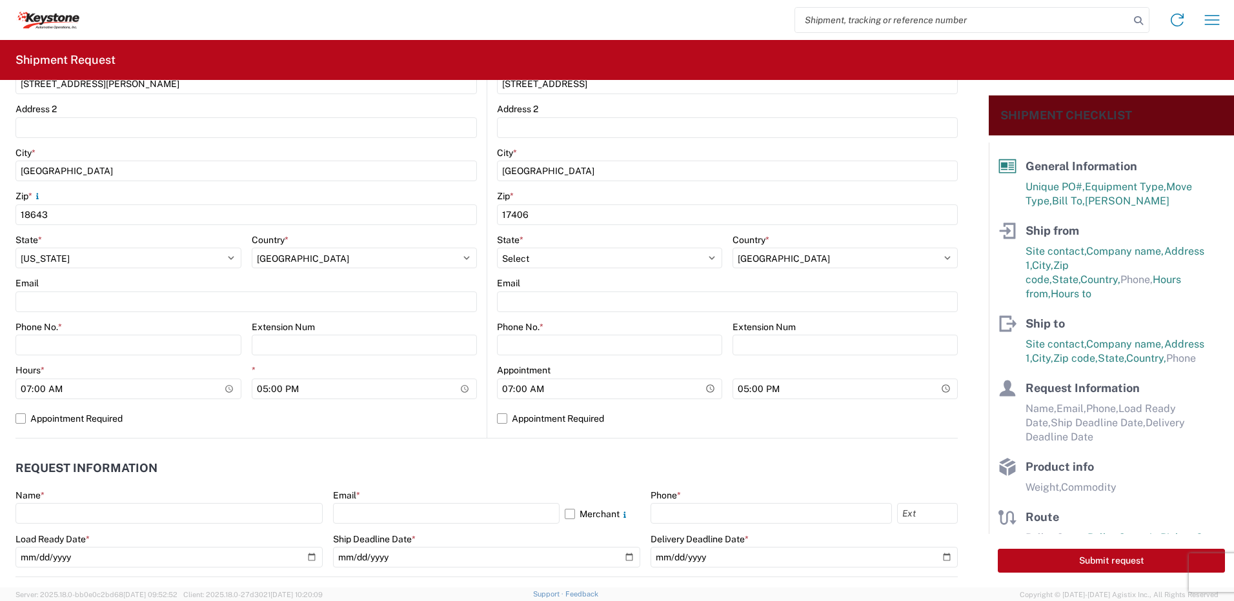
scroll to position [343, 0]
click at [212, 345] on input "Phone No. *" at bounding box center [128, 343] width 226 height 21
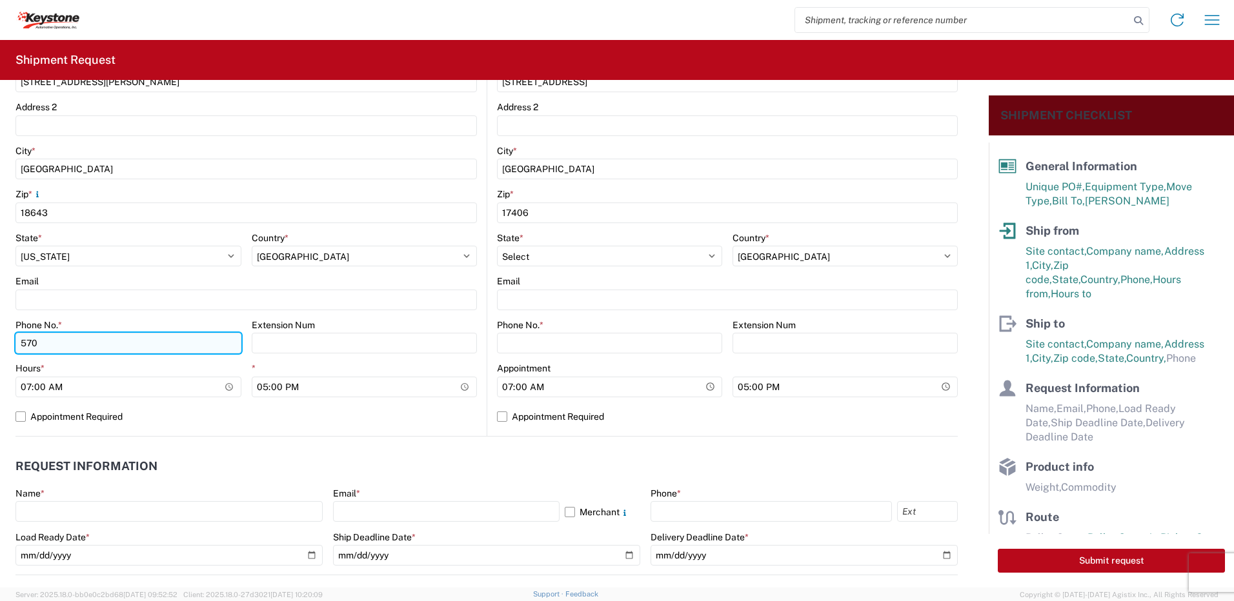
type input "5706554514"
click at [487, 342] on main "8472 Location 8472 - [GEOGRAPHIC_DATA], [GEOGRAPHIC_DATA] - [GEOGRAPHIC_DATA] L…" at bounding box center [722, 181] width 470 height 509
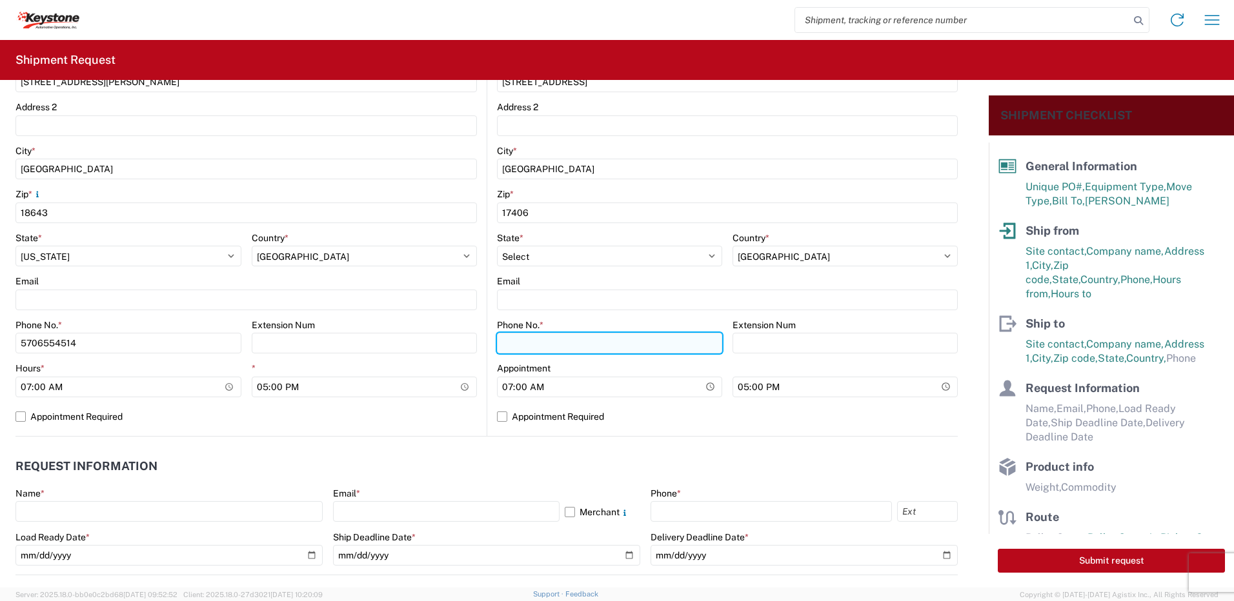
click at [515, 342] on input "Phone No. *" at bounding box center [609, 343] width 225 height 21
type input "5706554514"
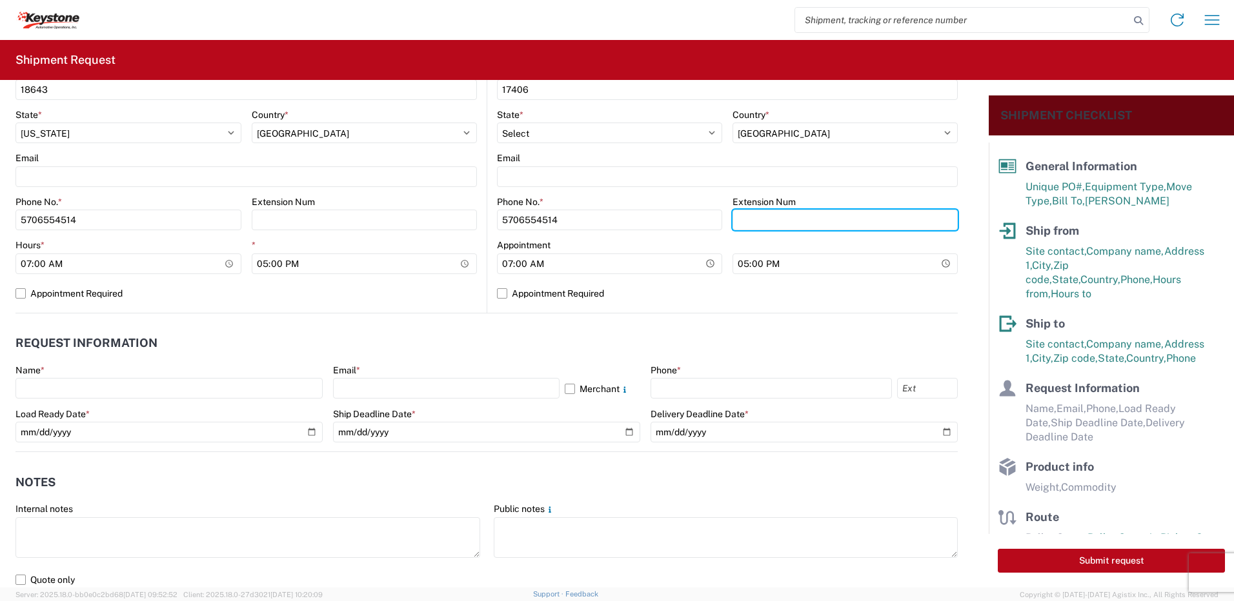
scroll to position [501, 0]
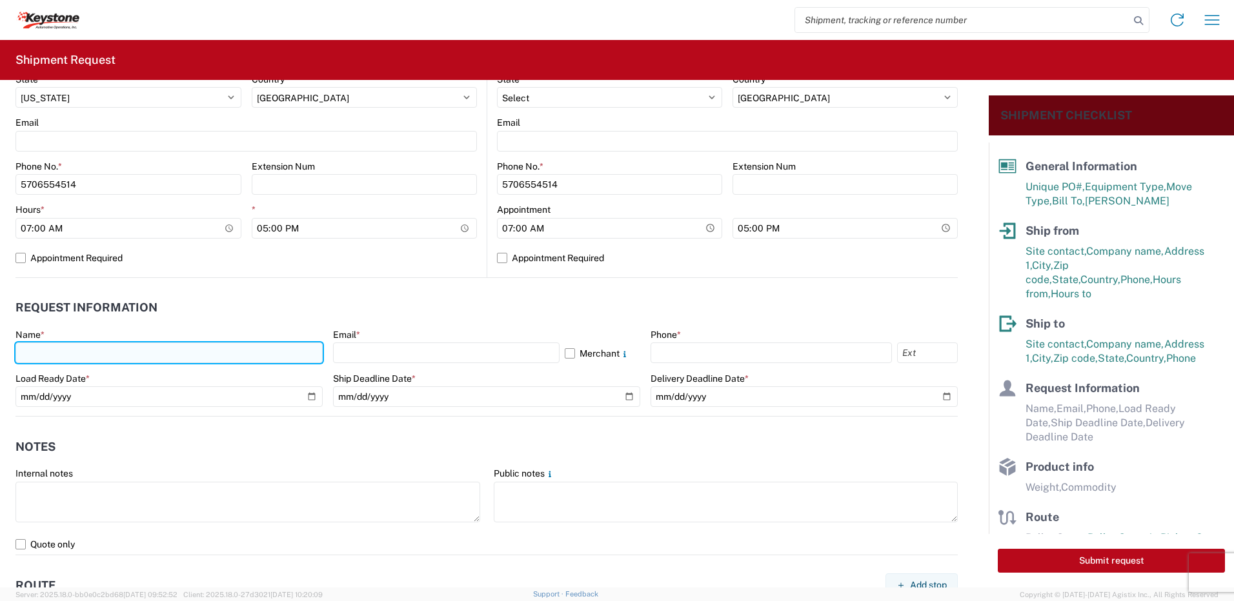
click at [181, 346] on input "text" at bounding box center [168, 353] width 307 height 21
type input "[PERSON_NAME]"
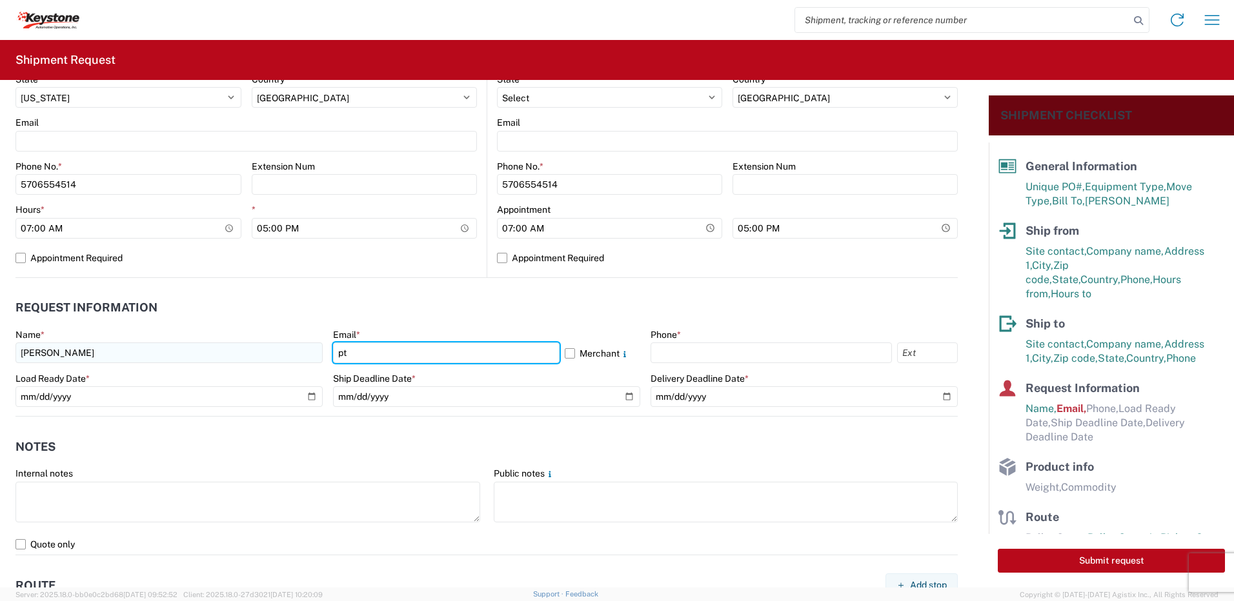
type input "[EMAIL_ADDRESS][DOMAIN_NAME]"
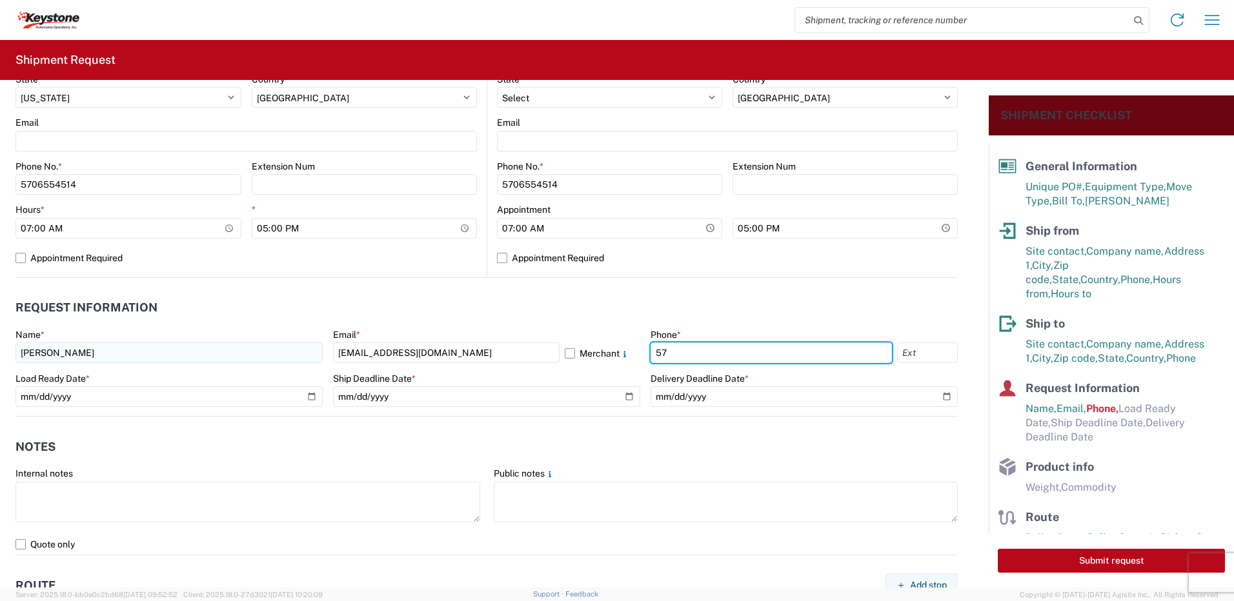
type input "5706554514"
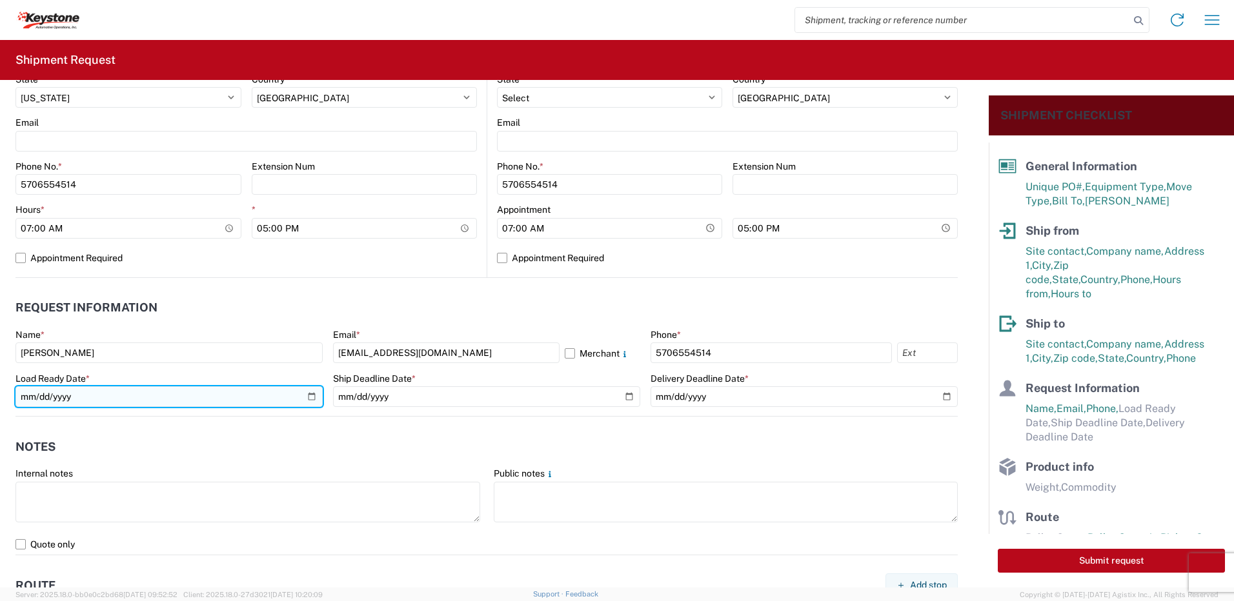
click at [306, 368] on input "date" at bounding box center [168, 396] width 307 height 21
type input "[DATE]"
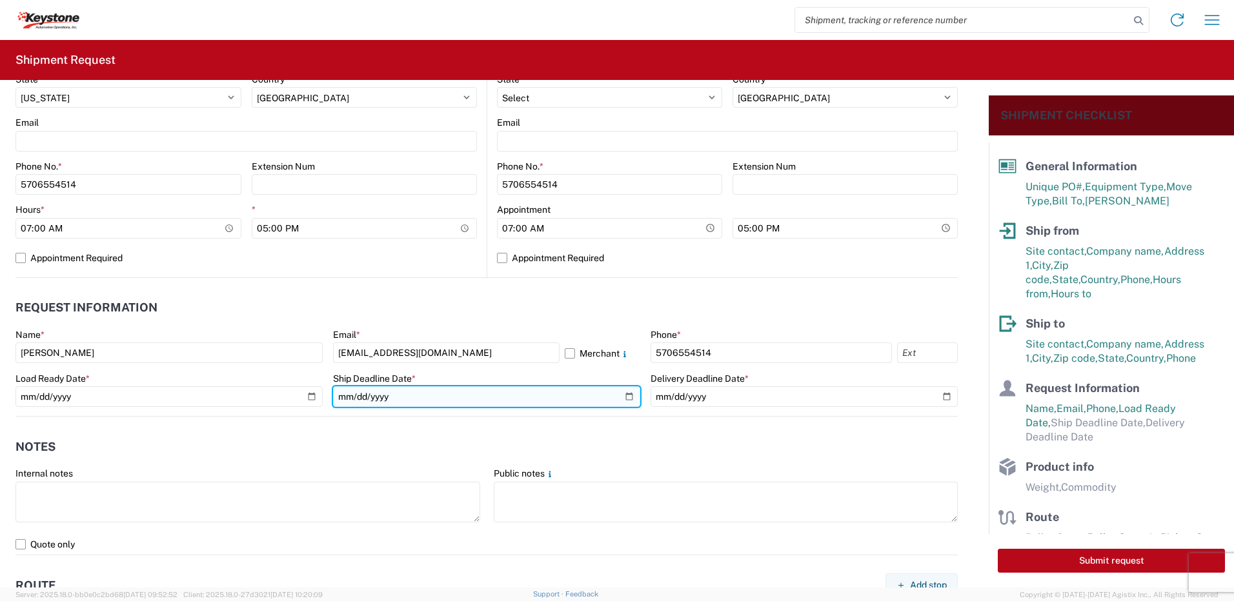
click at [617, 368] on input "date" at bounding box center [486, 396] width 307 height 21
type input "[DATE]"
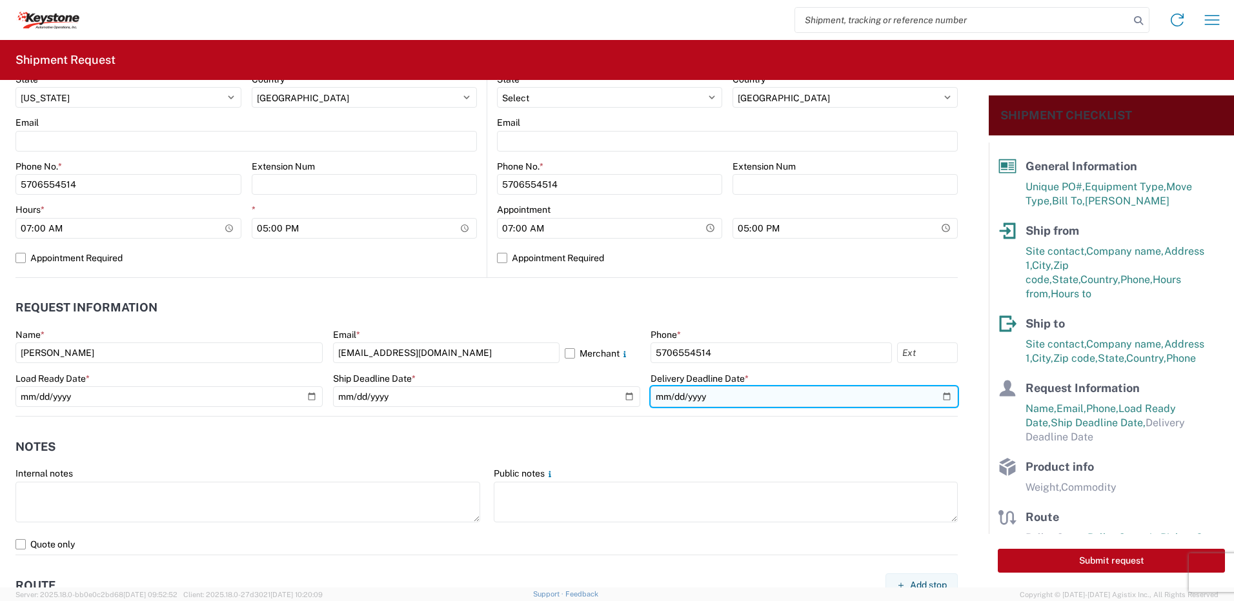
click at [820, 368] on input "date" at bounding box center [803, 396] width 307 height 21
type input "[DATE]"
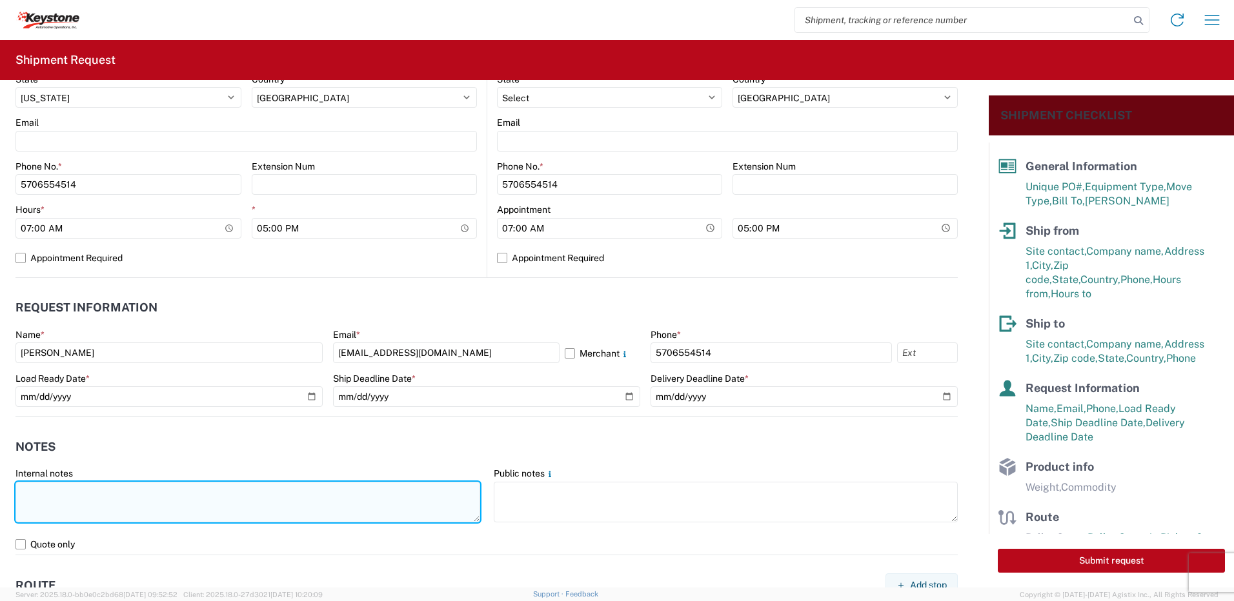
click at [308, 368] on textarea at bounding box center [247, 502] width 465 height 41
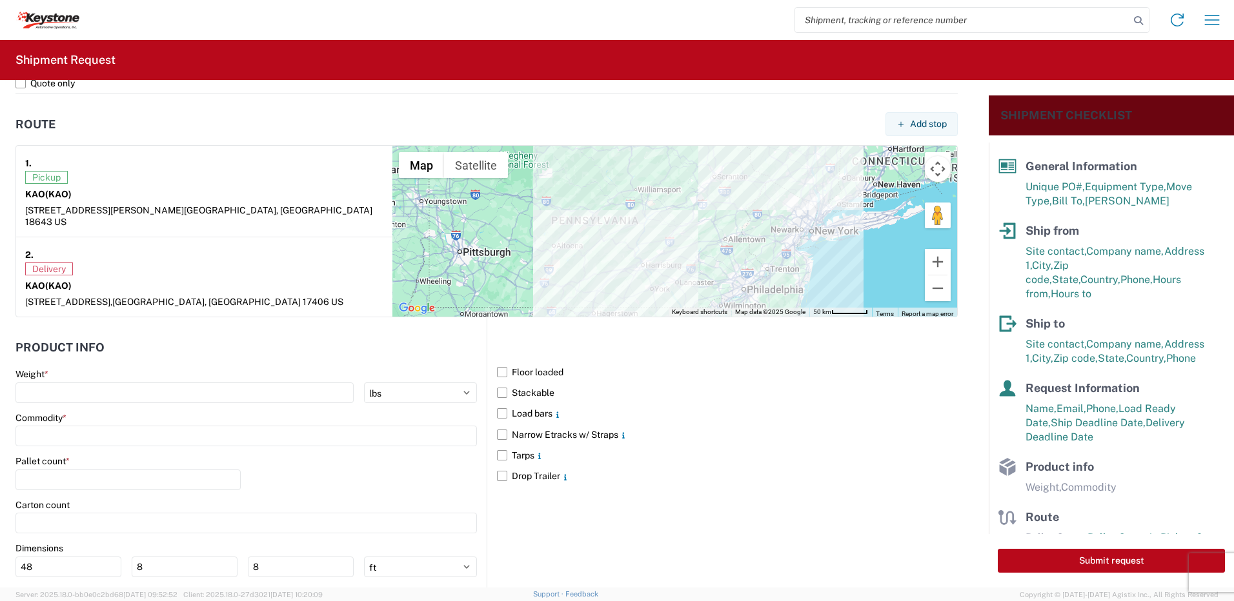
scroll to position [969, 0]
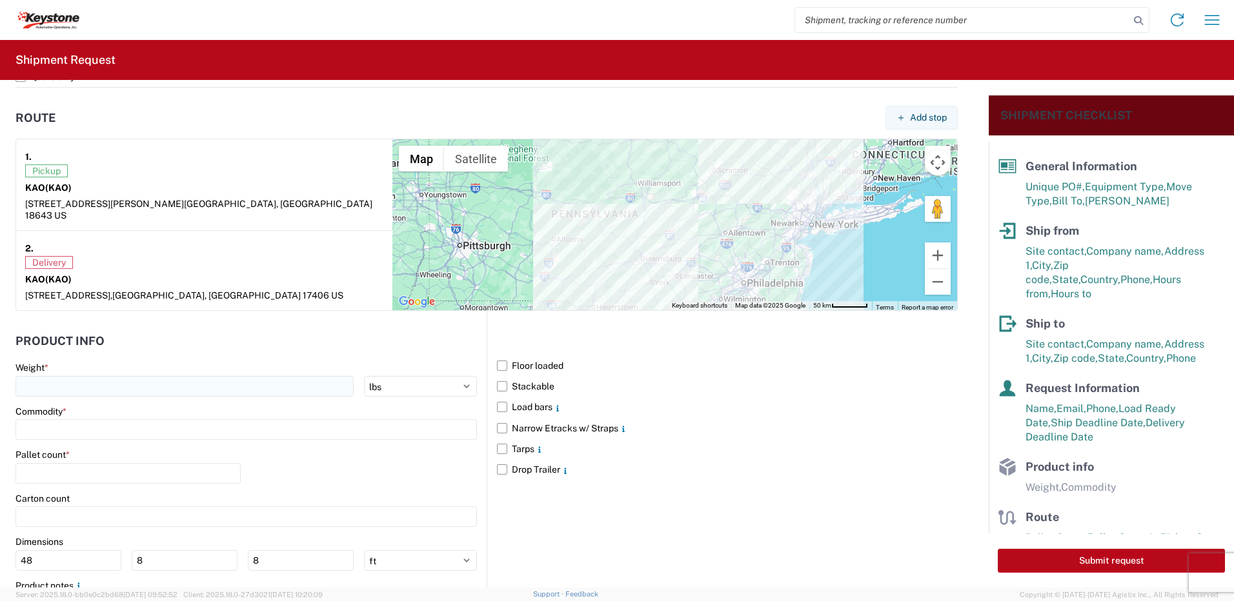
type textarea "Already booked with R & L Load shipped night of [DATE]"
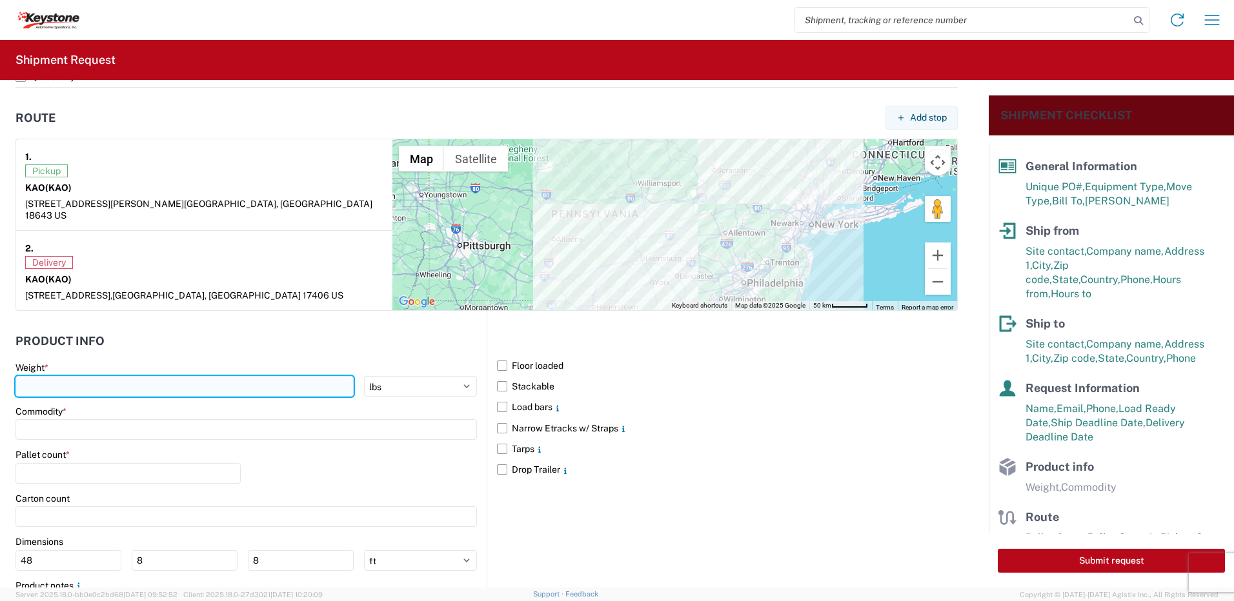
click at [285, 368] on input "number" at bounding box center [184, 386] width 338 height 21
type input "28000"
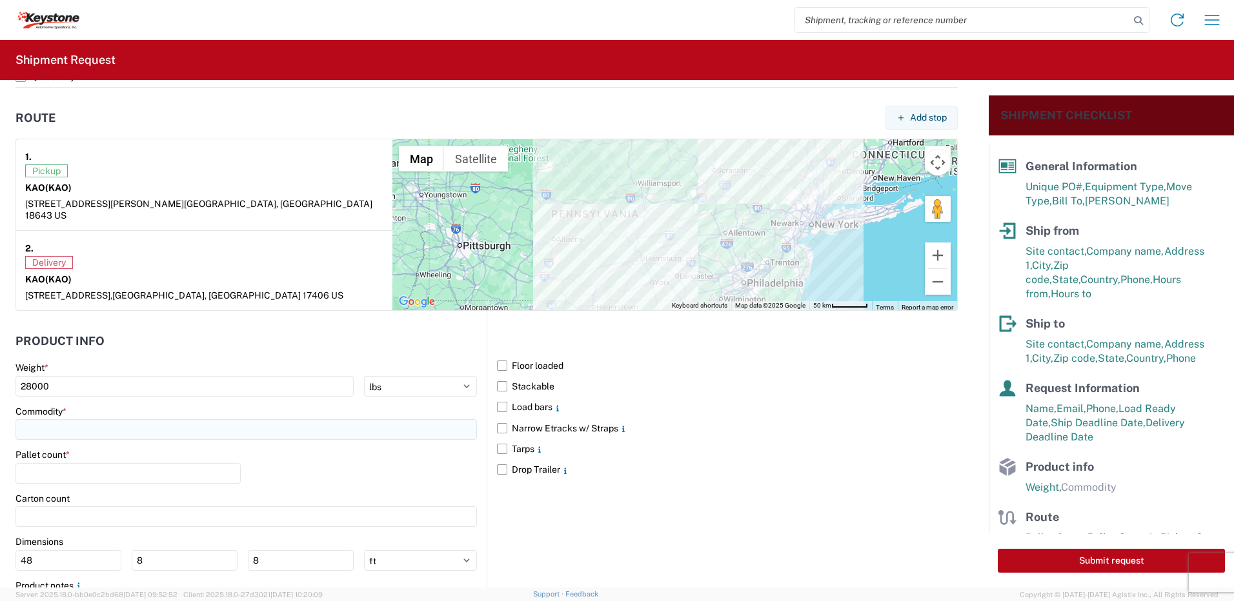
click at [197, 368] on input at bounding box center [245, 429] width 461 height 21
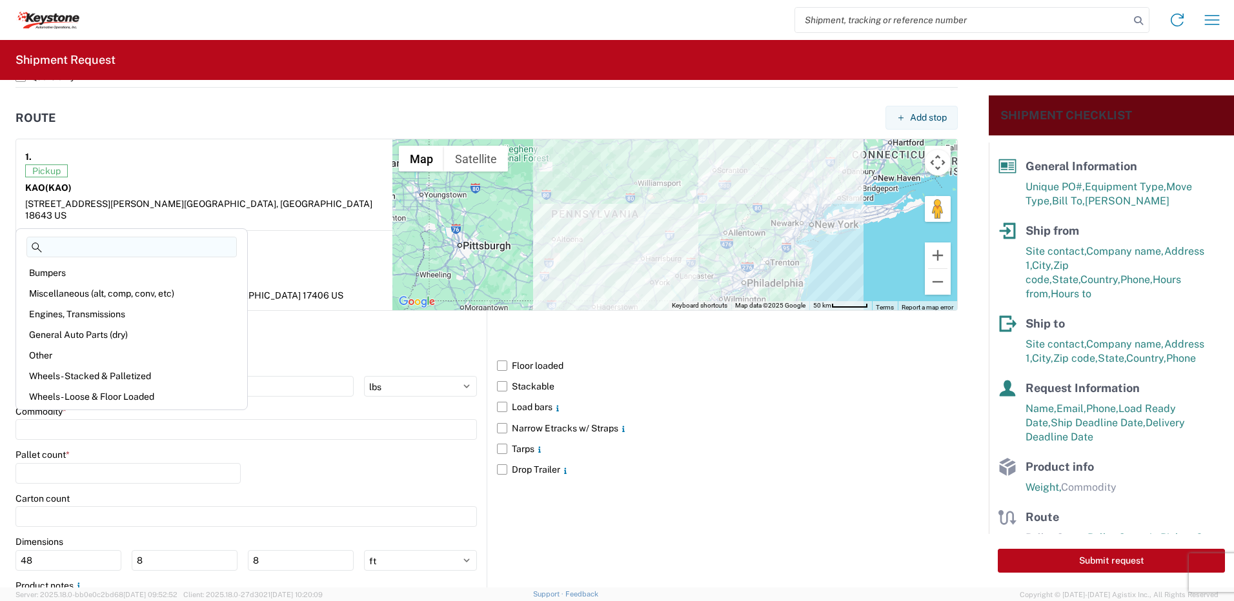
click at [148, 368] on div "Pallet count *" at bounding box center [127, 455] width 225 height 12
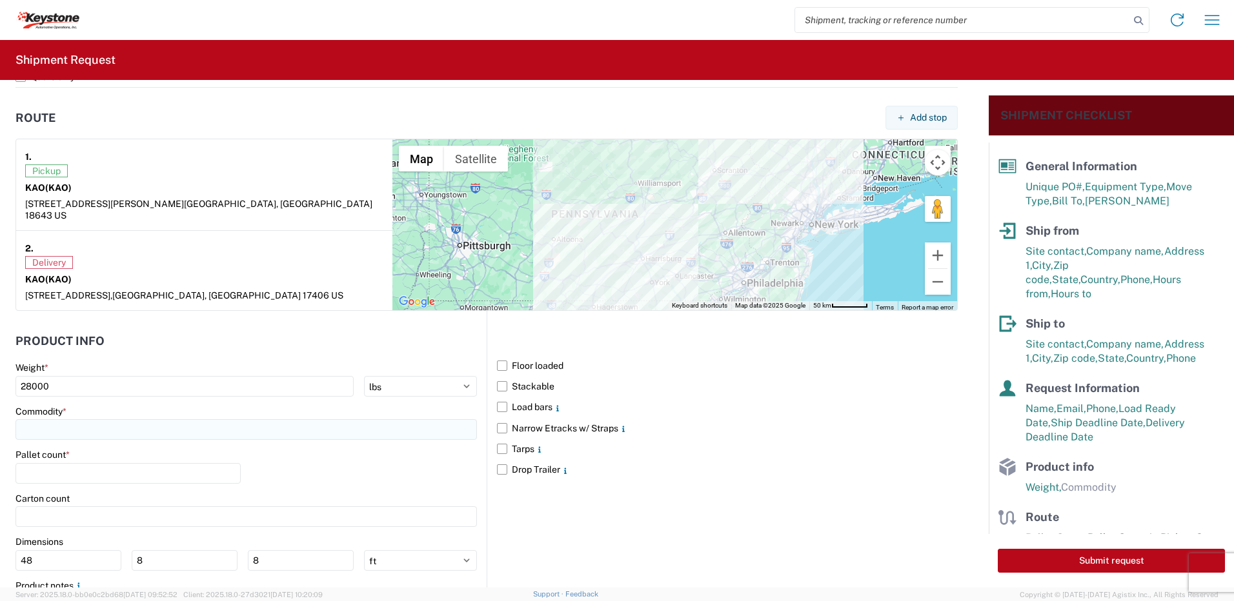
click at [75, 368] on input at bounding box center [245, 429] width 461 height 21
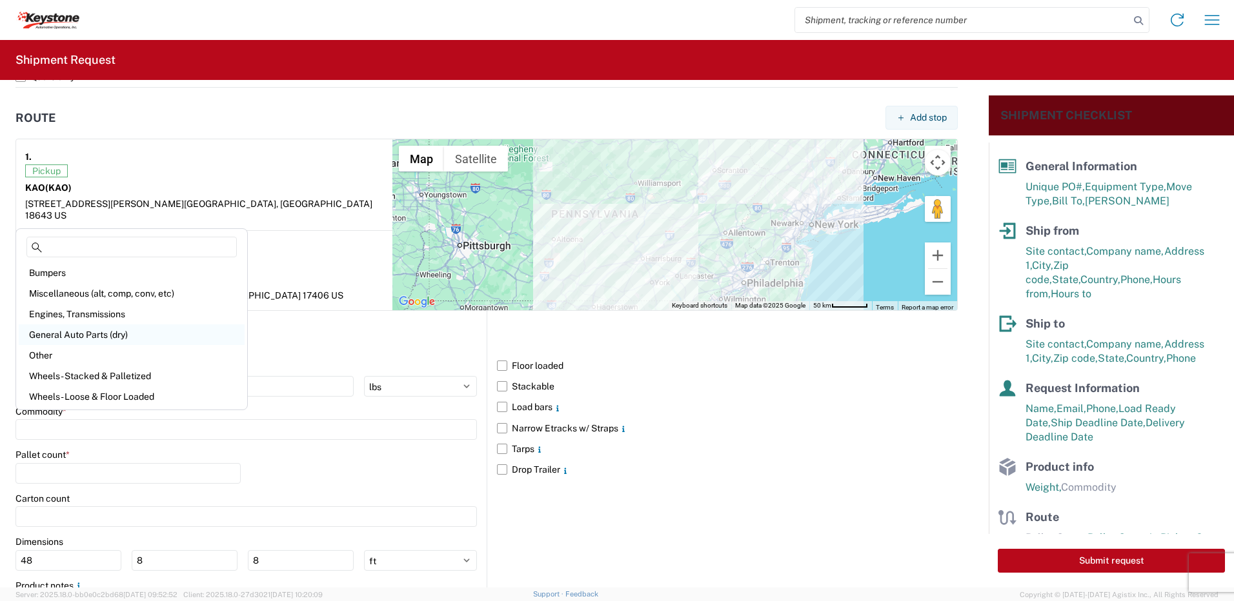
click at [116, 334] on div "General Auto Parts (dry)" at bounding box center [132, 335] width 226 height 21
type input "General Auto Parts (dry)"
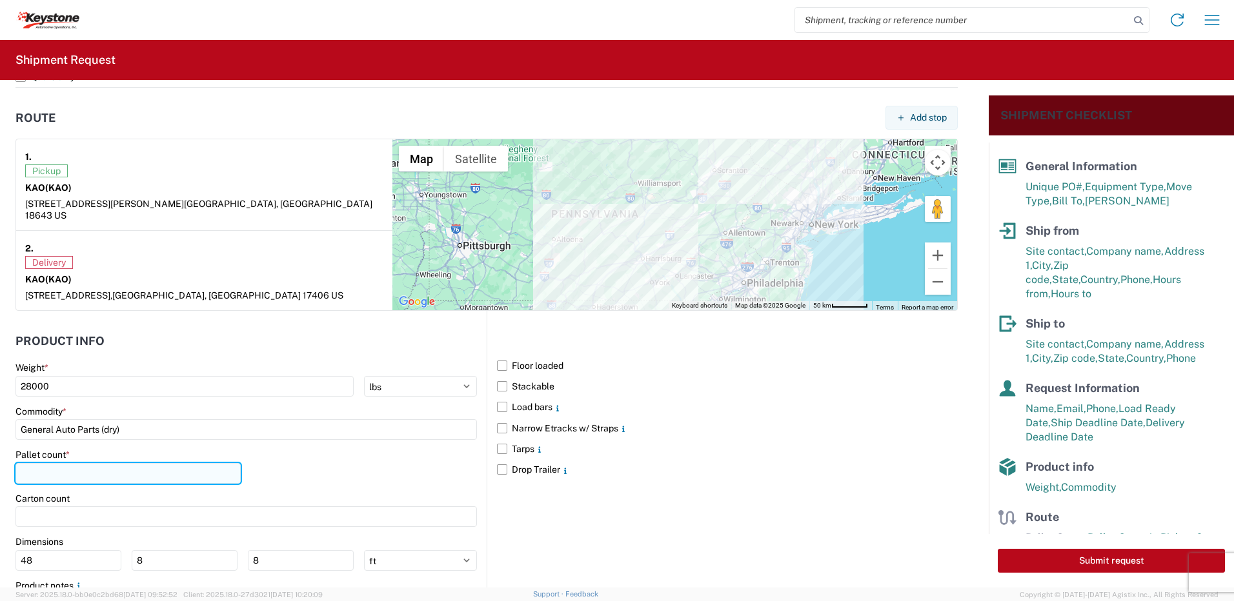
click at [85, 368] on input "number" at bounding box center [127, 473] width 225 height 21
type input "21"
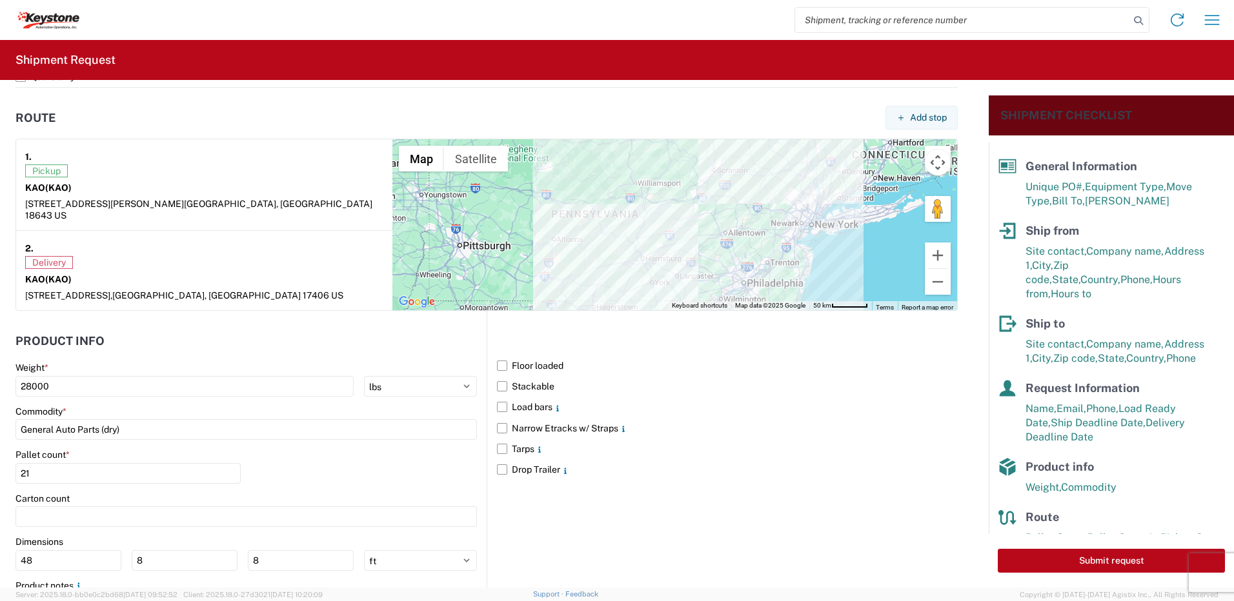
click at [373, 368] on div "Pallet count * 21" at bounding box center [245, 471] width 461 height 44
click at [820, 368] on button "Submit request" at bounding box center [1110, 561] width 227 height 24
select select "US"
